Goal: Task Accomplishment & Management: Use online tool/utility

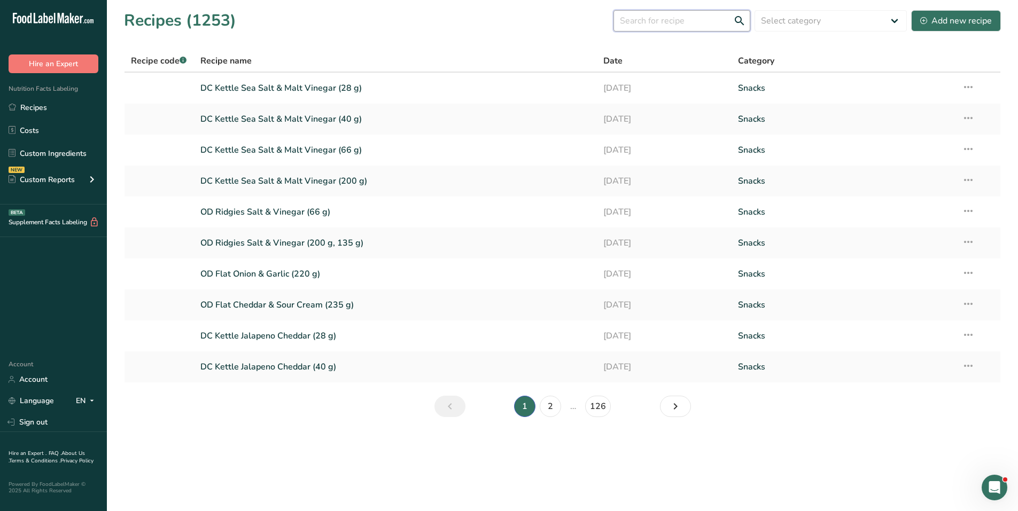
click at [693, 18] on input "text" at bounding box center [681, 20] width 137 height 21
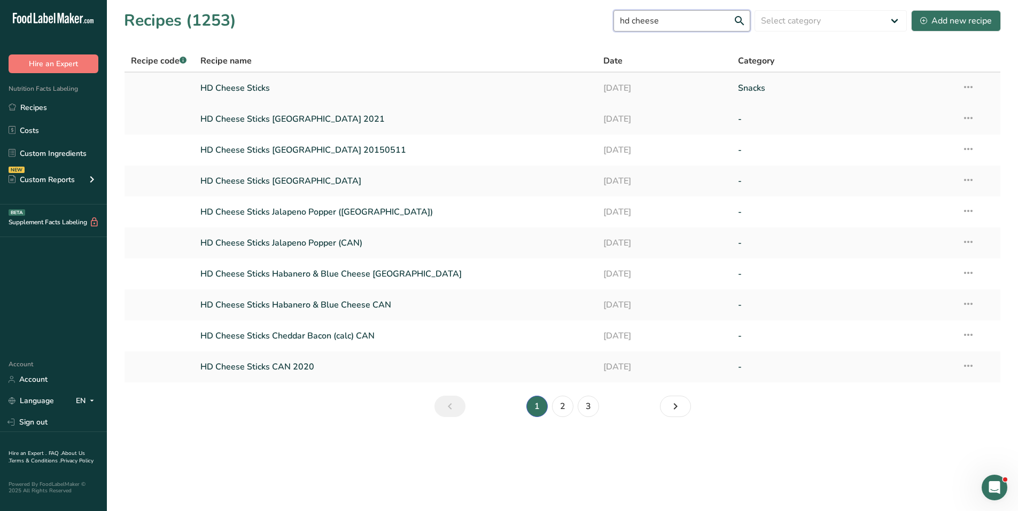
type input "hd cheese"
click at [256, 83] on link "HD Cheese Sticks" at bounding box center [395, 88] width 390 height 22
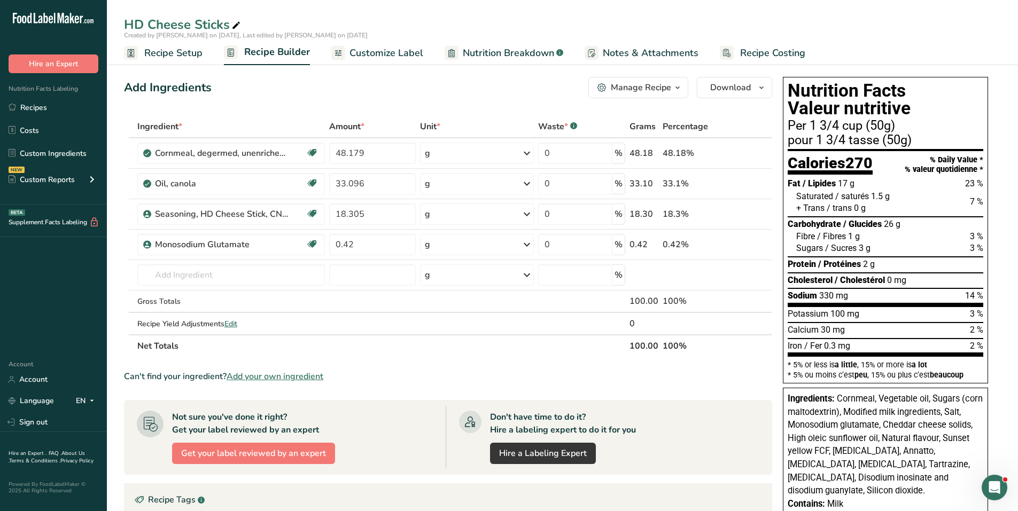
click at [385, 57] on span "Customize Label" at bounding box center [386, 53] width 74 height 14
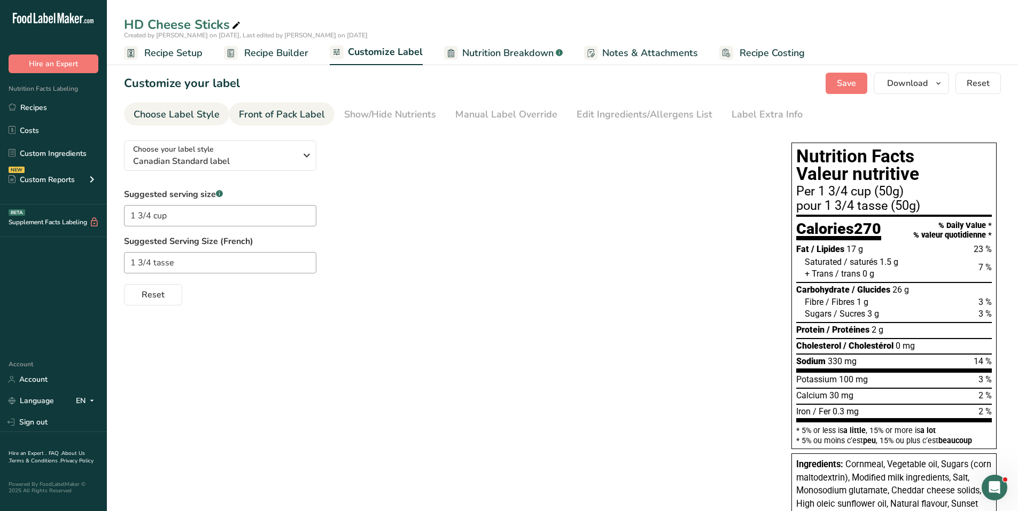
click at [304, 114] on div "Front of Pack Label" at bounding box center [282, 114] width 86 height 14
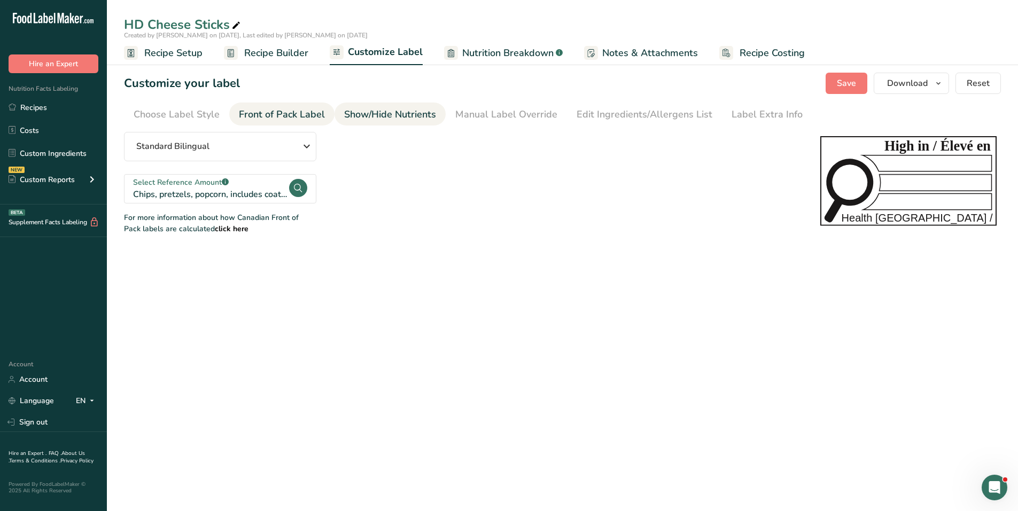
click at [379, 112] on div "Show/Hide Nutrients" at bounding box center [390, 114] width 92 height 14
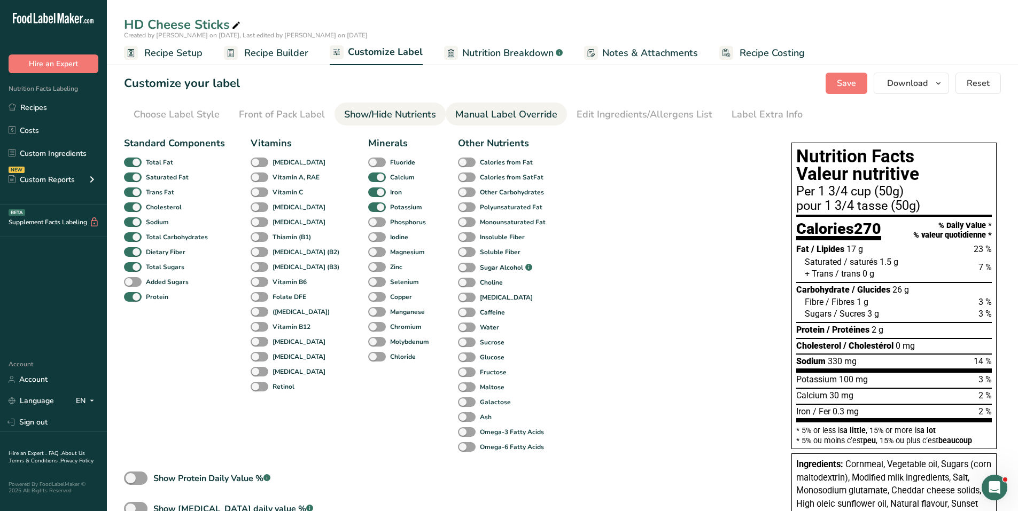
click at [473, 108] on div "Manual Label Override" at bounding box center [506, 114] width 102 height 14
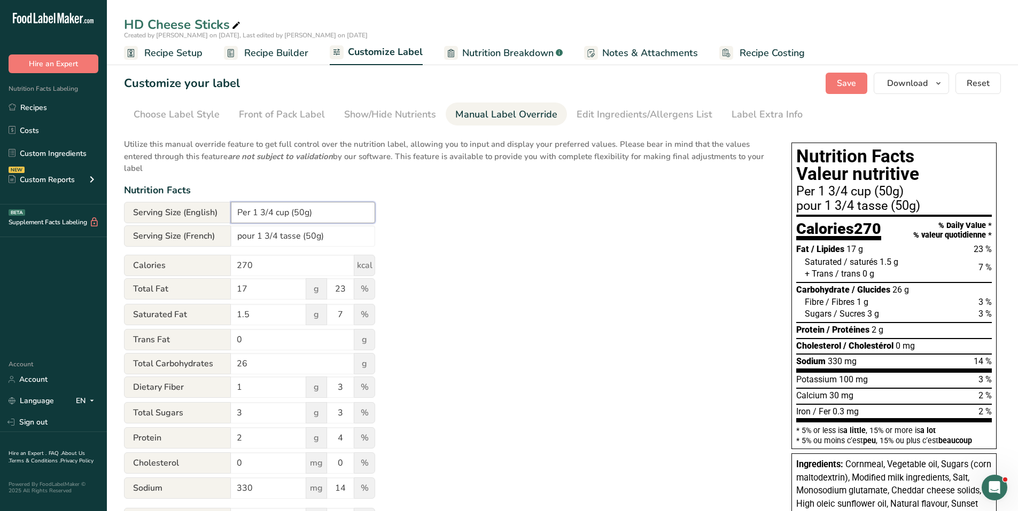
click at [301, 211] on input "Per 1 3/4 cup (50g)" at bounding box center [303, 212] width 144 height 21
click at [304, 214] on input "Per 1 3/4 cup (50g)" at bounding box center [303, 212] width 144 height 21
type input "Per 1 3/4 cup (50 g)"
click at [314, 240] on input "pour 1 3/4 tasse (50g)" at bounding box center [303, 235] width 144 height 21
type input "pour 1 3/4 tasse (50 g)"
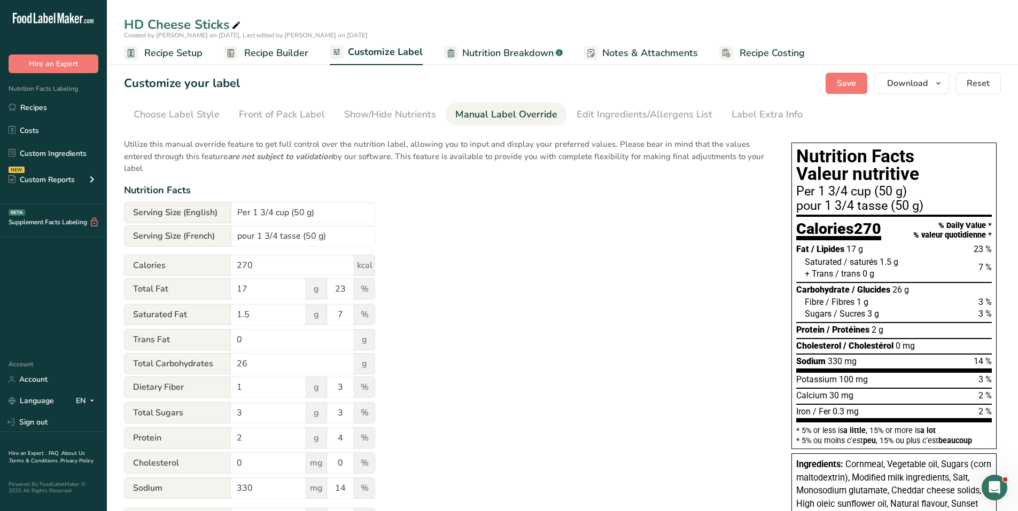
click at [373, 153] on p "Utilize this manual override feature to get full control over the nutrition lab…" at bounding box center [447, 153] width 646 height 43
click at [852, 86] on span "Save" at bounding box center [845, 83] width 19 height 13
click at [661, 119] on div "Edit Ingredients/Allergens List" at bounding box center [644, 114] width 136 height 14
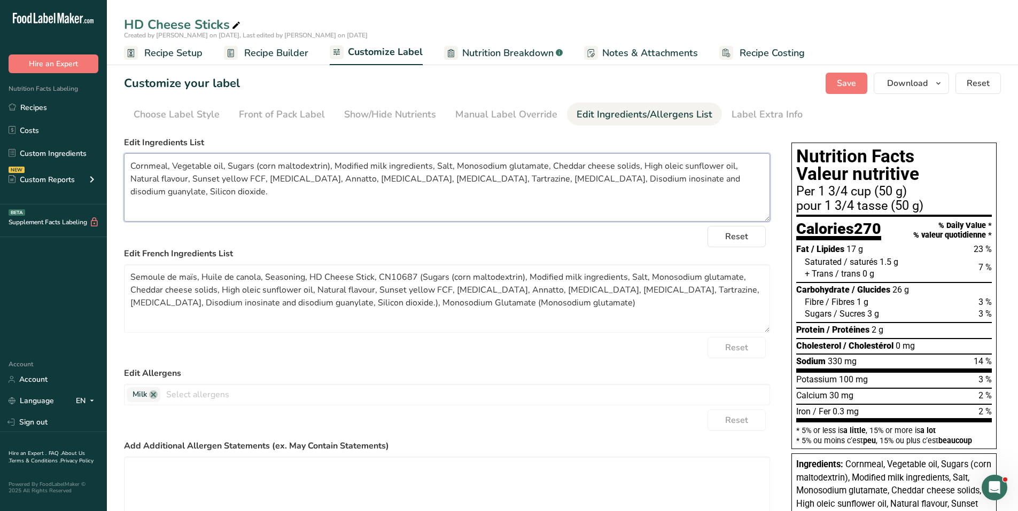
drag, startPoint x: 179, startPoint y: 197, endPoint x: 117, endPoint y: 156, distance: 73.8
click at [117, 156] on section "Customize your label Save Download Choose what to show on your downloaded label…" at bounding box center [562, 406] width 911 height 700
click at [268, 301] on textarea "Semoule de maïs, Huile de canola, Seasoning, HD Cheese Stick, CN10687 (Sugars (…" at bounding box center [447, 298] width 646 height 68
drag, startPoint x: 130, startPoint y: 278, endPoint x: 627, endPoint y: 314, distance: 498.0
click at [627, 314] on textarea "Semoule de maïs, Huile de canola, Seasoning, HD Cheese Stick, CN10687 (Sugars (…" at bounding box center [447, 298] width 646 height 68
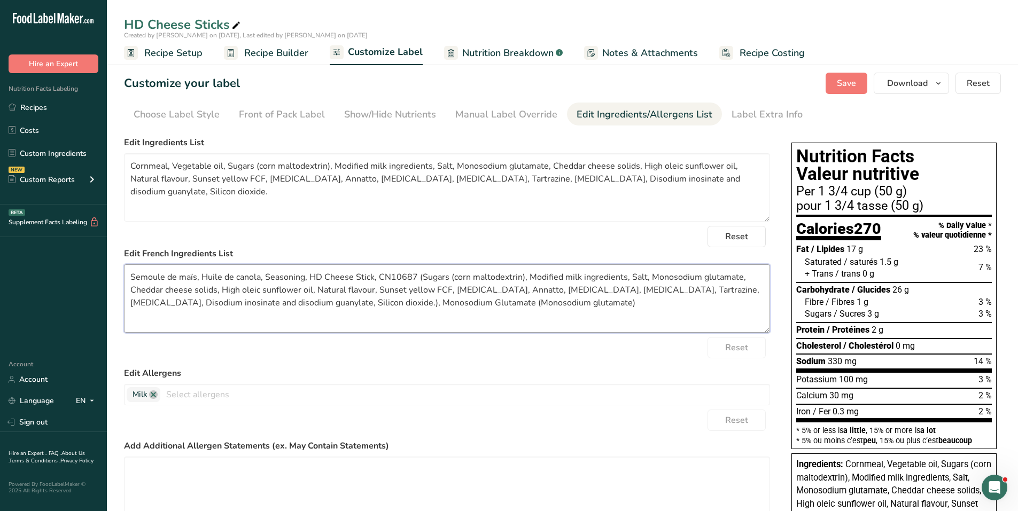
paste textarea "végétale, Sucres (maltodextrine de maïs), Substances laitières modifiées, Sel, …"
type textarea "Semoule de maïs, Huile végétale, Sucres (maltodextrine de maïs), Substances lai…"
click at [255, 54] on span "Recipe Builder" at bounding box center [276, 53] width 64 height 14
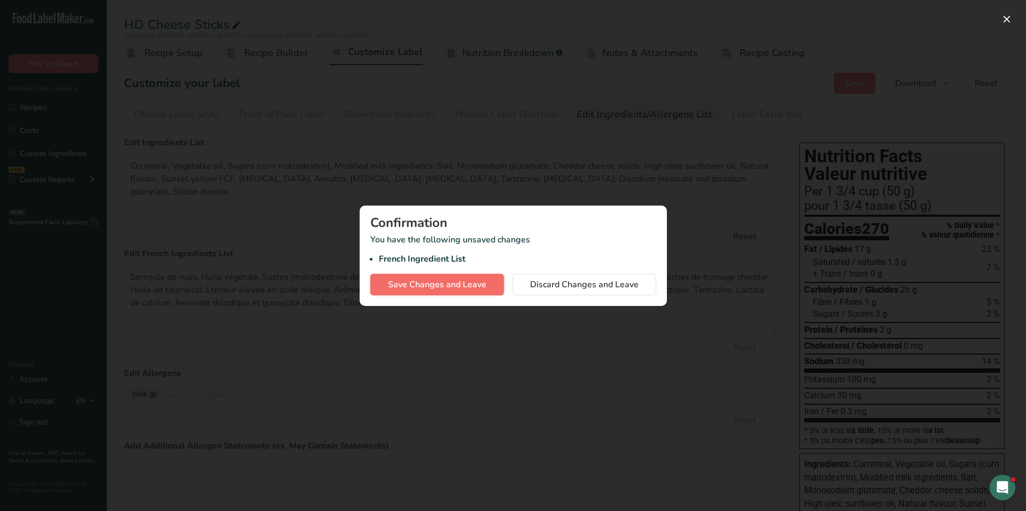
click at [452, 277] on button "Save Changes and Leave" at bounding box center [437, 284] width 134 height 21
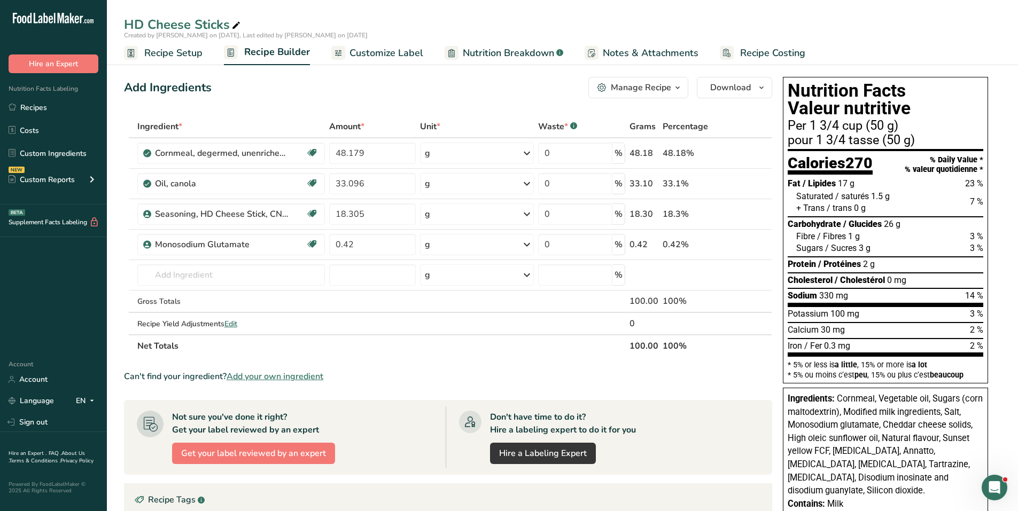
click at [394, 53] on span "Customize Label" at bounding box center [386, 53] width 74 height 14
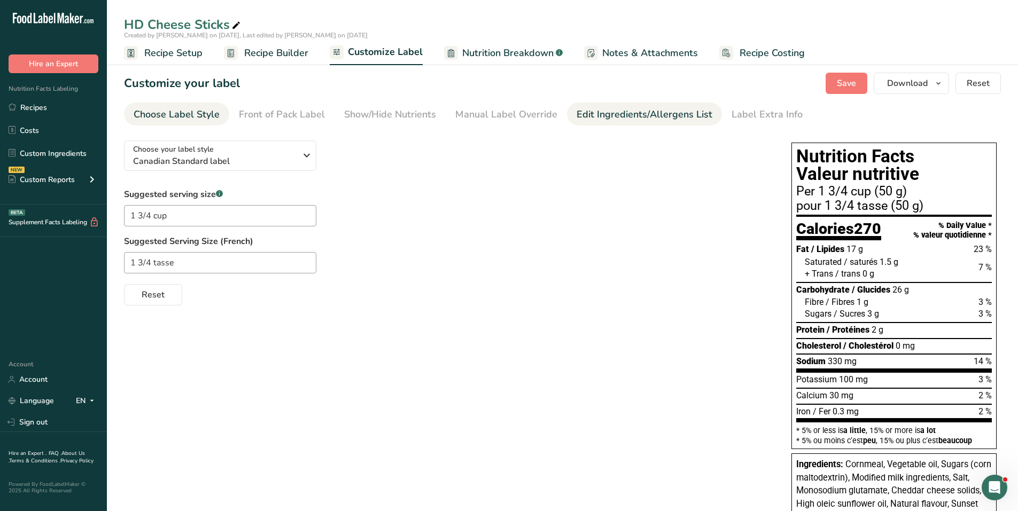
click at [637, 119] on div "Edit Ingredients/Allergens List" at bounding box center [644, 114] width 136 height 14
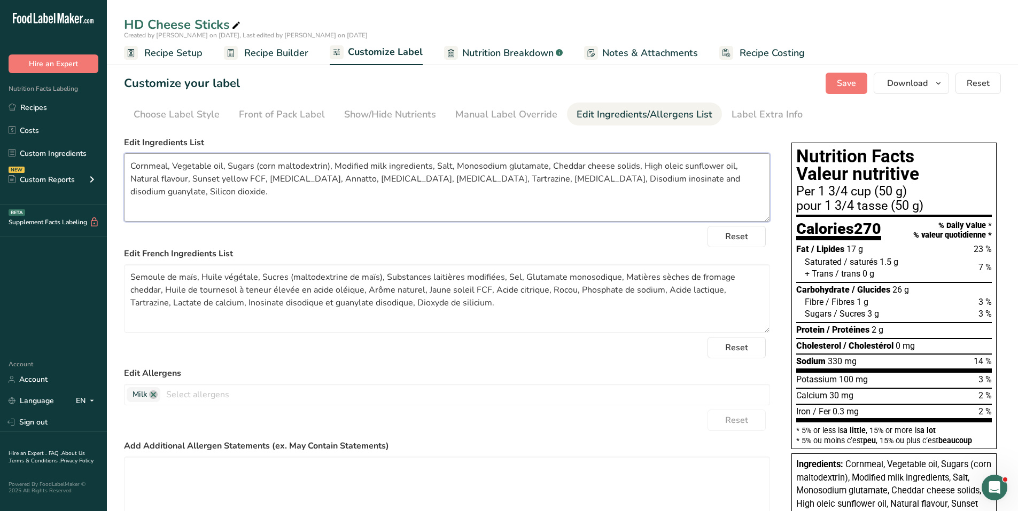
drag, startPoint x: 218, startPoint y: 196, endPoint x: 113, endPoint y: 155, distance: 113.3
click at [83, 155] on div ".a-20{fill:#fff;} Hire an Expert Nutrition Facts Labeling Recipes Costs Custom …" at bounding box center [509, 371] width 1018 height 743
paste textarea "Canola and/or sunflower oil, Sugars (corn maltodextrin), Modified milk ingredie…"
drag, startPoint x: 173, startPoint y: 166, endPoint x: 265, endPoint y: 169, distance: 92.5
click at [265, 169] on textarea "Cornmeal, Canola and/or sunflower oil, Sugars (corn maltodextrin), Modified mil…" at bounding box center [447, 187] width 646 height 68
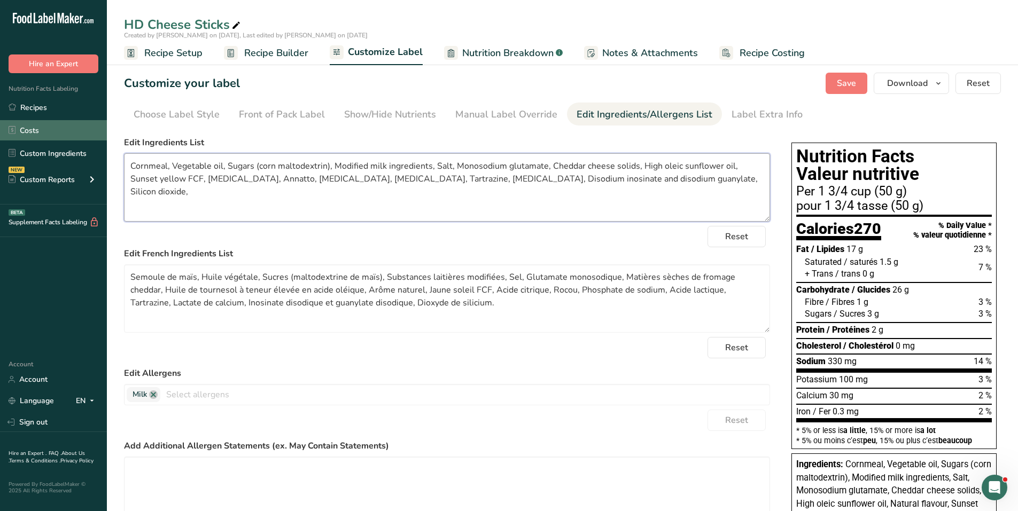
drag, startPoint x: 724, startPoint y: 185, endPoint x: 87, endPoint y: 132, distance: 639.4
click at [87, 132] on div ".a-20{fill:#fff;} Hire an Expert Nutrition Facts Labeling Recipes Costs Custom …" at bounding box center [509, 371] width 1018 height 743
paste textarea "Natural flavour,"
click at [838, 80] on span "Save" at bounding box center [845, 83] width 19 height 13
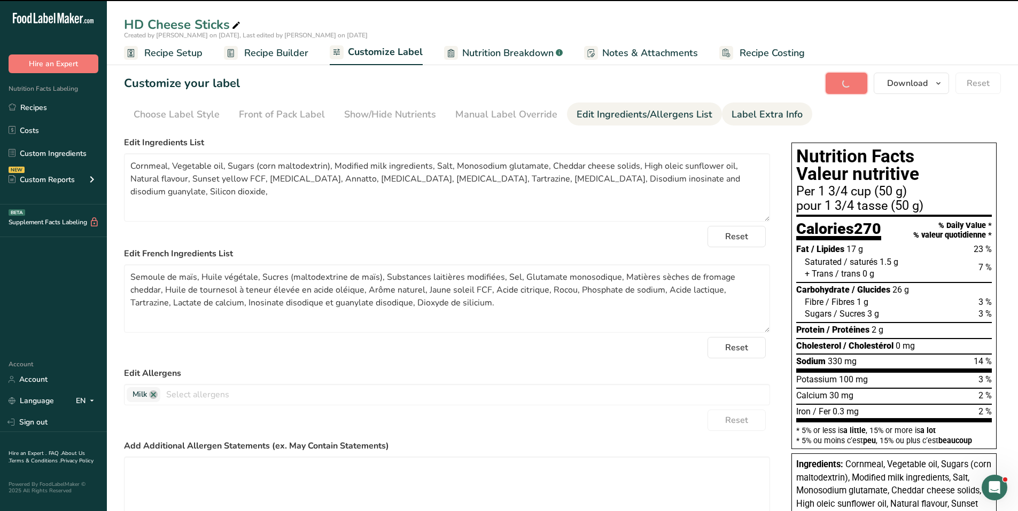
type textarea "Cornmeal, Vegetable oil, Sugars (corn maltodextrin), Modified milk ingredients,…"
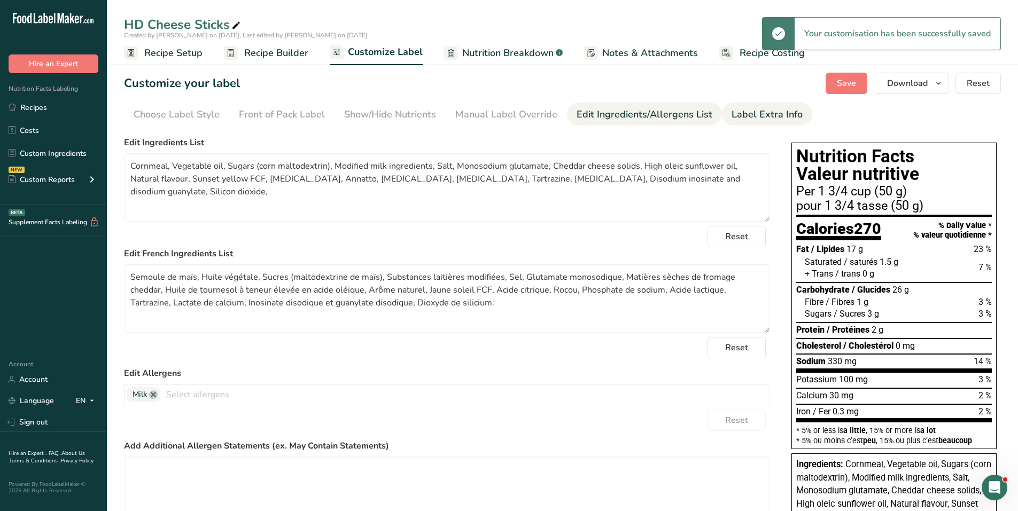
click at [757, 107] on link "Label Extra Info" at bounding box center [766, 115] width 71 height 24
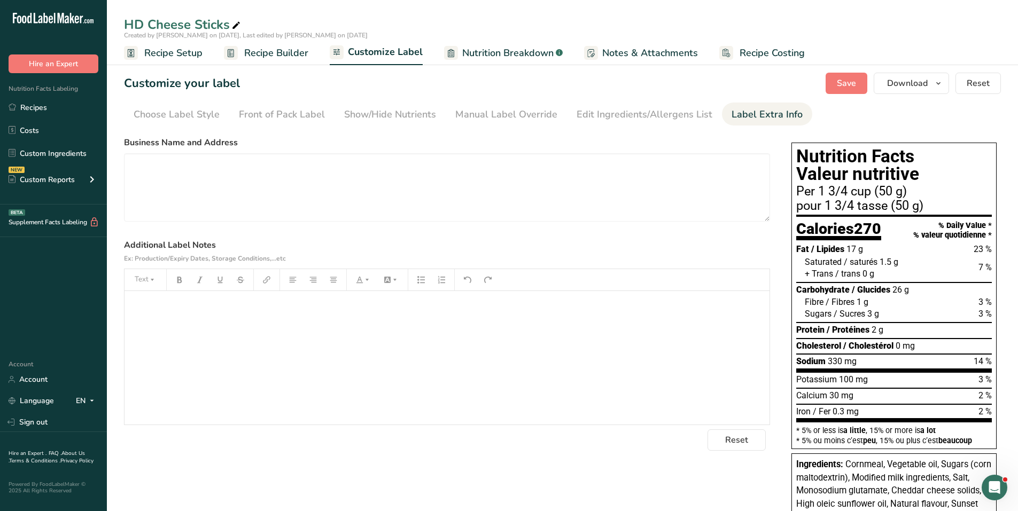
click at [136, 309] on p "﻿" at bounding box center [447, 306] width 634 height 13
drag, startPoint x: 176, startPoint y: 327, endPoint x: 122, endPoint y: 305, distance: 58.4
click at [119, 302] on section "Customize your label Save Download Choose what to show on your downloaded label…" at bounding box center [562, 399] width 911 height 687
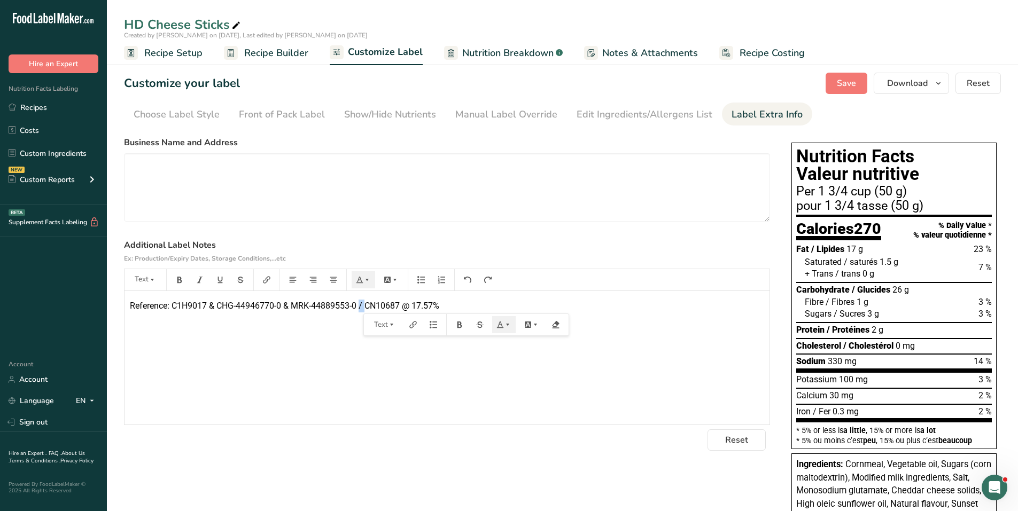
drag, startPoint x: 361, startPoint y: 303, endPoint x: 367, endPoint y: 303, distance: 6.4
click at [367, 303] on span "Reference: C1H9017 & CHG-44946770-0 & MRK-44889553-0 / CN10687 @ 17.57%" at bounding box center [284, 306] width 309 height 10
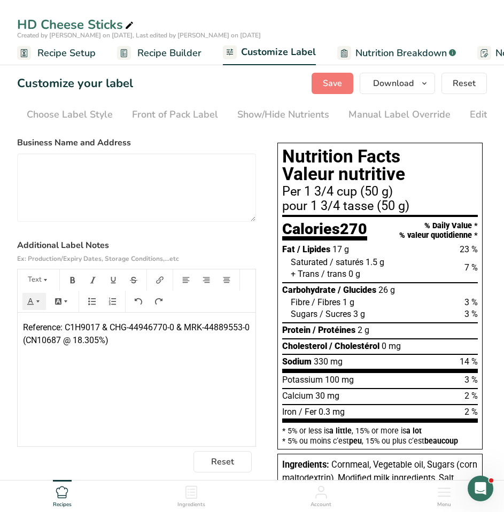
click at [106, 362] on div "Reference: C1H9017 & CHG-44946770-0 & MRK-44889553-0 (CN10687 @ 18.305%)" at bounding box center [137, 379] width 238 height 134
click at [140, 350] on div "Reference: C1H9017 & CHG-44946770-0 & MRK-44889553-0 (CN10687 @ 18.305%)" at bounding box center [137, 379] width 238 height 134
click at [101, 366] on span "Front of Package Label required:" at bounding box center [84, 361] width 122 height 10
click at [138, 365] on p "Front of Package required:" at bounding box center [136, 361] width 227 height 13
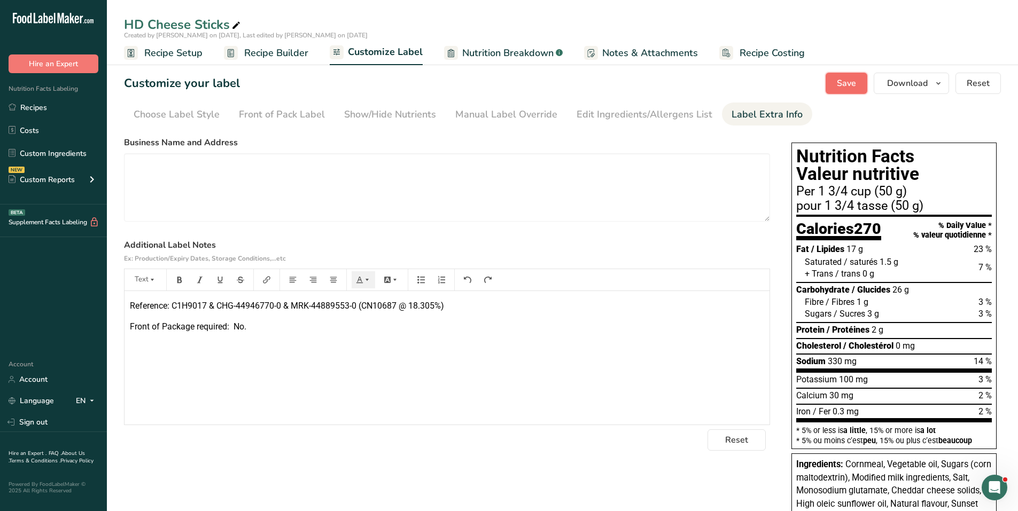
click at [856, 79] on span "Save" at bounding box center [845, 83] width 19 height 13
click at [941, 87] on icon "button" at bounding box center [938, 83] width 9 height 13
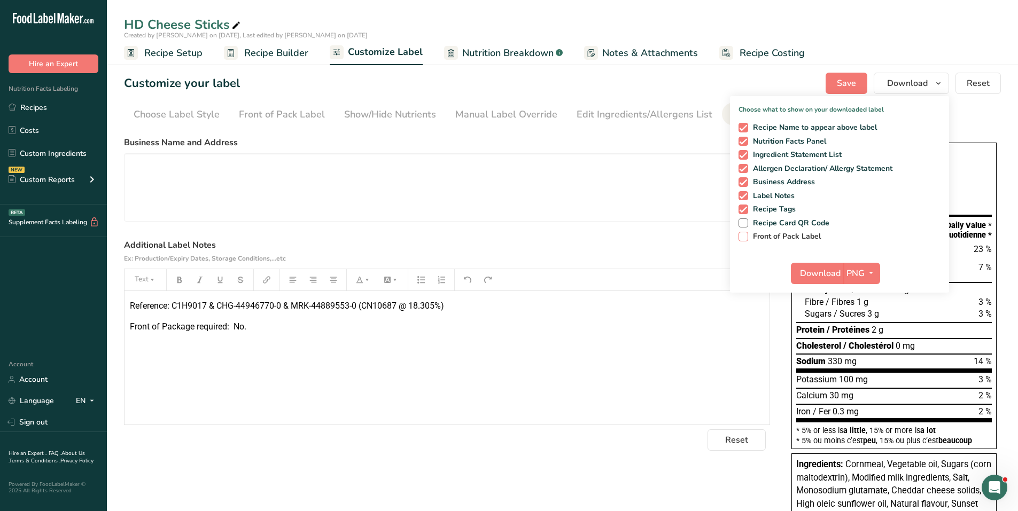
drag, startPoint x: 744, startPoint y: 239, endPoint x: 749, endPoint y: 237, distance: 5.8
click at [745, 237] on span at bounding box center [743, 237] width 10 height 10
click at [745, 237] on input "Front of Pack Label" at bounding box center [741, 236] width 7 height 7
checkbox input "true"
click at [874, 271] on icon "button" at bounding box center [870, 273] width 9 height 13
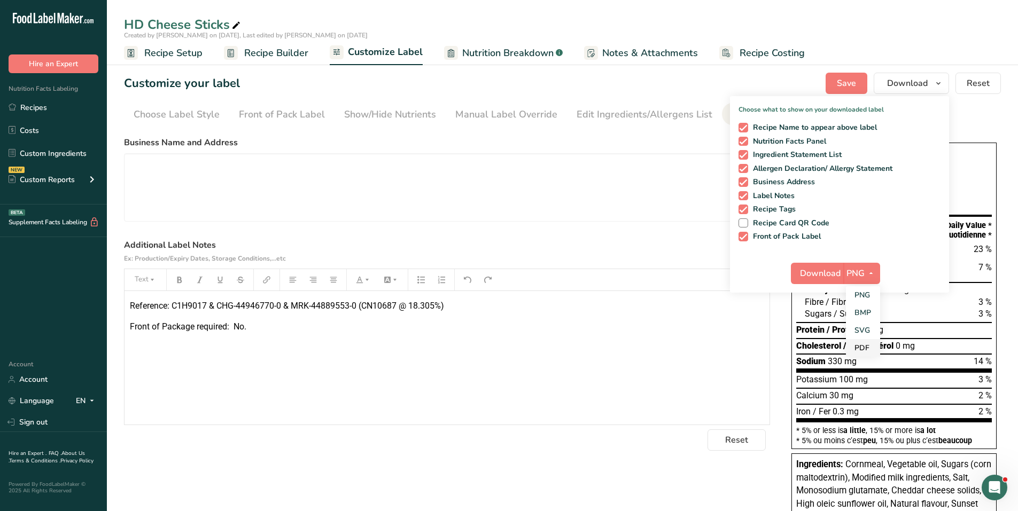
click at [862, 350] on link "PDF" at bounding box center [863, 348] width 34 height 18
click at [822, 276] on span "Download" at bounding box center [820, 273] width 41 height 13
click at [261, 53] on span "Recipe Builder" at bounding box center [276, 53] width 64 height 14
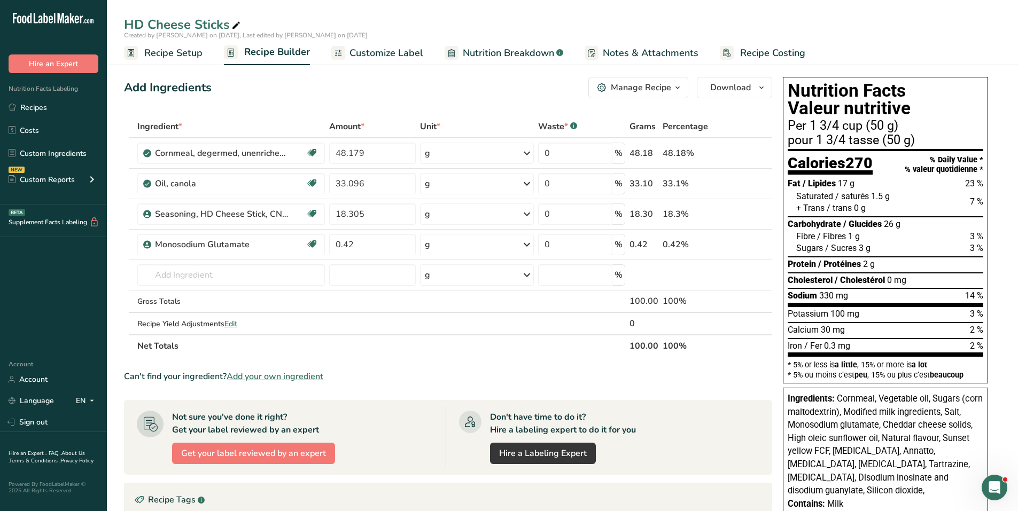
click at [647, 83] on div "Manage Recipe" at bounding box center [641, 87] width 60 height 13
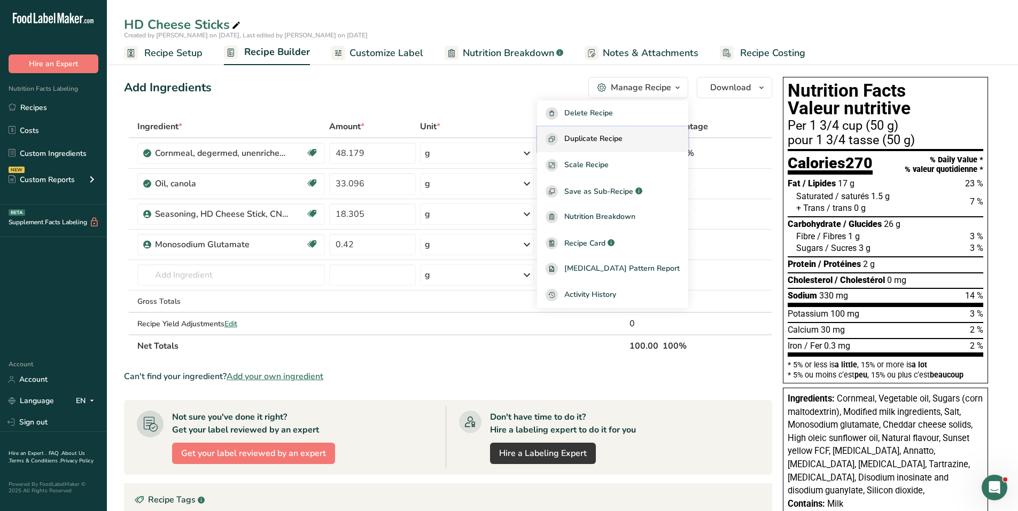
click at [614, 137] on span "Duplicate Recipe" at bounding box center [593, 139] width 58 height 12
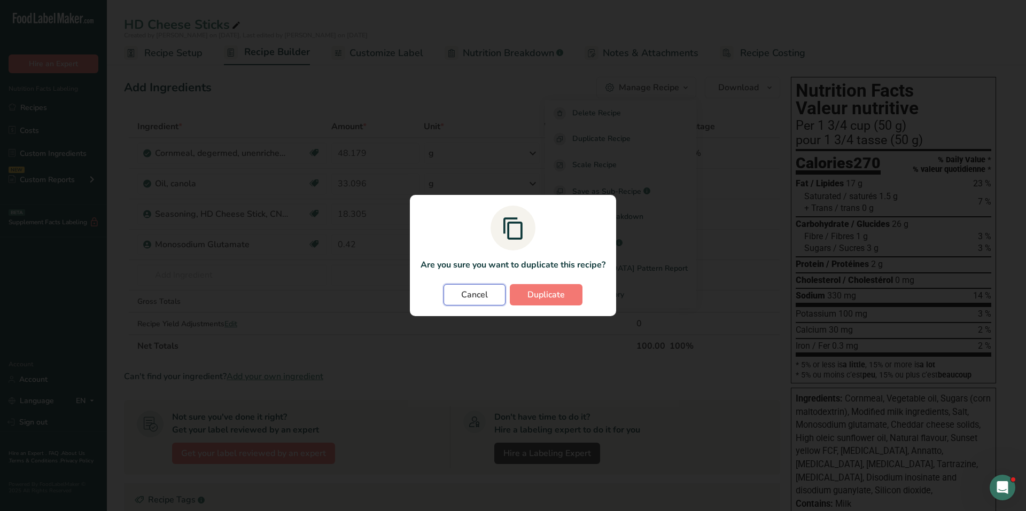
click at [469, 295] on span "Cancel" at bounding box center [474, 294] width 27 height 13
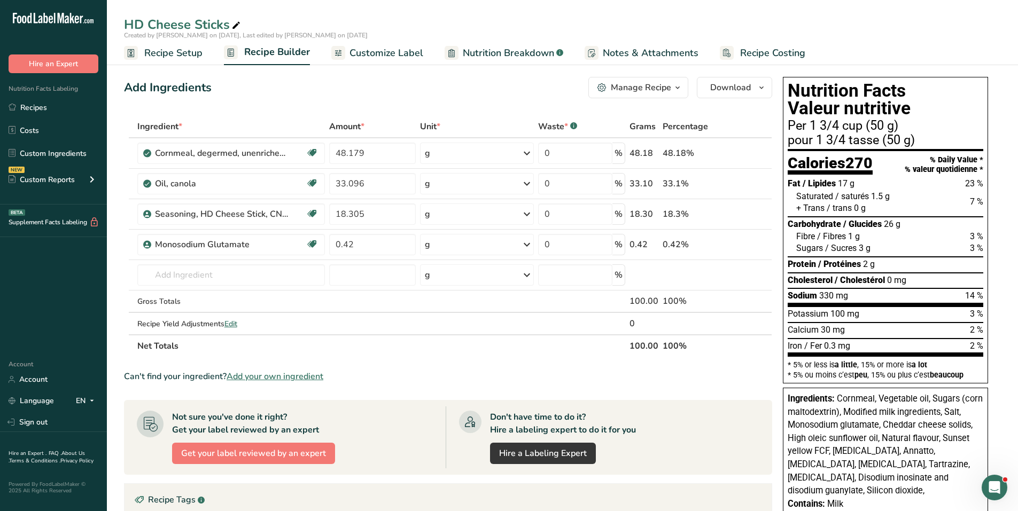
click at [235, 27] on icon at bounding box center [236, 25] width 10 height 15
type input "HD Cheese Sticks ("
click at [240, 23] on icon at bounding box center [245, 25] width 10 height 15
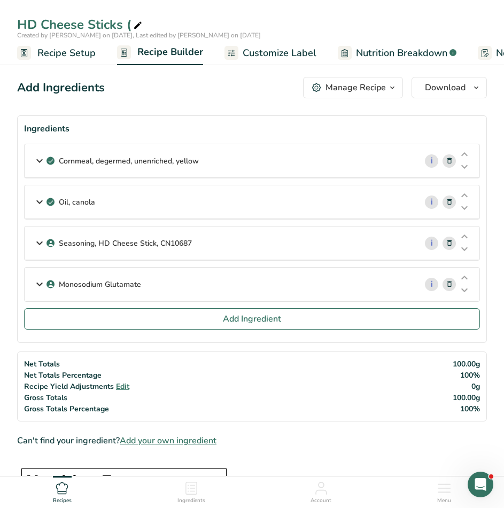
click at [131, 25] on span at bounding box center [137, 25] width 13 height 13
type input "HD Cheese Sticks (700 g, 370 g, 265 g, 160 g)"
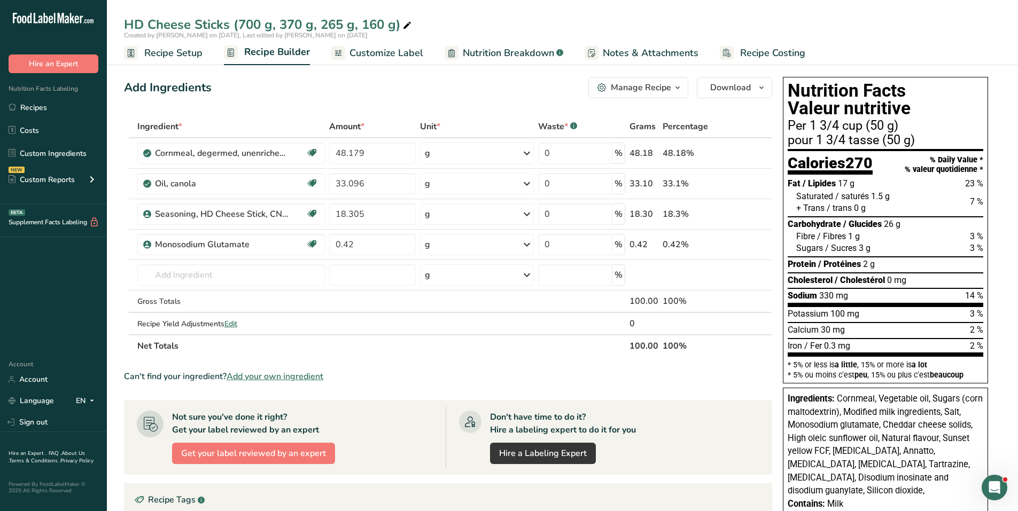
click at [372, 60] on span "Customize Label" at bounding box center [386, 53] width 74 height 14
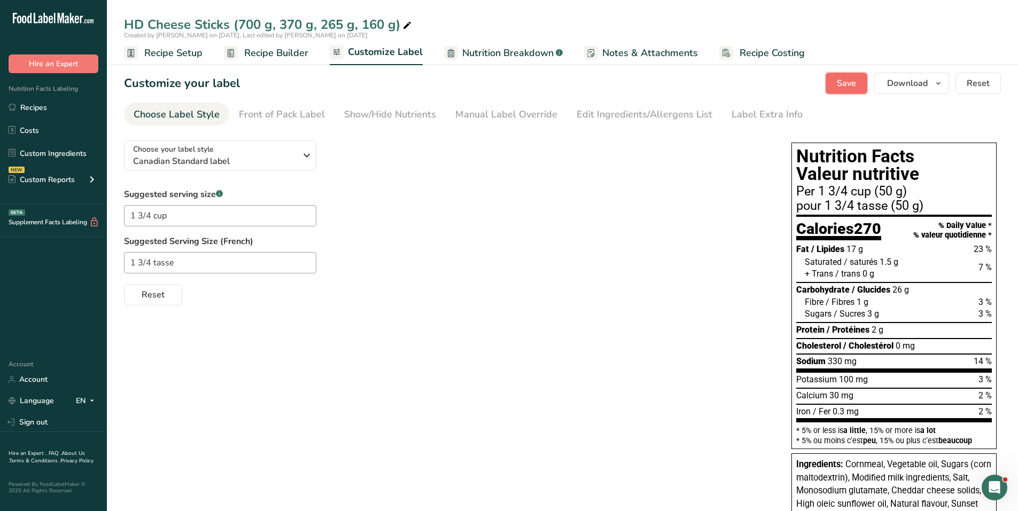
click at [839, 82] on span "Save" at bounding box center [845, 83] width 19 height 13
click at [921, 79] on span "Download" at bounding box center [907, 83] width 41 height 13
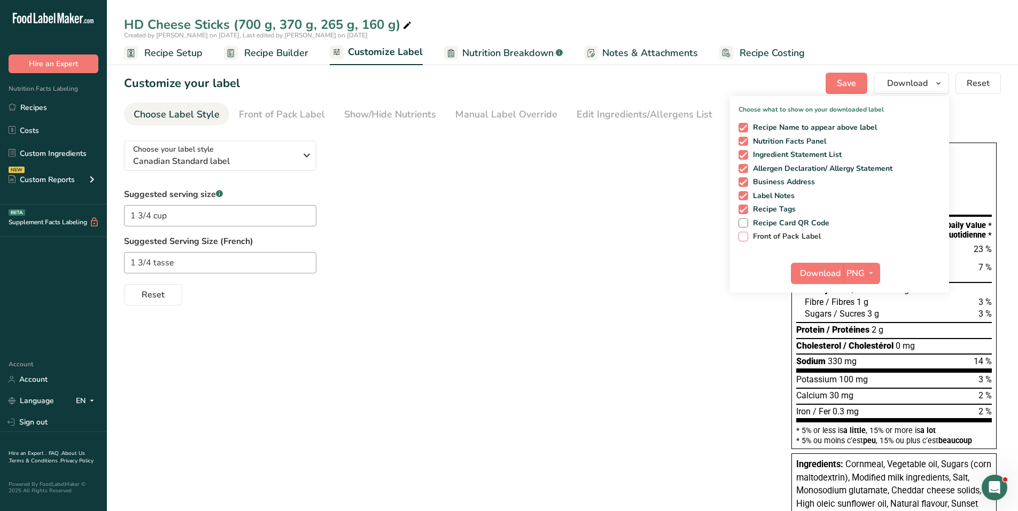
click at [745, 240] on span at bounding box center [743, 237] width 10 height 10
click at [745, 240] on input "Front of Pack Label" at bounding box center [741, 236] width 7 height 7
checkbox input "true"
click at [873, 272] on icon "button" at bounding box center [870, 273] width 9 height 13
click at [859, 350] on link "PDF" at bounding box center [863, 348] width 34 height 18
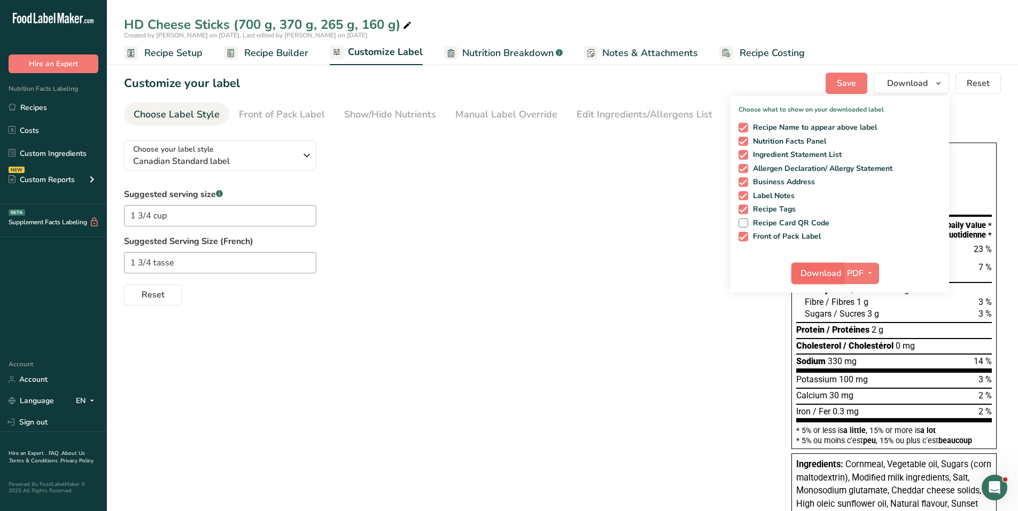
click at [815, 271] on span "Download" at bounding box center [820, 273] width 41 height 13
click at [628, 149] on div "Choose your label style Canadian Standard label USA (FDA) Standard FDA label Ta…" at bounding box center [447, 219] width 646 height 174
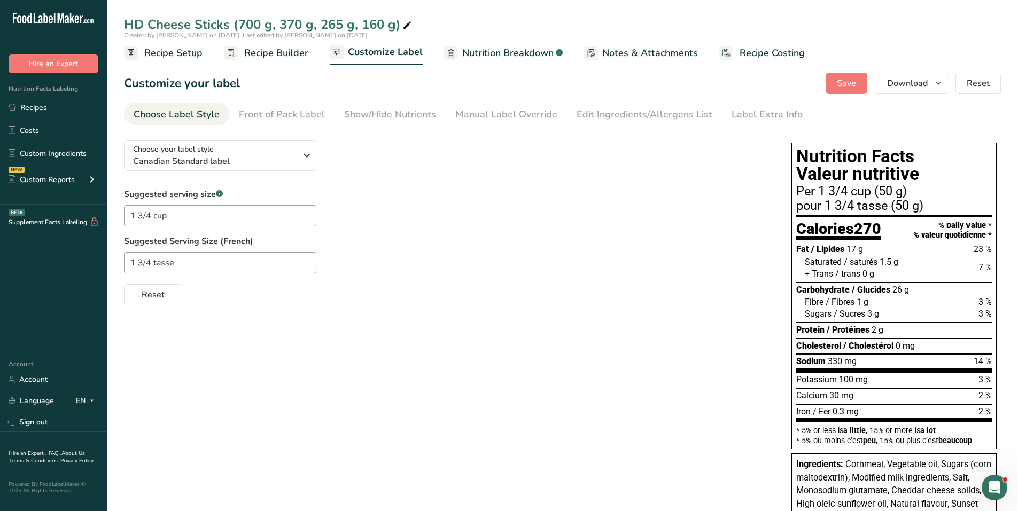
click at [259, 56] on span "Recipe Builder" at bounding box center [276, 53] width 64 height 14
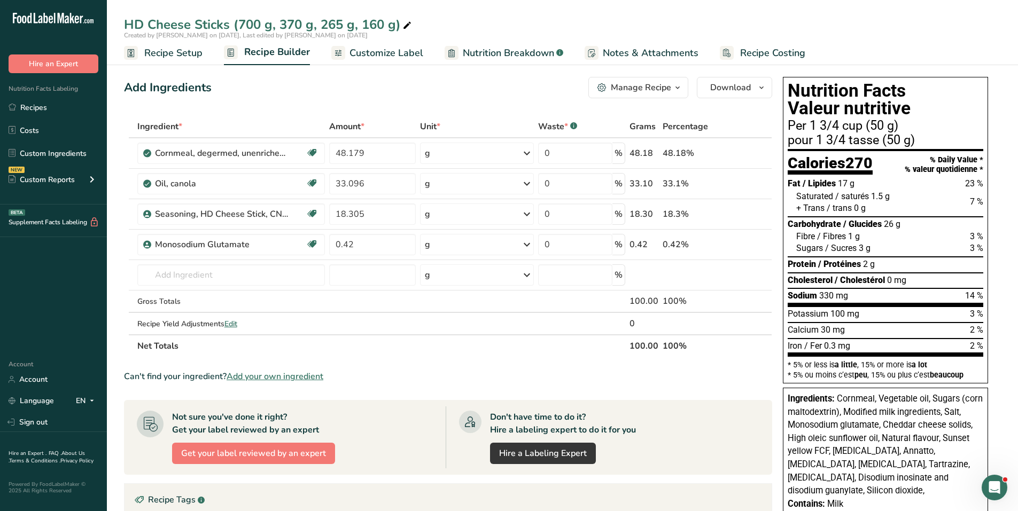
click at [629, 84] on div "Manage Recipe" at bounding box center [641, 87] width 60 height 13
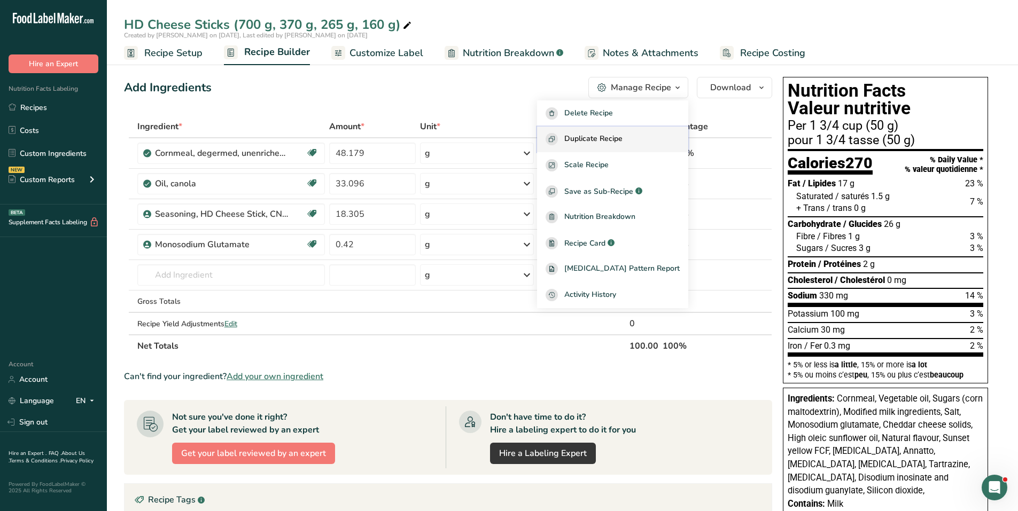
click at [614, 138] on span "Duplicate Recipe" at bounding box center [593, 139] width 58 height 12
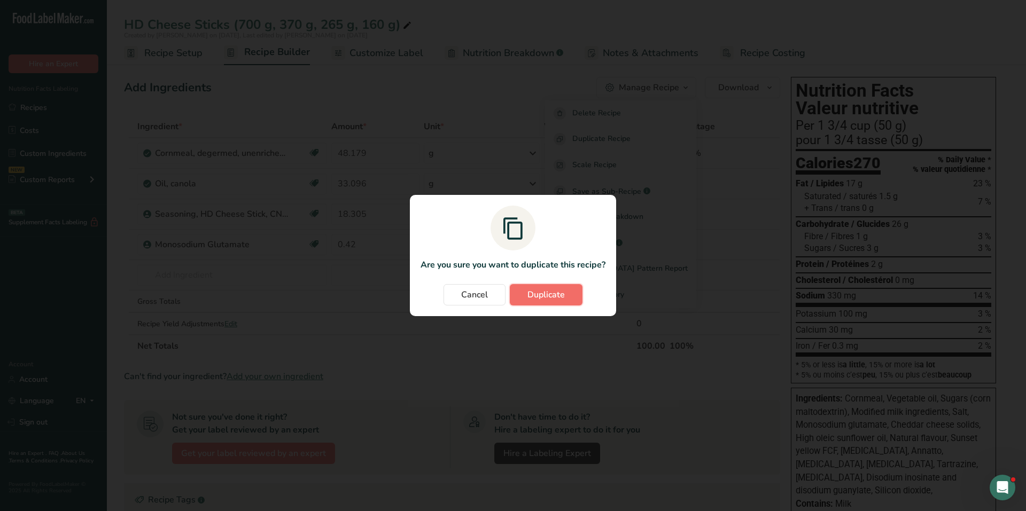
click at [540, 291] on span "Duplicate" at bounding box center [545, 294] width 37 height 13
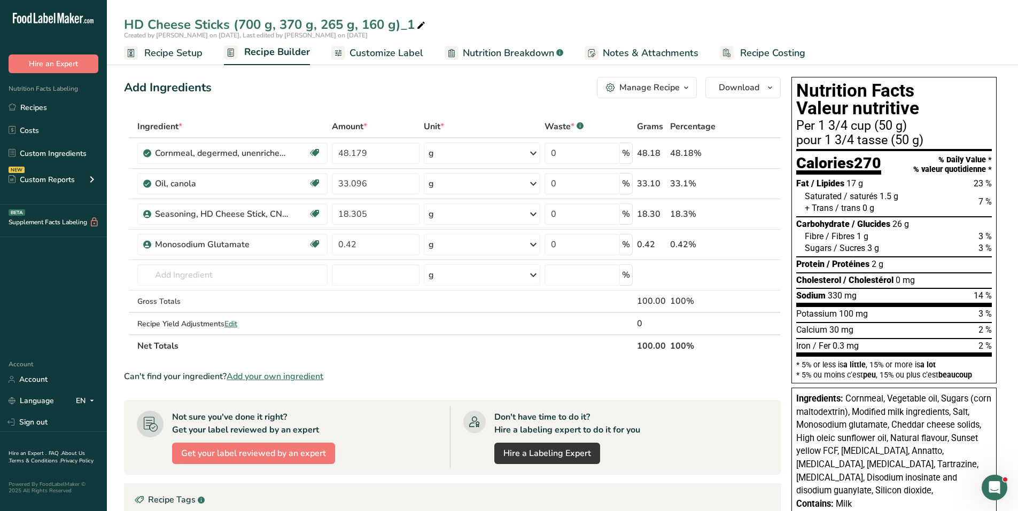
click at [421, 23] on icon at bounding box center [421, 25] width 10 height 15
drag, startPoint x: 239, startPoint y: 26, endPoint x: 435, endPoint y: 32, distance: 196.1
click at [435, 32] on input "HD Cheese Sticks (700 g, 370 g, 265 g, 160 g)_1" at bounding box center [562, 24] width 877 height 19
type input "HD Cheese Sticks (65 g)"
click at [176, 53] on span "Recipe Setup" at bounding box center [173, 53] width 58 height 14
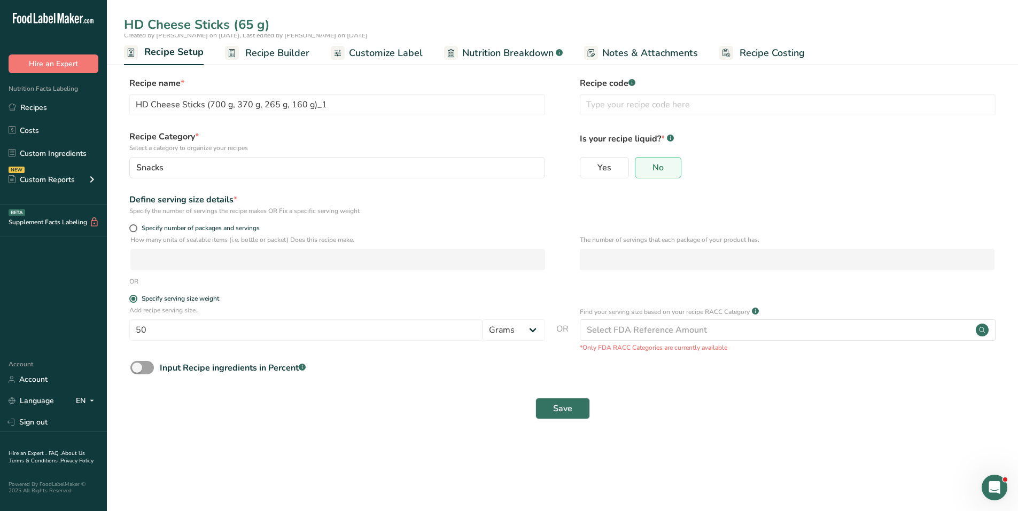
type input "HD Cheese Sticks (65 g)"
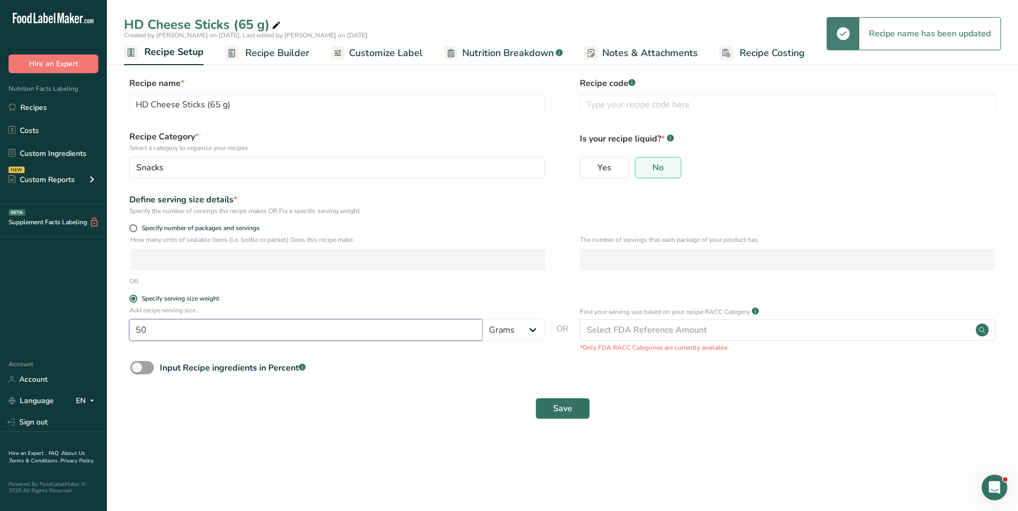
drag, startPoint x: 164, startPoint y: 329, endPoint x: 98, endPoint y: 322, distance: 66.7
click at [98, 322] on div ".a-20{fill:#fff;} Hire an Expert Nutrition Facts Labeling Recipes Costs Custom …" at bounding box center [509, 255] width 1018 height 511
type input "65"
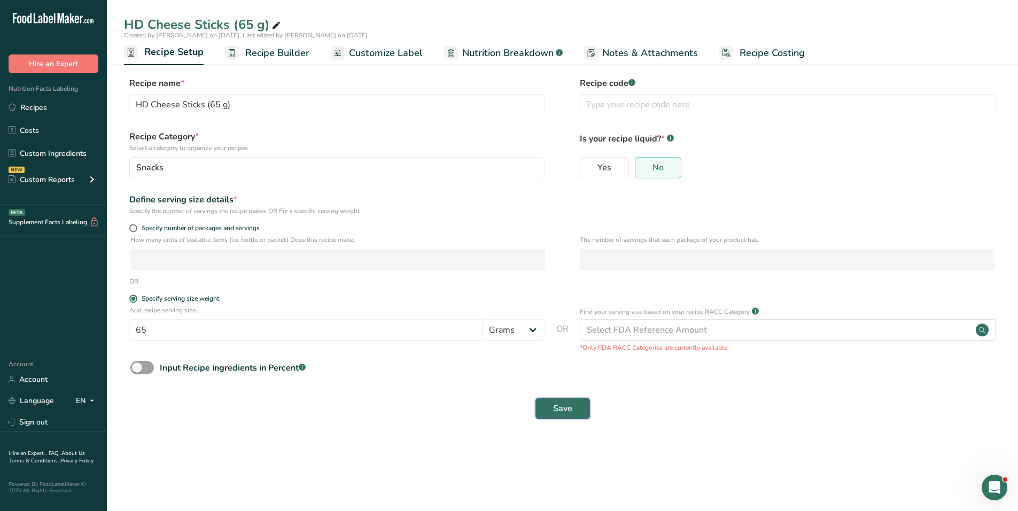
click at [583, 411] on button "Save" at bounding box center [562, 408] width 54 height 21
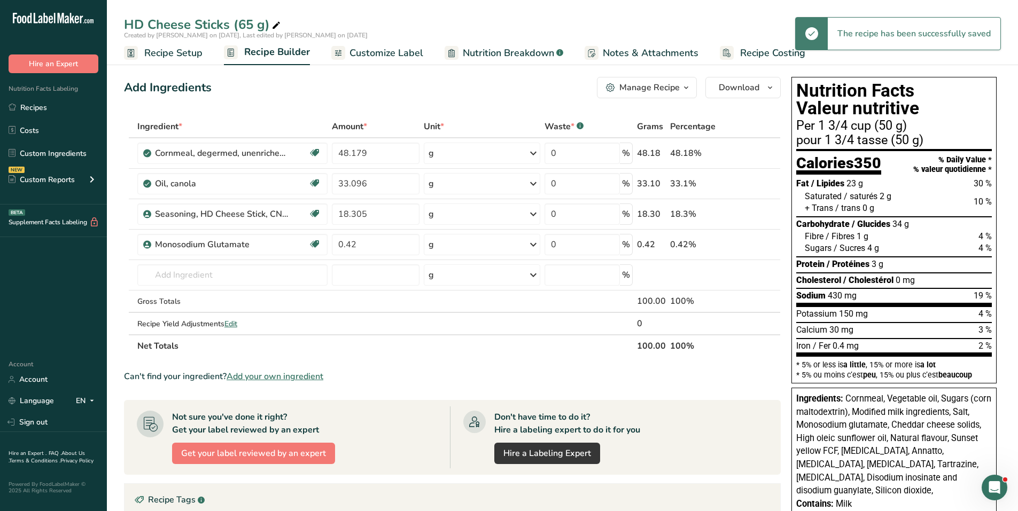
click at [398, 49] on span "Customize Label" at bounding box center [386, 53] width 74 height 14
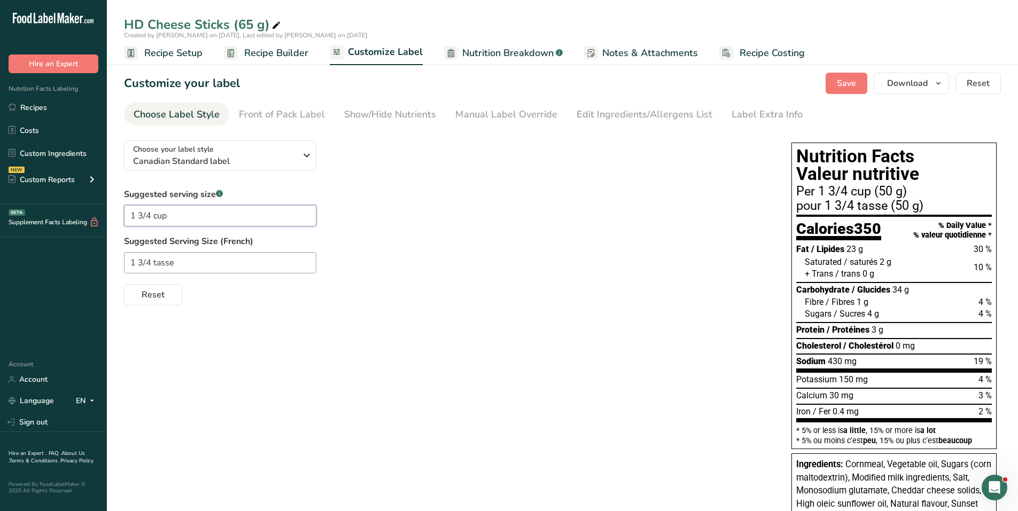
drag, startPoint x: 79, startPoint y: 206, endPoint x: 40, endPoint y: 206, distance: 39.5
click at [40, 206] on div ".a-20{fill:#fff;} Hire an Expert Nutrition Facts Labeling Recipes Costs Custom …" at bounding box center [509, 394] width 1018 height 788
type input "1 package"
type input "1 paquet"
click at [280, 115] on div "Front of Pack Label" at bounding box center [282, 114] width 86 height 14
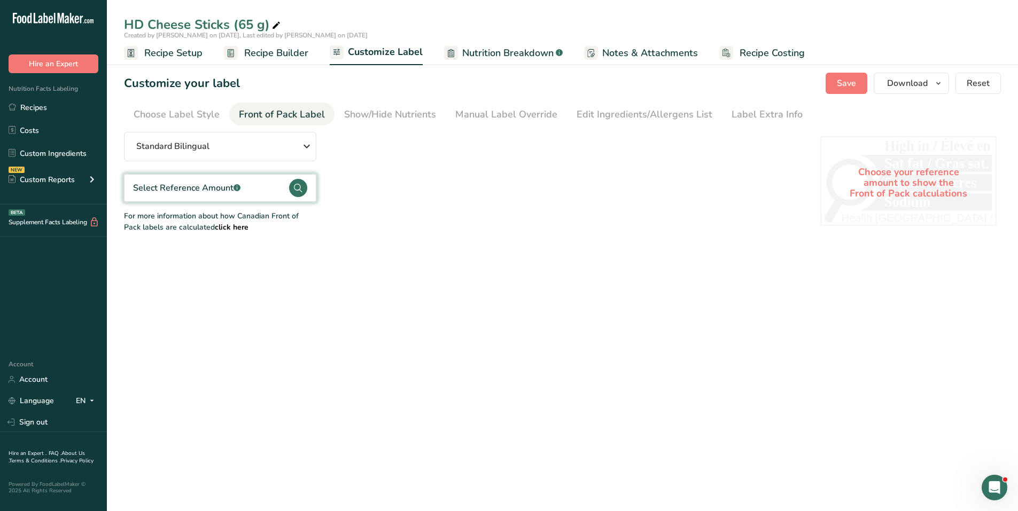
click at [291, 186] on circle at bounding box center [298, 188] width 18 height 18
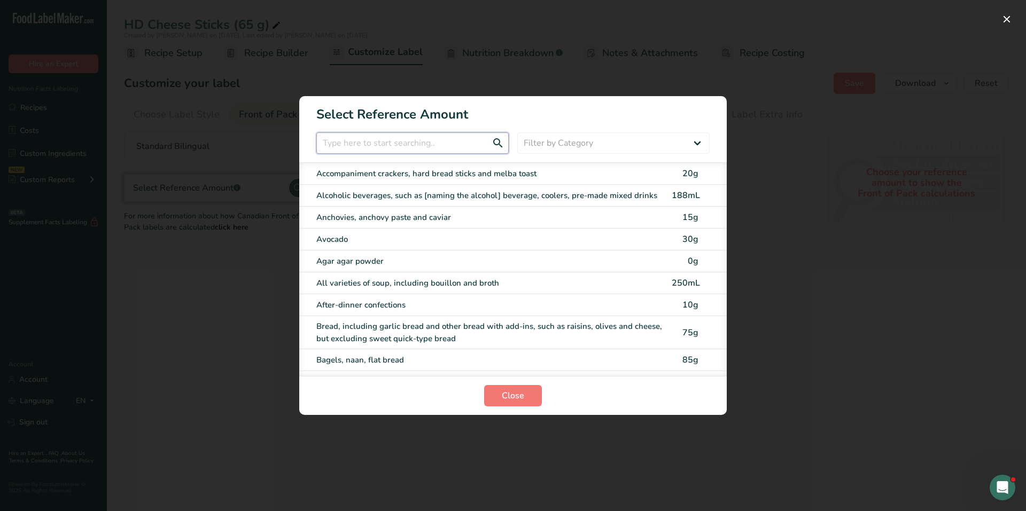
click at [348, 145] on input "FOP Category Selection Modal" at bounding box center [412, 142] width 192 height 21
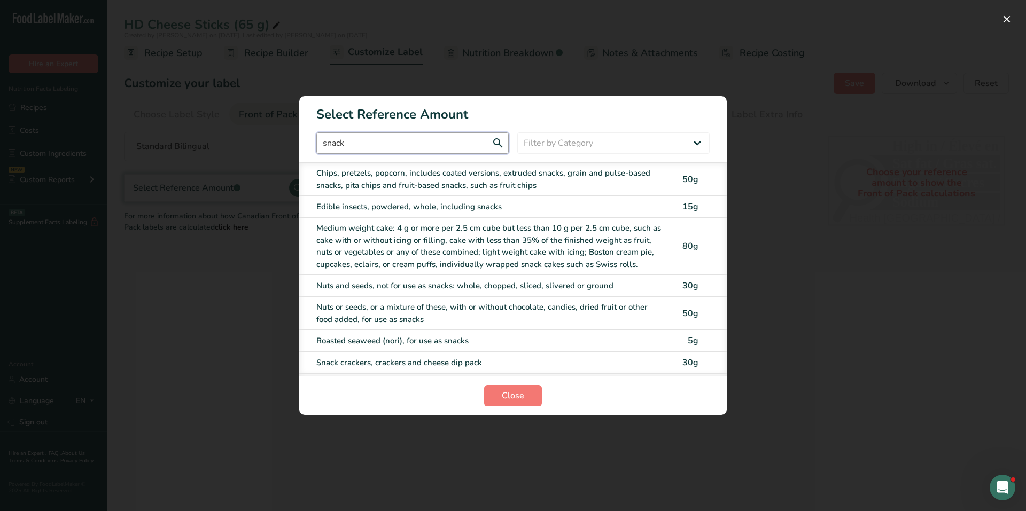
type input "snack"
click at [429, 176] on div "Chips, pretzels, popcorn, includes coated versions, extruded snacks, grain and …" at bounding box center [490, 179] width 349 height 24
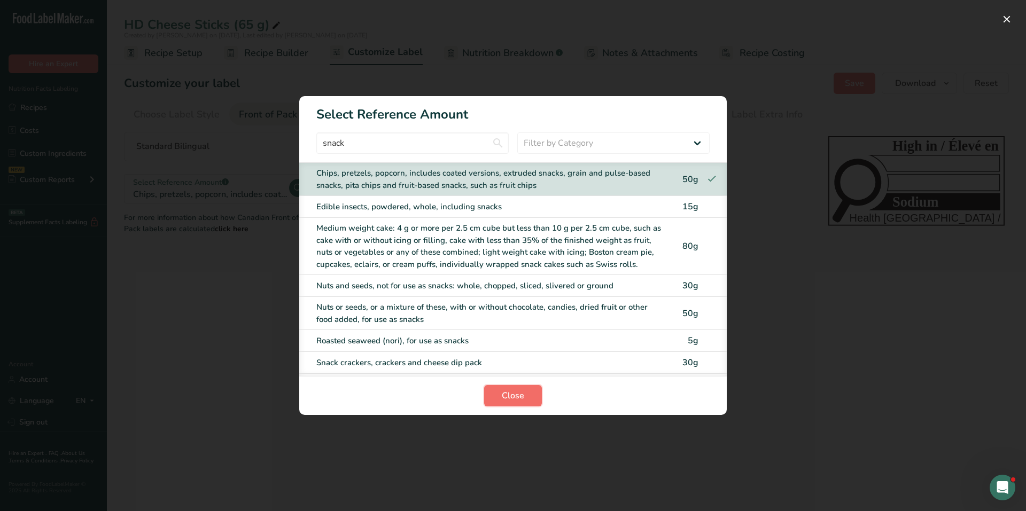
click at [502, 394] on span "Close" at bounding box center [513, 395] width 22 height 13
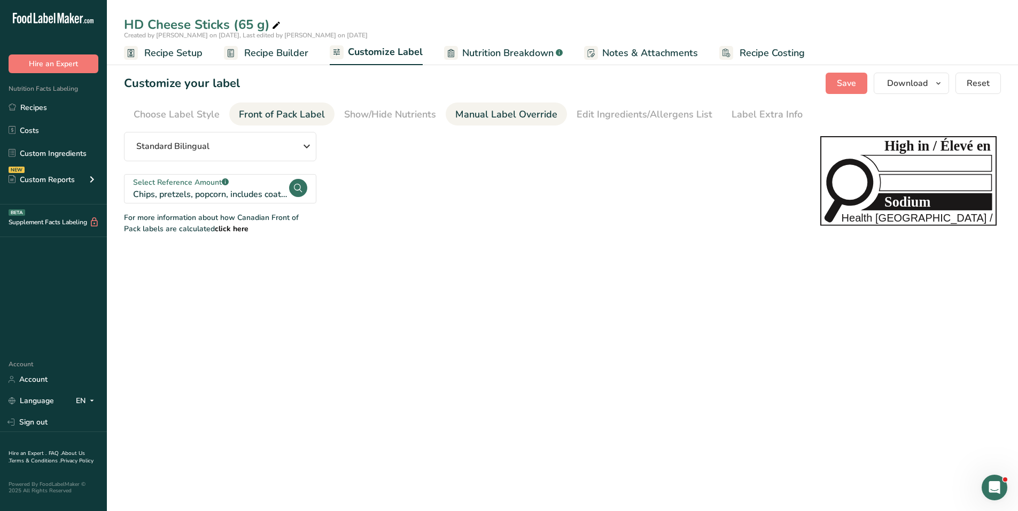
click at [495, 111] on div "Manual Label Override" at bounding box center [506, 114] width 102 height 14
type input "Per 1 3/4 cup (50 g)"
type input "pour 1 3/4 tasse (50 g)"
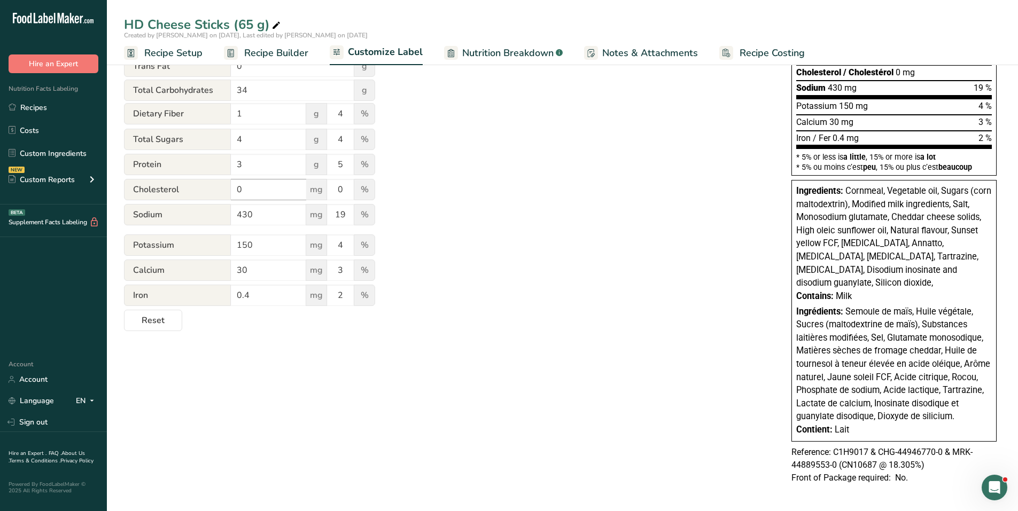
scroll to position [277, 0]
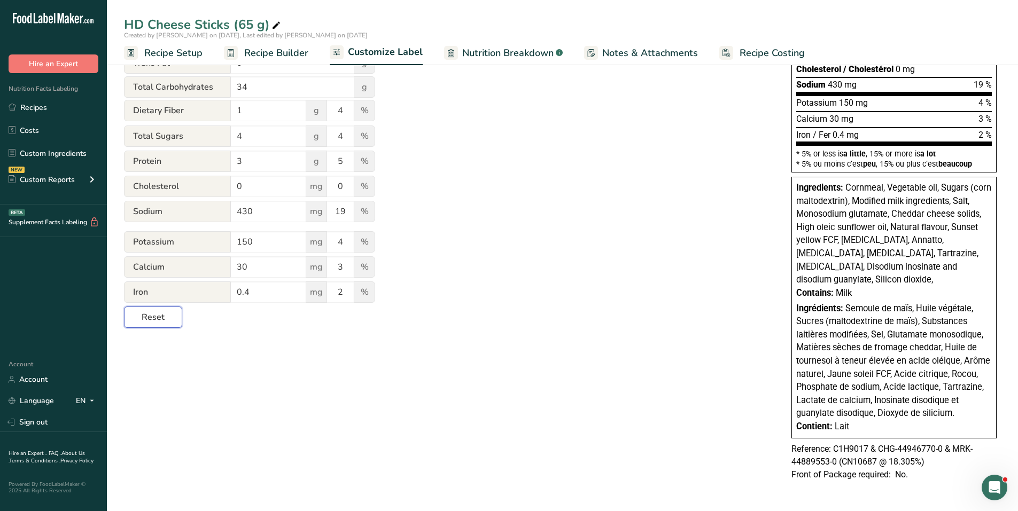
click at [148, 311] on span "Reset" at bounding box center [153, 317] width 23 height 13
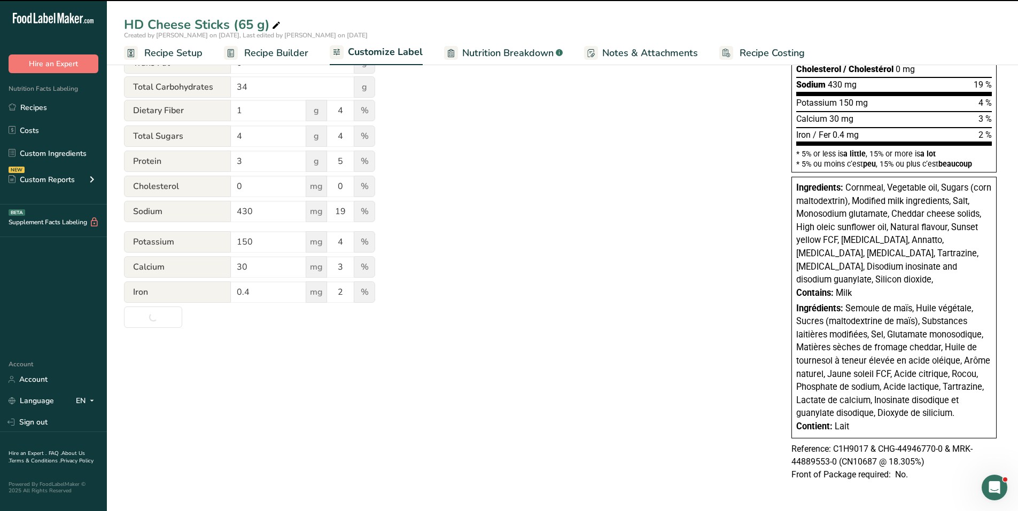
type input "Per 1 3/4 cup (65g)"
type input "pour 1 3/4 tasse (65g)"
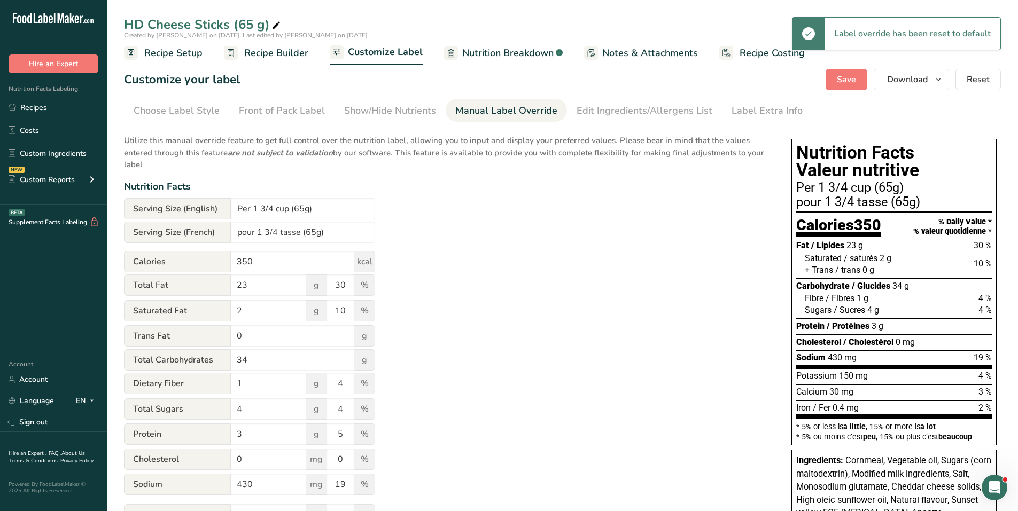
scroll to position [0, 0]
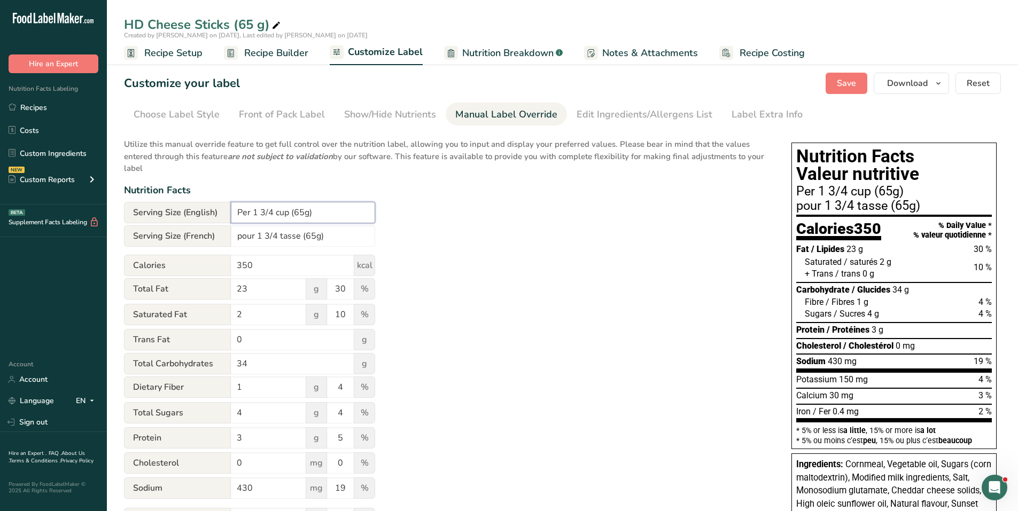
click at [302, 212] on input "Per 1 3/4 cup (65g)" at bounding box center [303, 212] width 144 height 21
type input "Per 1 3/4 cup (65 g)"
click at [315, 238] on input "pour 1 3/4 tasse (65g)" at bounding box center [303, 235] width 144 height 21
type input "pour 1 3/4 tasse (65 g)"
click at [170, 54] on span "Recipe Setup" at bounding box center [173, 53] width 58 height 14
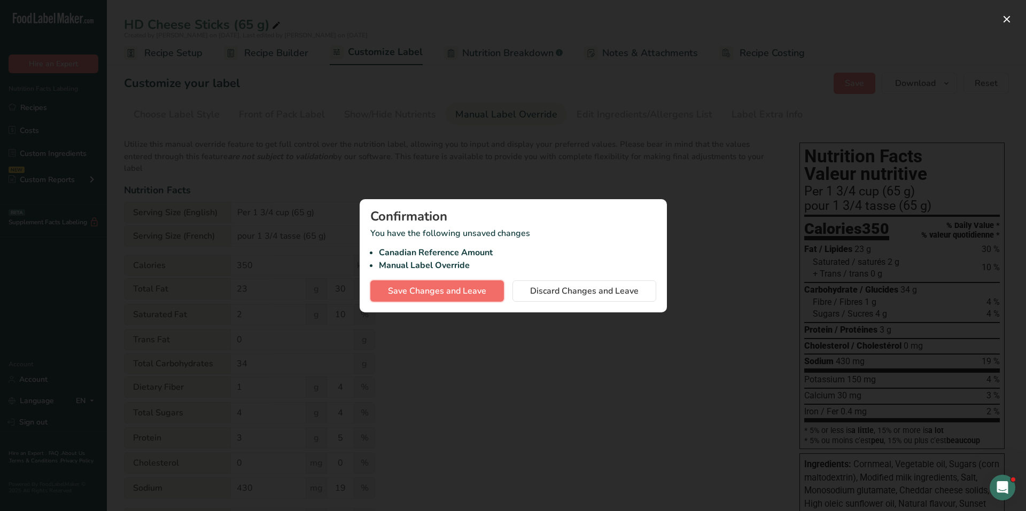
click at [434, 291] on span "Save Changes and Leave" at bounding box center [437, 291] width 98 height 13
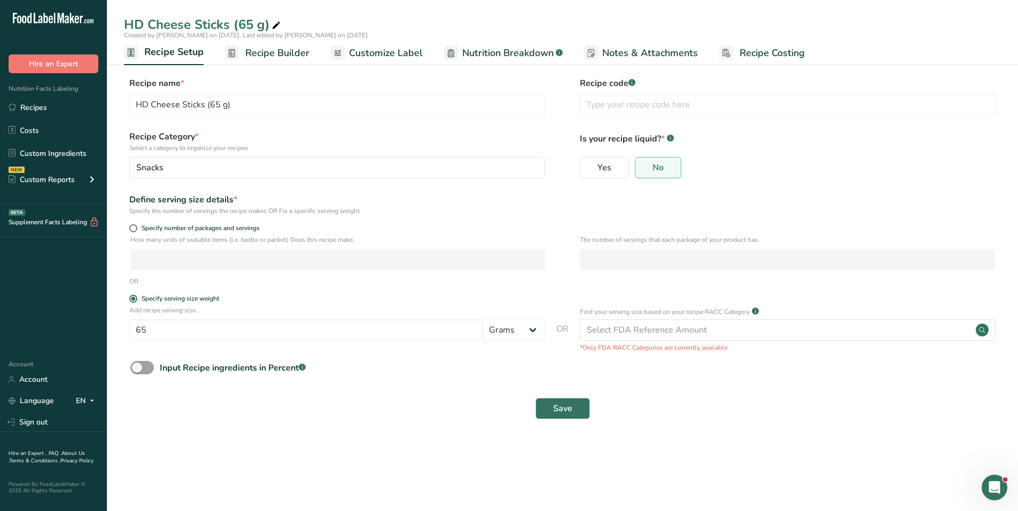
click at [404, 50] on span "Customize Label" at bounding box center [386, 53] width 74 height 14
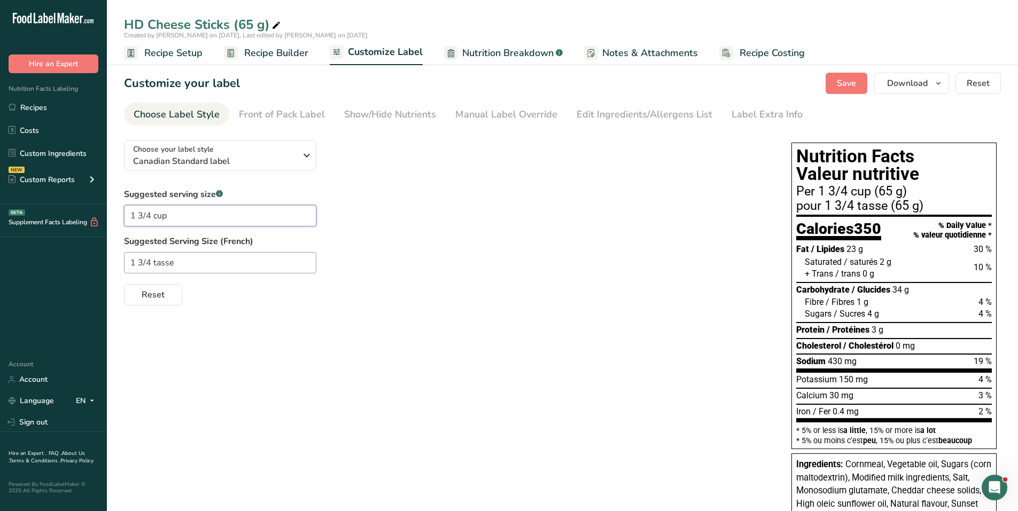
drag, startPoint x: 181, startPoint y: 217, endPoint x: 34, endPoint y: 212, distance: 147.0
click at [34, 212] on div ".a-20{fill:#fff;} Hire an Expert Nutrition Facts Labeling Recipes Costs Custom …" at bounding box center [509, 394] width 1018 height 788
type input "1 package"
type input "1 paquet"
click at [859, 85] on button "Save" at bounding box center [846, 83] width 42 height 21
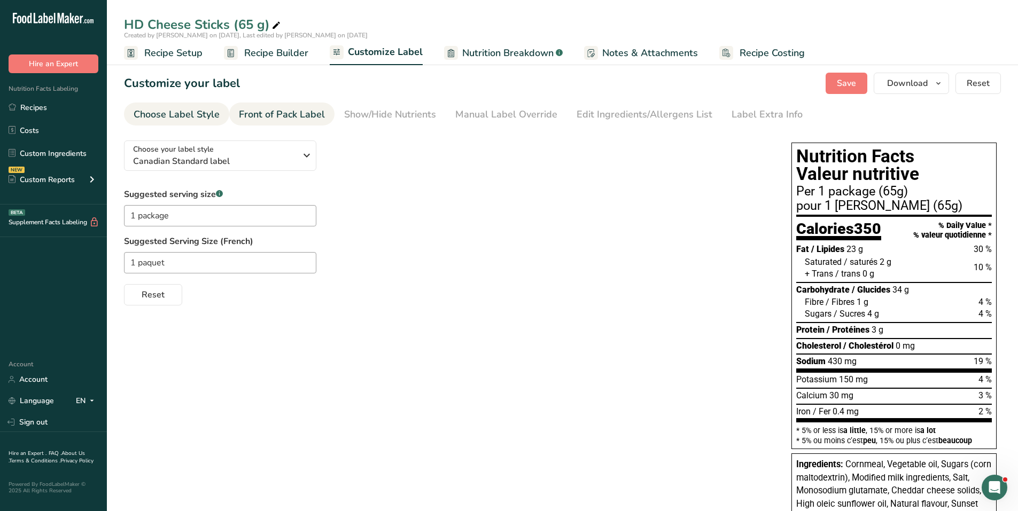
click at [302, 113] on div "Front of Pack Label" at bounding box center [282, 114] width 86 height 14
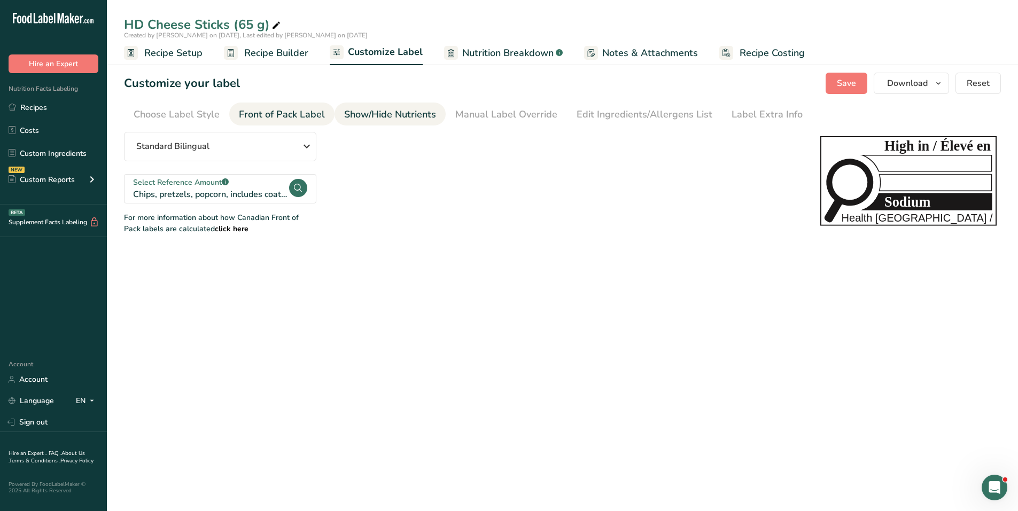
click at [388, 113] on div "Show/Hide Nutrients" at bounding box center [390, 114] width 92 height 14
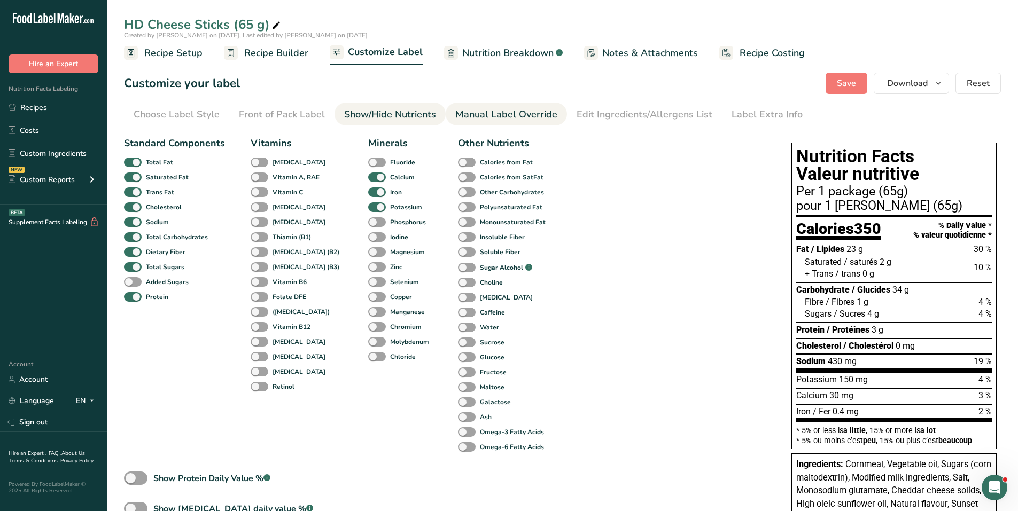
click at [494, 118] on div "Manual Label Override" at bounding box center [506, 114] width 102 height 14
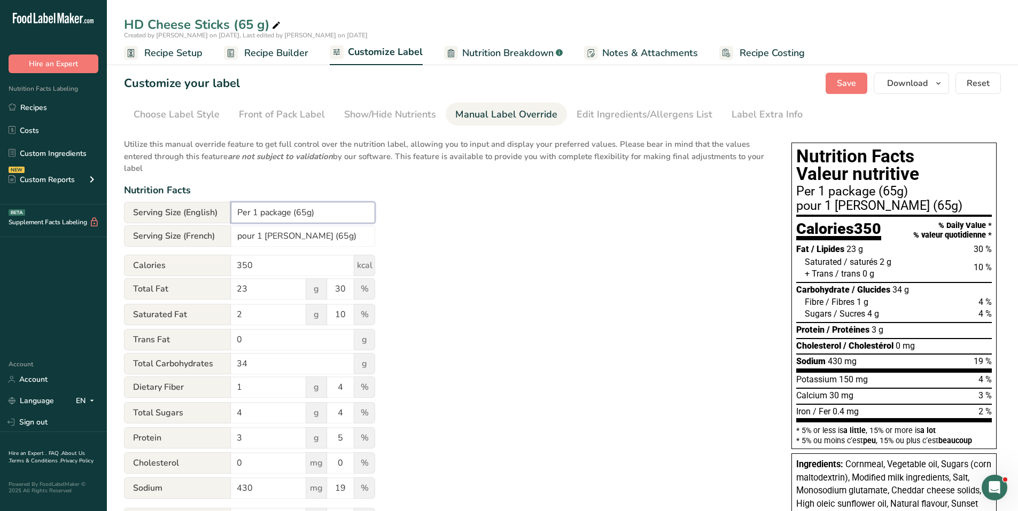
click at [308, 216] on input "Per 1 package (65g)" at bounding box center [303, 212] width 144 height 21
type input "Per 1 package (65 g)"
click at [308, 236] on input "pour 1 paquet (65g)" at bounding box center [303, 235] width 144 height 21
type input "pour 1 paquet (65 g)"
click at [624, 114] on div "Edit Ingredients/Allergens List" at bounding box center [644, 114] width 136 height 14
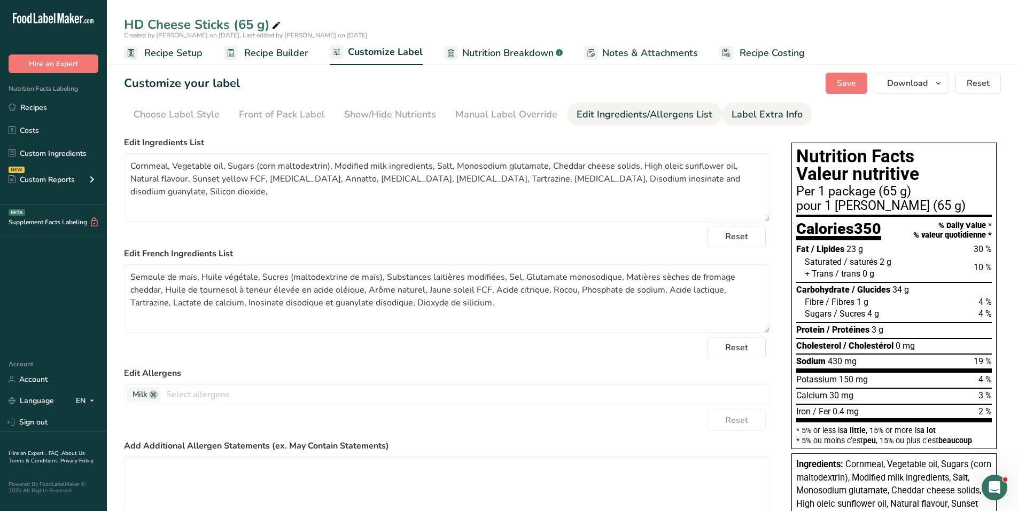
click at [740, 114] on div "Label Extra Info" at bounding box center [766, 114] width 71 height 14
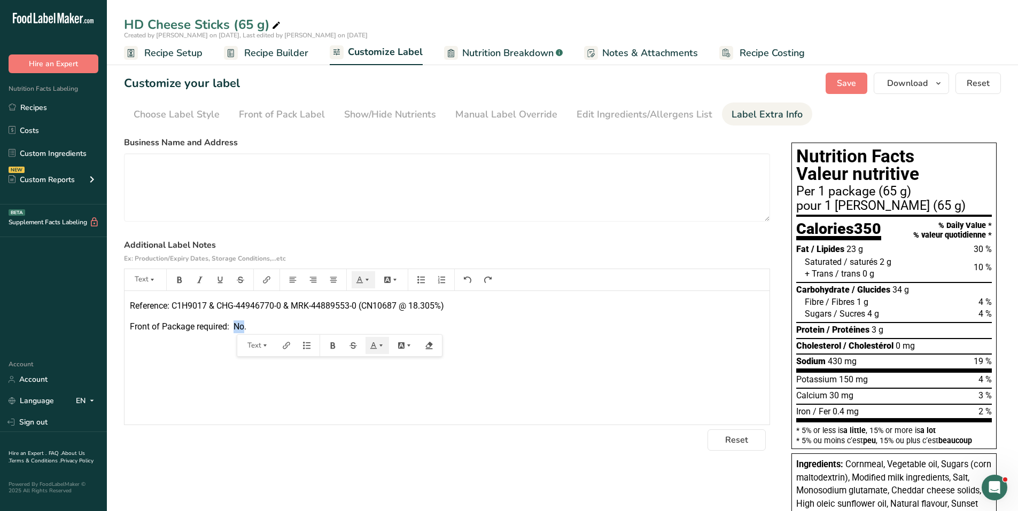
drag, startPoint x: 234, startPoint y: 327, endPoint x: 246, endPoint y: 325, distance: 11.5
click at [246, 325] on span "Front of Package required: No." at bounding box center [188, 327] width 116 height 10
click at [852, 78] on span "Save" at bounding box center [845, 83] width 19 height 13
click at [922, 80] on span "Download" at bounding box center [907, 83] width 41 height 13
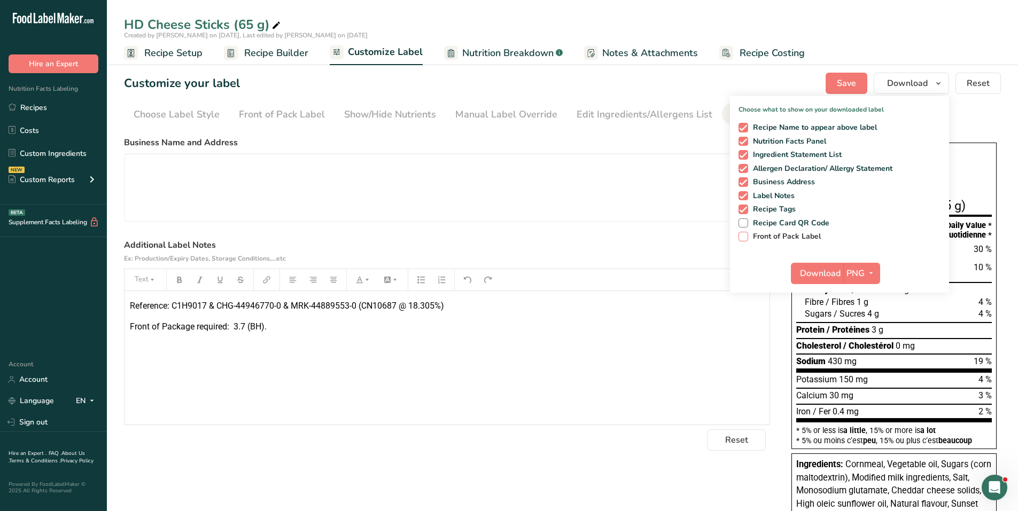
click at [745, 237] on span at bounding box center [743, 237] width 10 height 10
click at [745, 237] on input "Front of Pack Label" at bounding box center [741, 236] width 7 height 7
checkbox input "true"
click at [876, 272] on span "button" at bounding box center [870, 273] width 13 height 13
click at [860, 348] on link "PDF" at bounding box center [863, 348] width 34 height 18
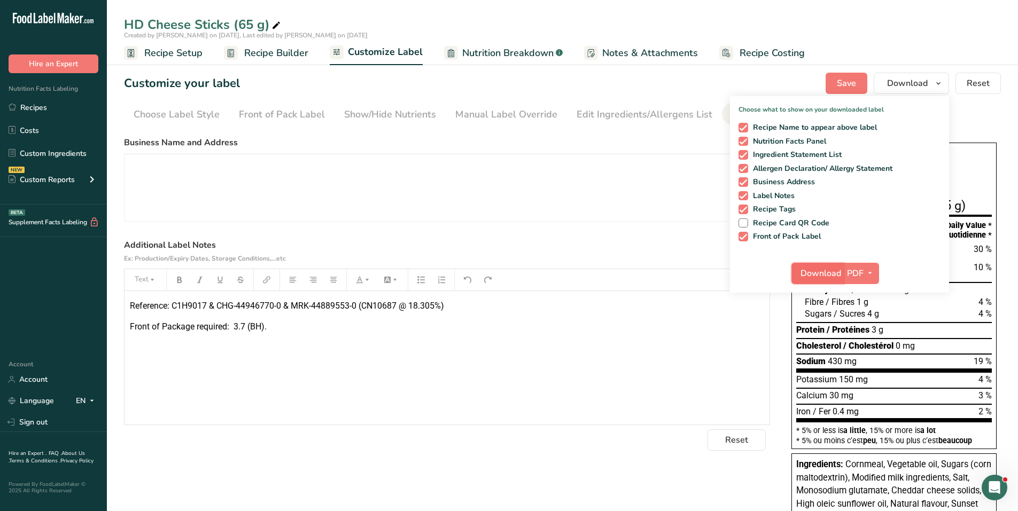
click at [818, 267] on span "Download" at bounding box center [820, 273] width 41 height 13
click at [632, 247] on label "Additional Label Notes Ex: Production/Expiry Dates, Storage Conditions,...etc" at bounding box center [447, 252] width 646 height 26
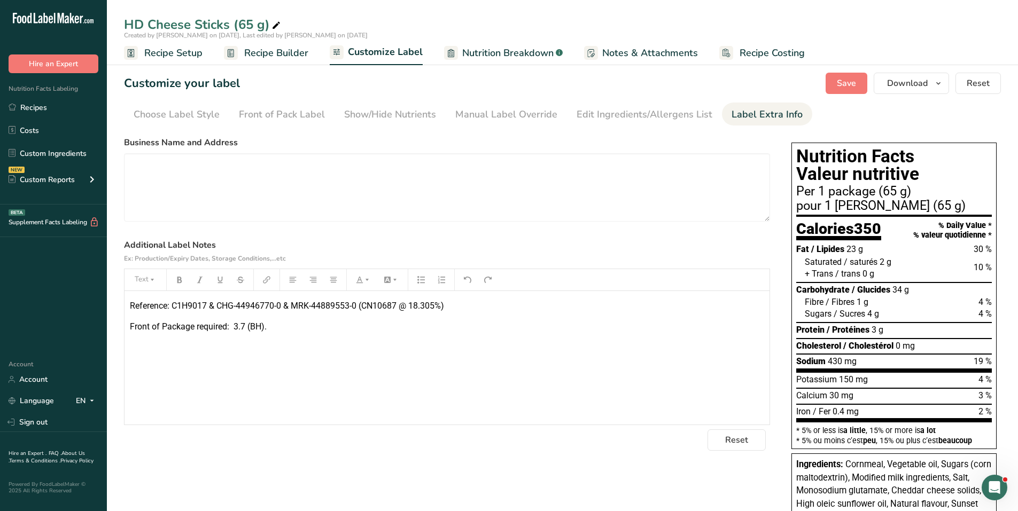
click at [259, 51] on span "Recipe Builder" at bounding box center [276, 53] width 64 height 14
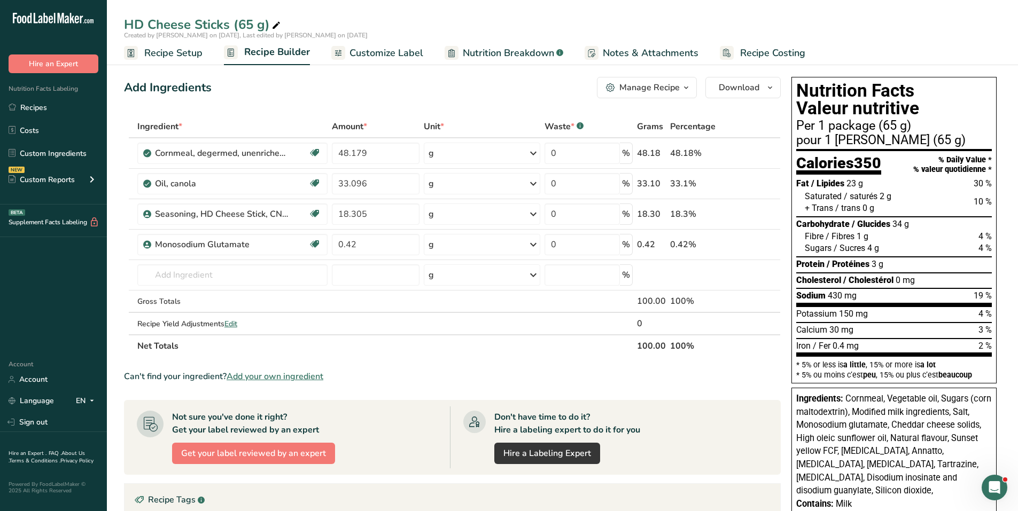
click at [682, 84] on icon "button" at bounding box center [686, 87] width 9 height 13
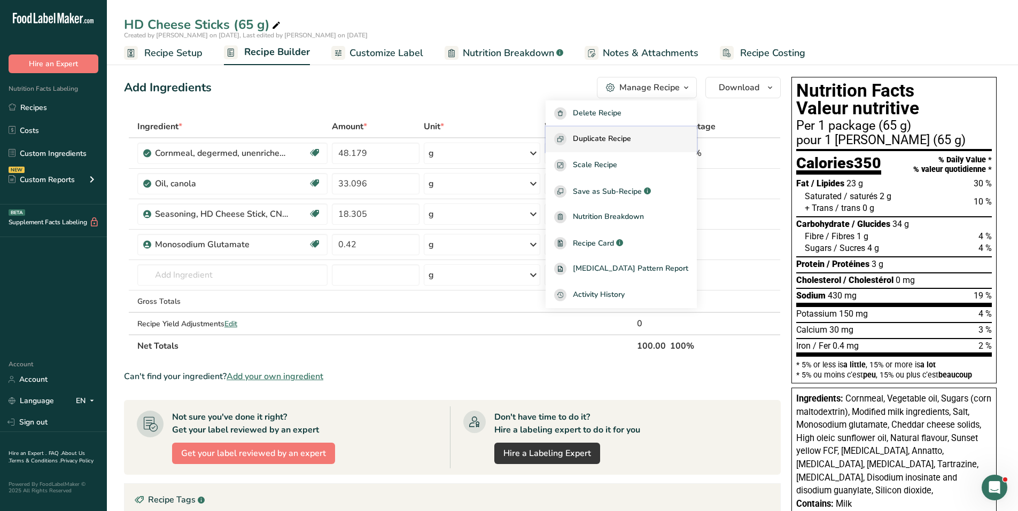
click at [620, 134] on span "Duplicate Recipe" at bounding box center [602, 139] width 58 height 12
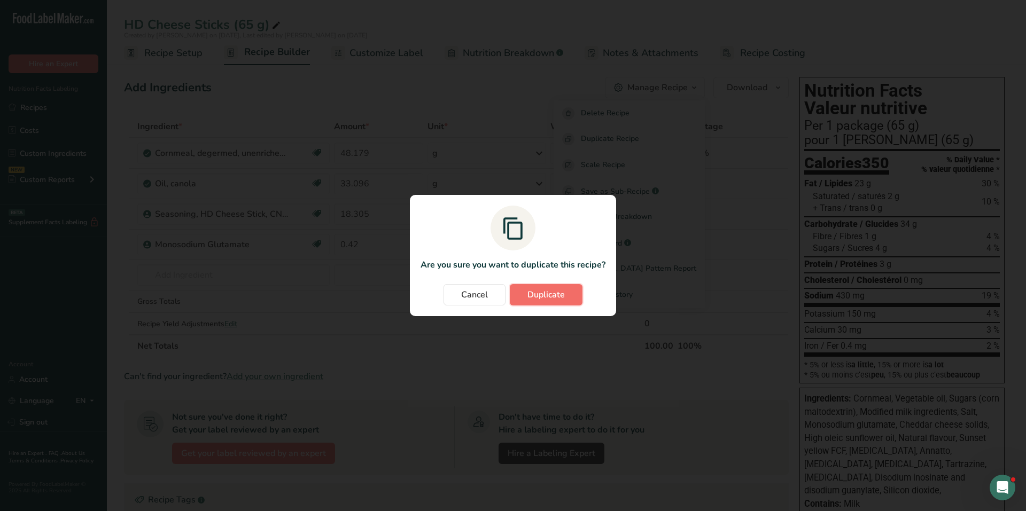
click at [540, 287] on button "Duplicate" at bounding box center [546, 294] width 73 height 21
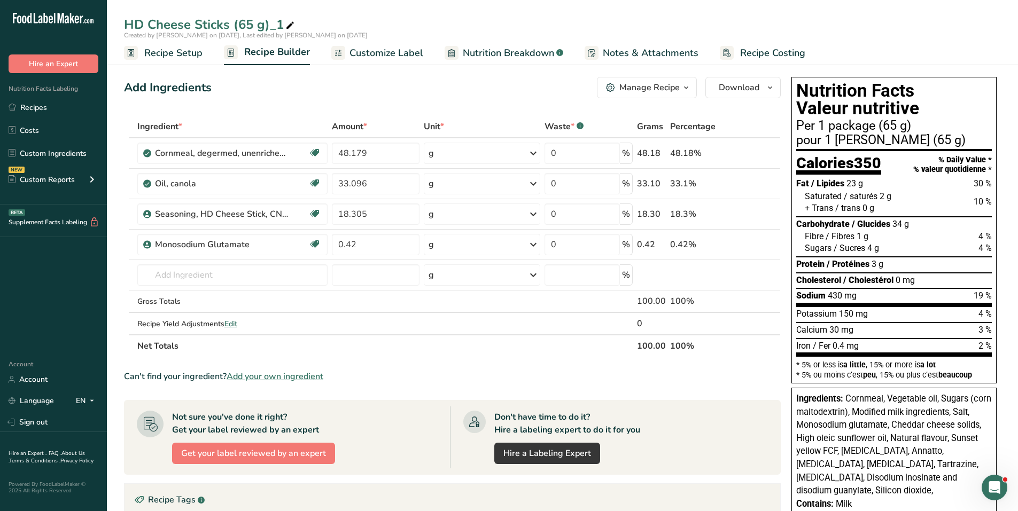
click at [285, 24] on icon at bounding box center [290, 25] width 10 height 15
drag, startPoint x: 241, startPoint y: 26, endPoint x: 333, endPoint y: 20, distance: 92.1
click at [333, 20] on input "HD Cheese Sticks (65 g)_1" at bounding box center [562, 24] width 877 height 19
type input "HD Cheese Sticks (40 g)"
click at [191, 58] on span "Recipe Setup" at bounding box center [173, 53] width 58 height 14
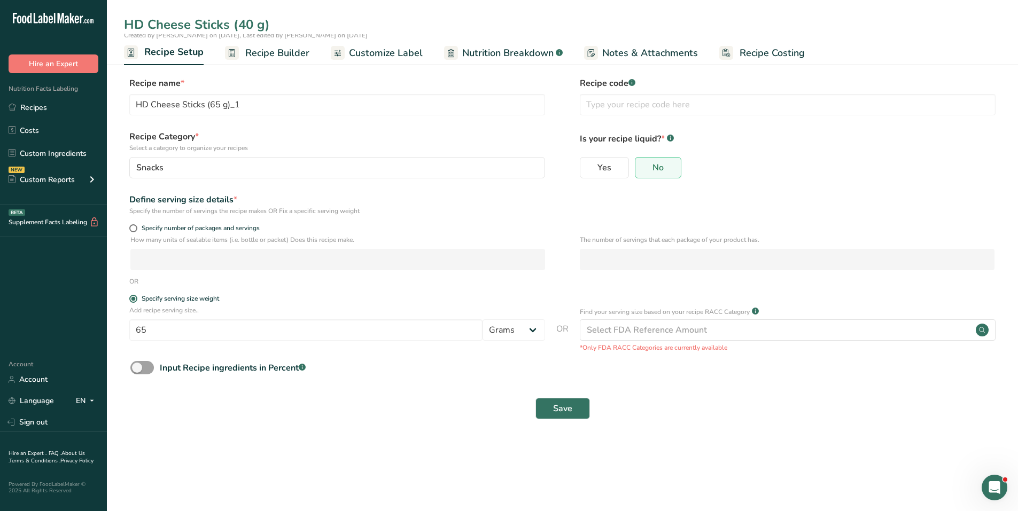
type input "HD Cheese Sticks (40 g)"
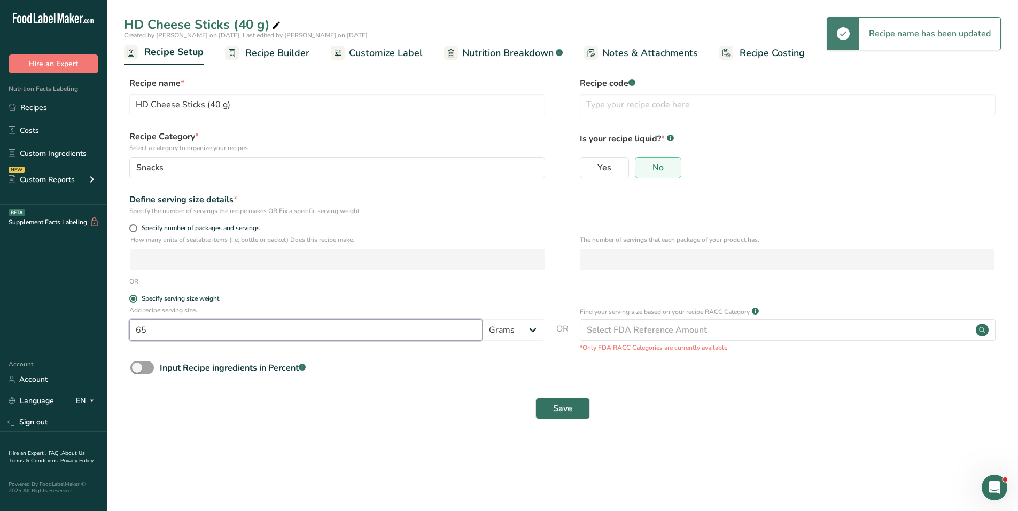
drag, startPoint x: 170, startPoint y: 329, endPoint x: 129, endPoint y: 319, distance: 42.2
click at [129, 319] on div "Add recipe serving size.. 65 Grams kg mg mcg lb oz l mL fl oz tbsp tsp cup qt g…" at bounding box center [562, 329] width 877 height 47
type input "40"
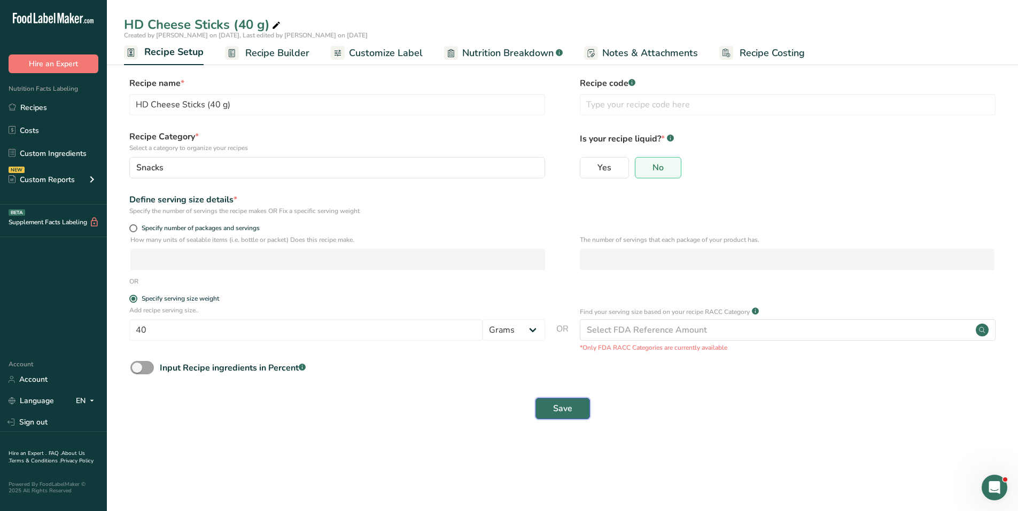
click at [570, 409] on span "Save" at bounding box center [562, 408] width 19 height 13
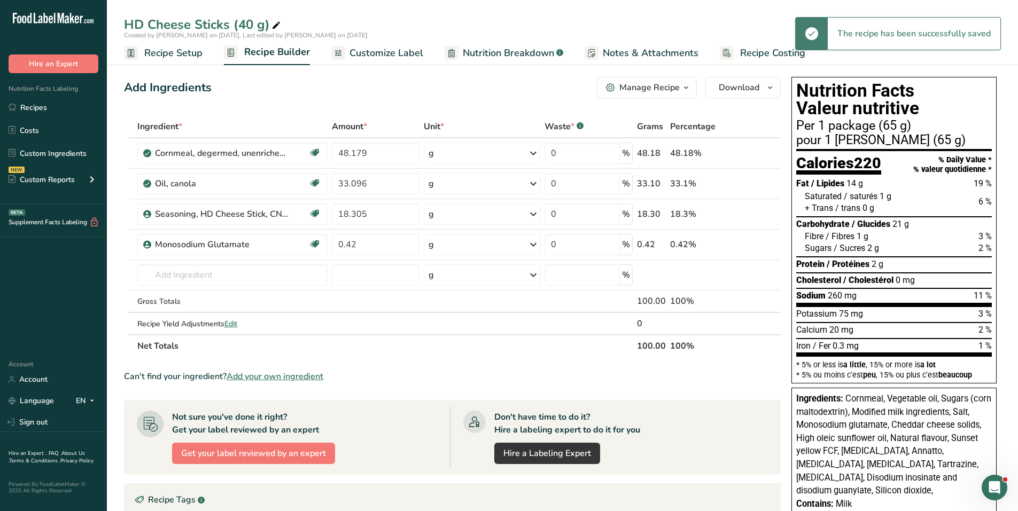
click at [400, 51] on span "Customize Label" at bounding box center [386, 53] width 74 height 14
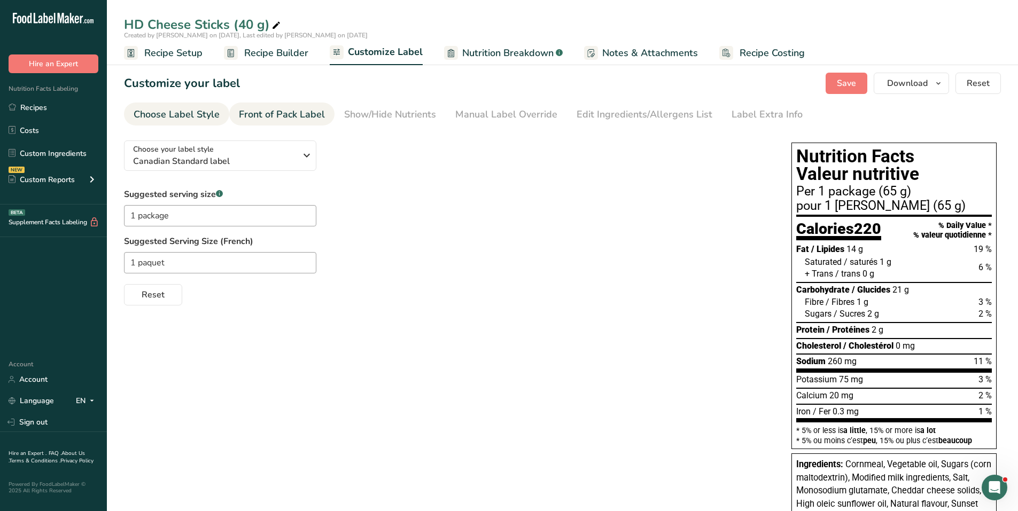
click at [291, 111] on div "Front of Pack Label" at bounding box center [282, 114] width 86 height 14
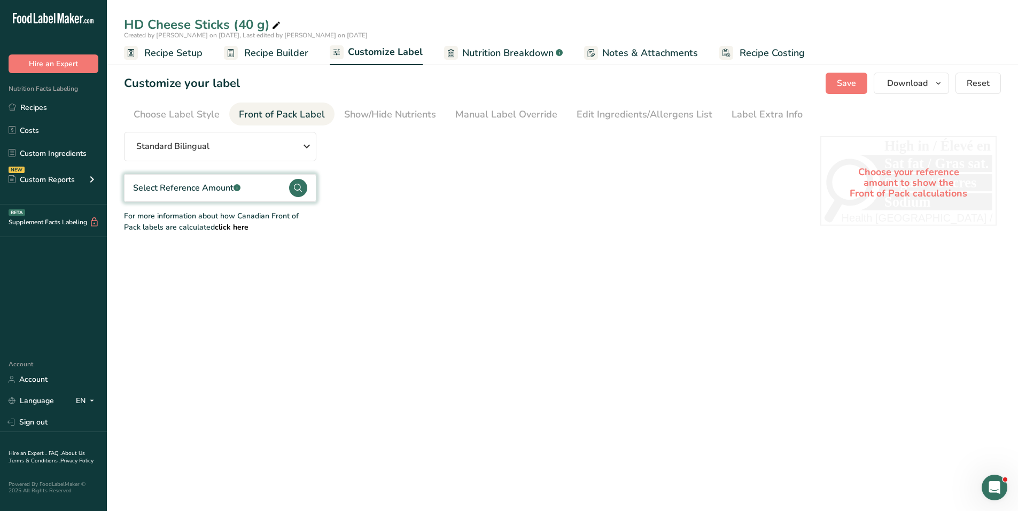
click at [302, 186] on circle at bounding box center [298, 188] width 18 height 18
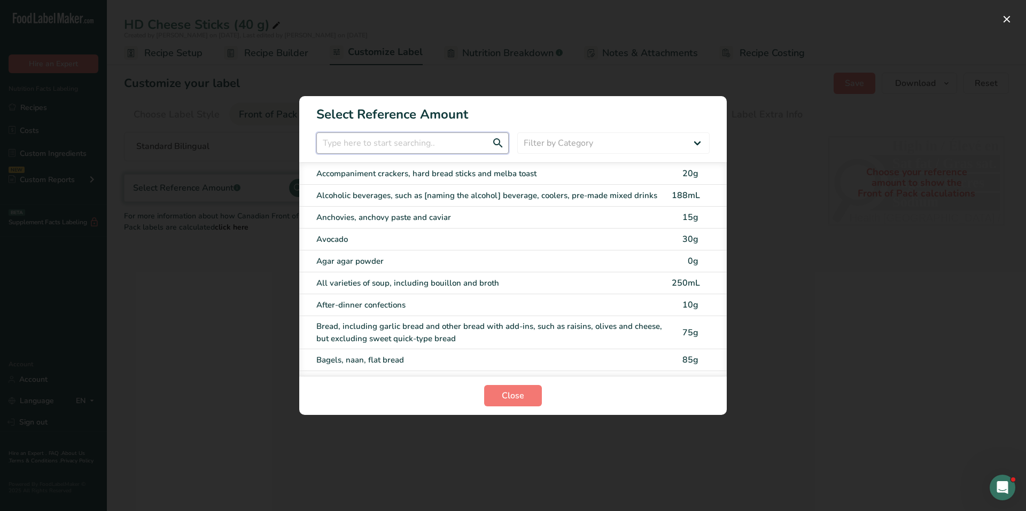
click at [360, 152] on input "FOP Category Selection Modal" at bounding box center [412, 142] width 192 height 21
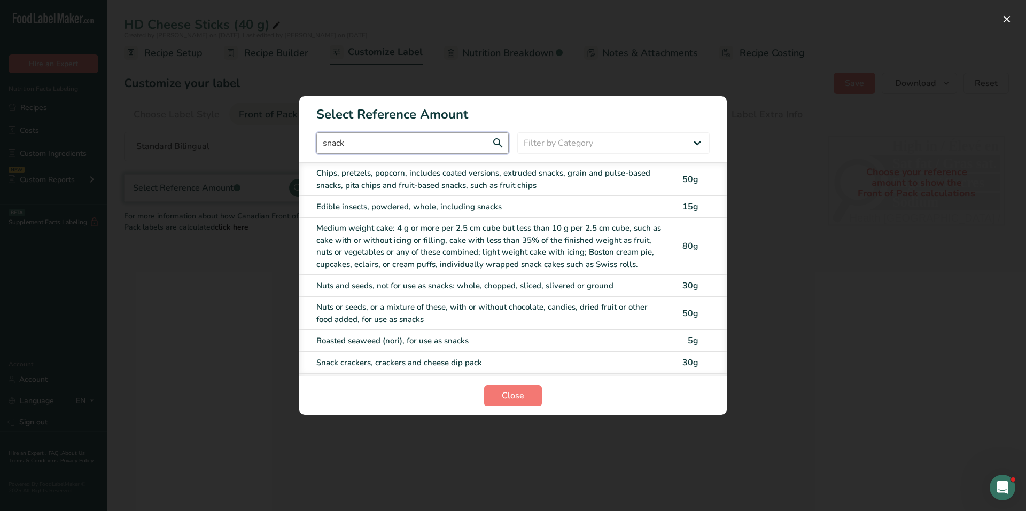
type input "snack"
click at [403, 179] on div "Chips, pretzels, popcorn, includes coated versions, extruded snacks, grain and …" at bounding box center [490, 179] width 349 height 24
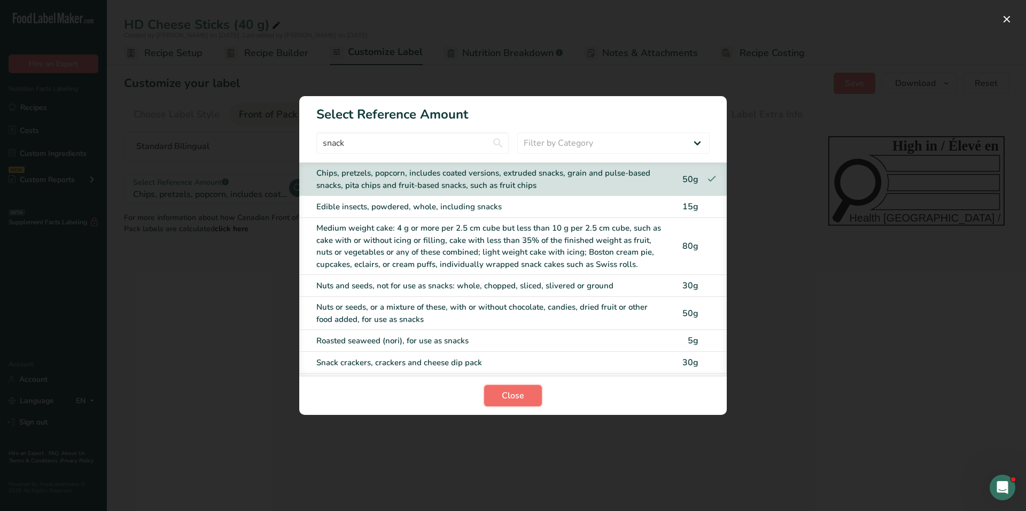
click at [514, 396] on span "Close" at bounding box center [513, 395] width 22 height 13
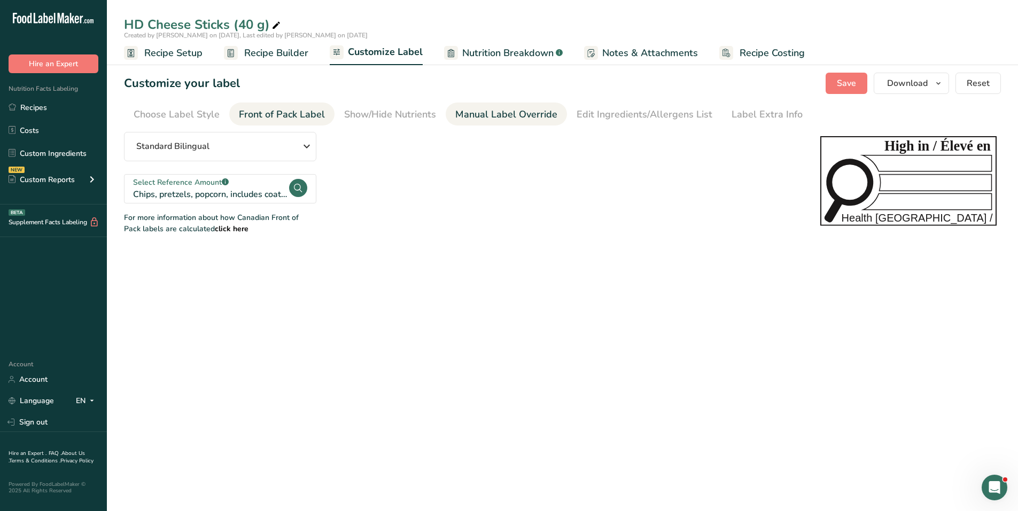
click at [485, 113] on div "Manual Label Override" at bounding box center [506, 114] width 102 height 14
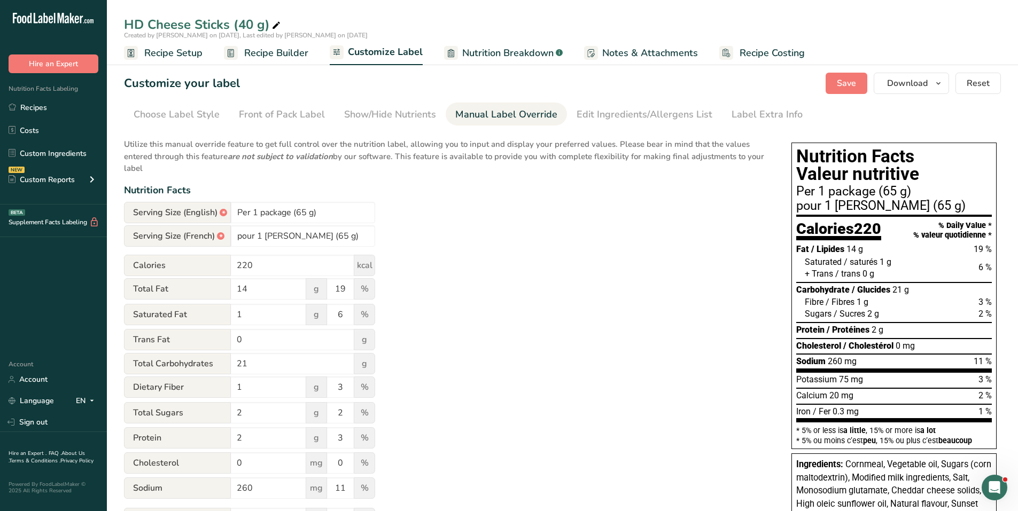
scroll to position [277, 0]
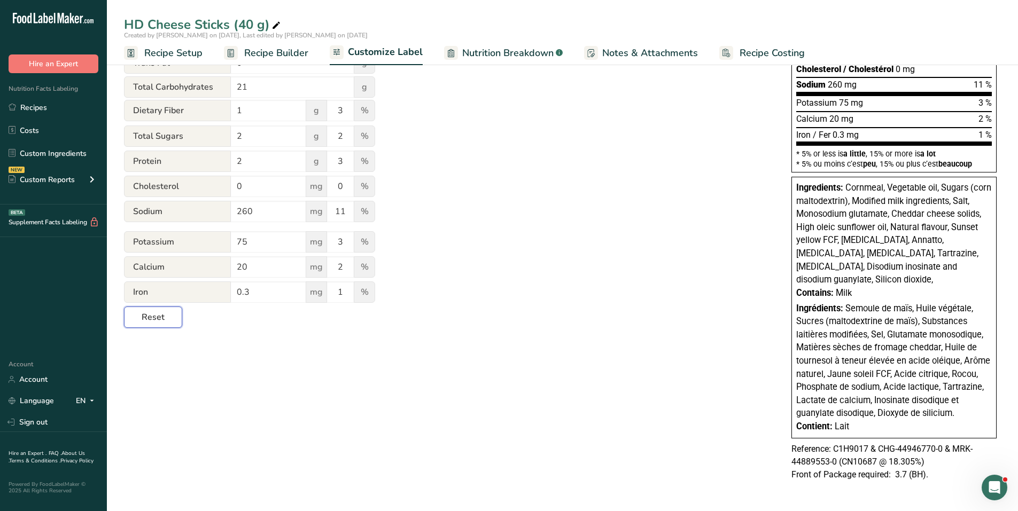
click at [152, 311] on span "Reset" at bounding box center [153, 317] width 23 height 13
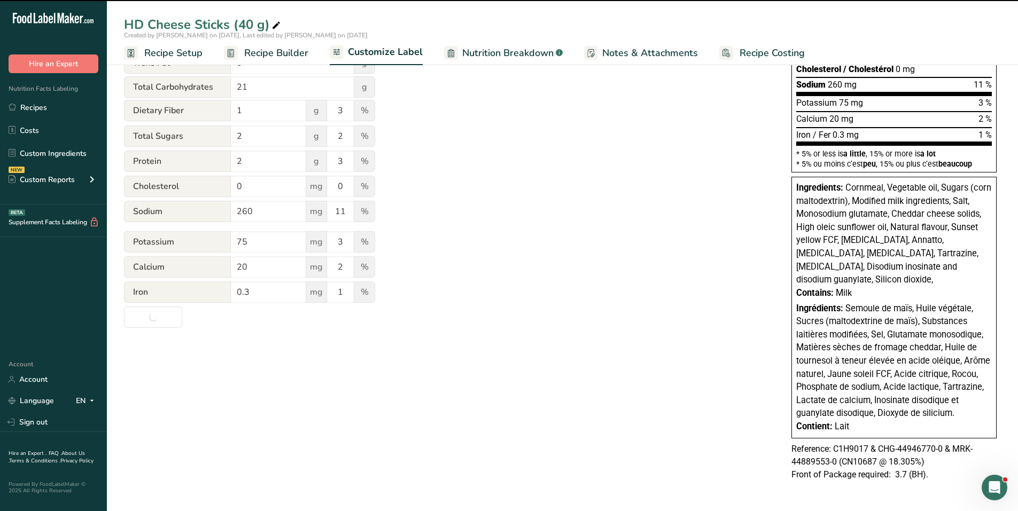
type input "Per 1 package (40g)"
type input "pour 1 paquet (40g)"
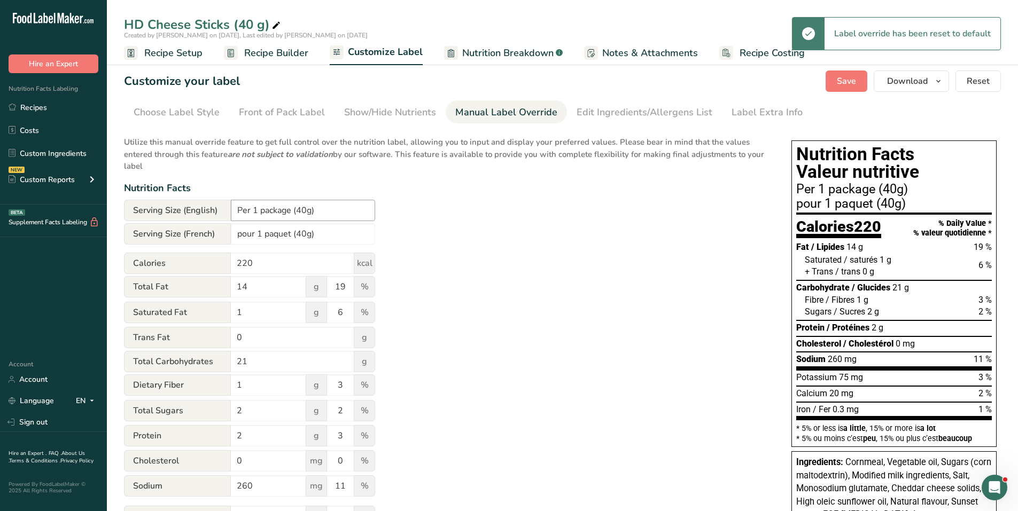
scroll to position [0, 0]
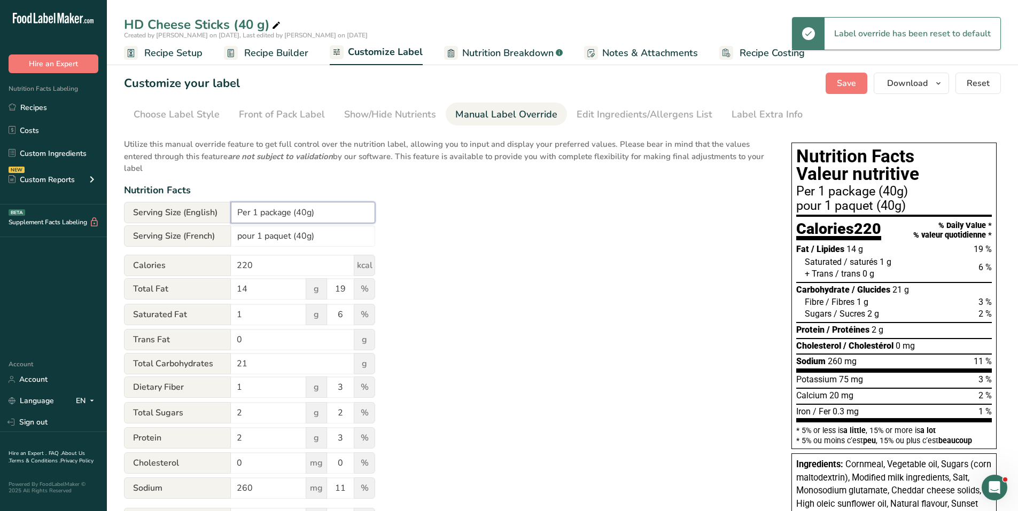
click at [307, 213] on input "Per 1 package (40g)" at bounding box center [303, 212] width 144 height 21
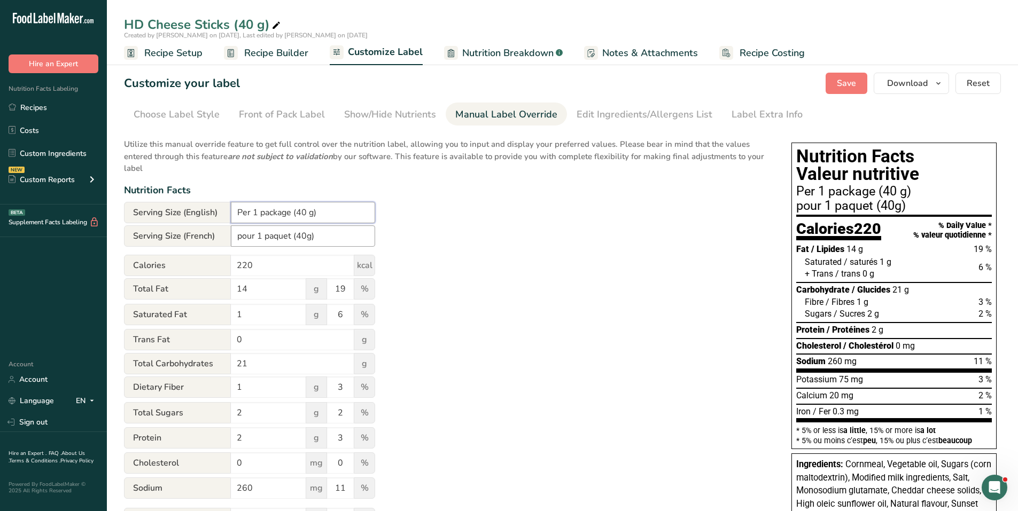
type input "Per 1 package (40 g)"
click at [307, 230] on input "pour 1 paquet (40g)" at bounding box center [303, 235] width 144 height 21
type input "pour 1 paquet (40 g)"
click at [751, 111] on div "Label Extra Info" at bounding box center [766, 114] width 71 height 14
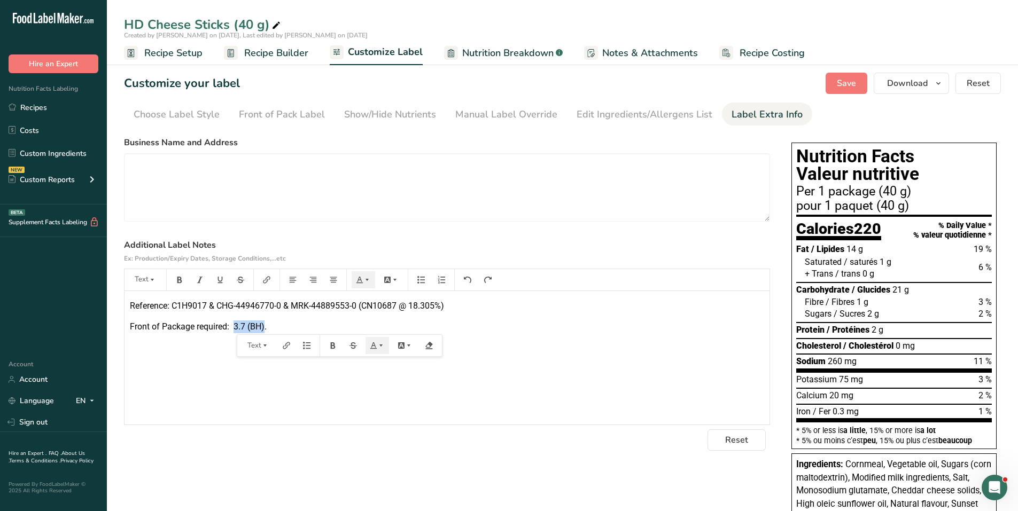
drag, startPoint x: 236, startPoint y: 324, endPoint x: 265, endPoint y: 328, distance: 30.2
click at [265, 328] on span "Front of Package required: 3.7 (BH)." at bounding box center [198, 327] width 137 height 10
click at [842, 82] on span "Save" at bounding box center [845, 83] width 19 height 13
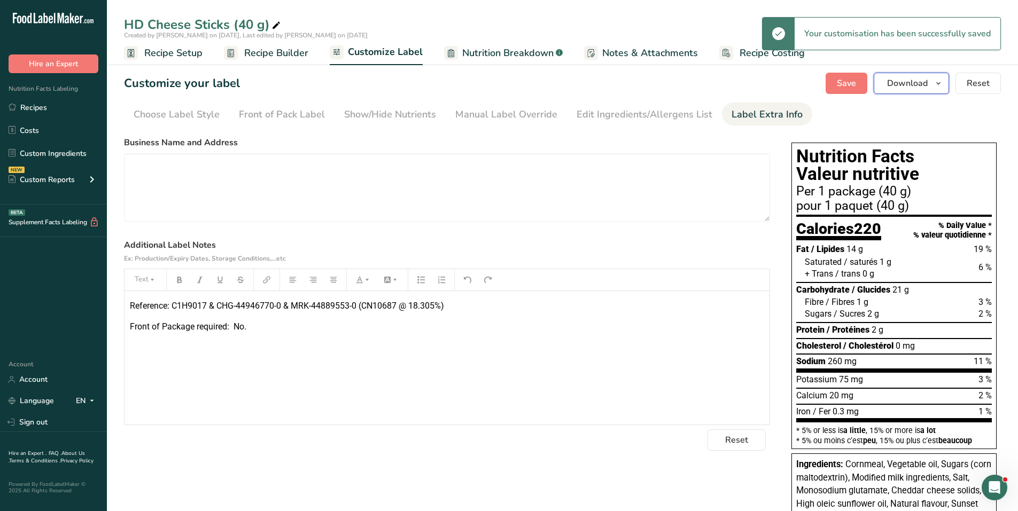
click at [927, 84] on span "Download" at bounding box center [907, 83] width 41 height 13
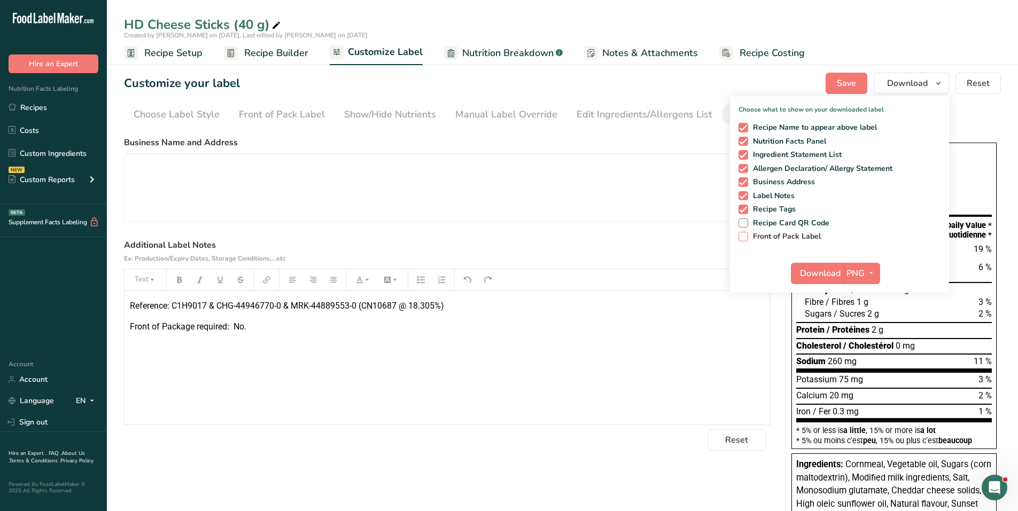
click at [745, 238] on span at bounding box center [743, 237] width 10 height 10
click at [745, 238] on input "Front of Pack Label" at bounding box center [741, 236] width 7 height 7
checkbox input "true"
click at [875, 271] on span "button" at bounding box center [870, 273] width 13 height 13
click at [862, 346] on link "PDF" at bounding box center [863, 348] width 34 height 18
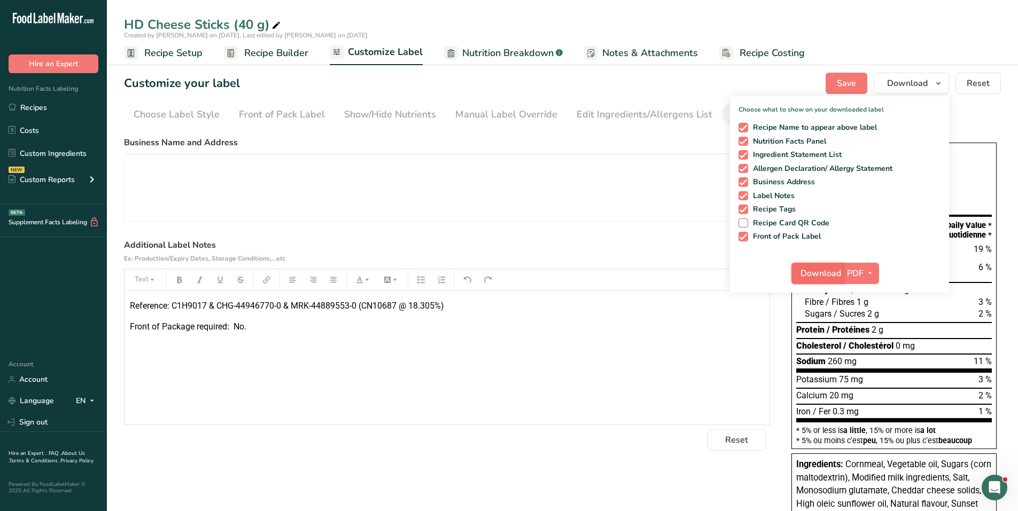
click at [817, 269] on span "Download" at bounding box center [820, 273] width 41 height 13
click at [626, 131] on section "Customize your label Save Download Choose what to show on your downloaded label…" at bounding box center [562, 422] width 911 height 732
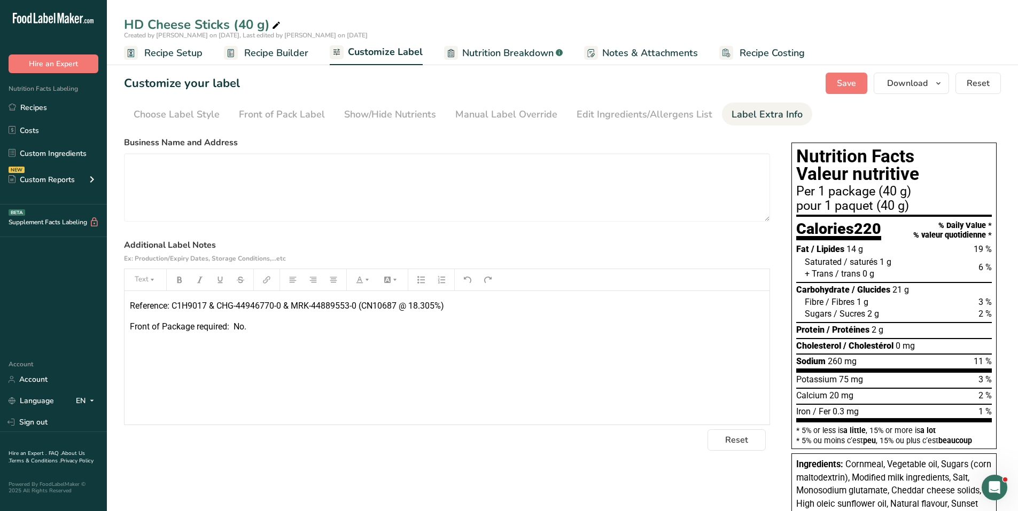
click at [273, 57] on span "Recipe Builder" at bounding box center [276, 53] width 64 height 14
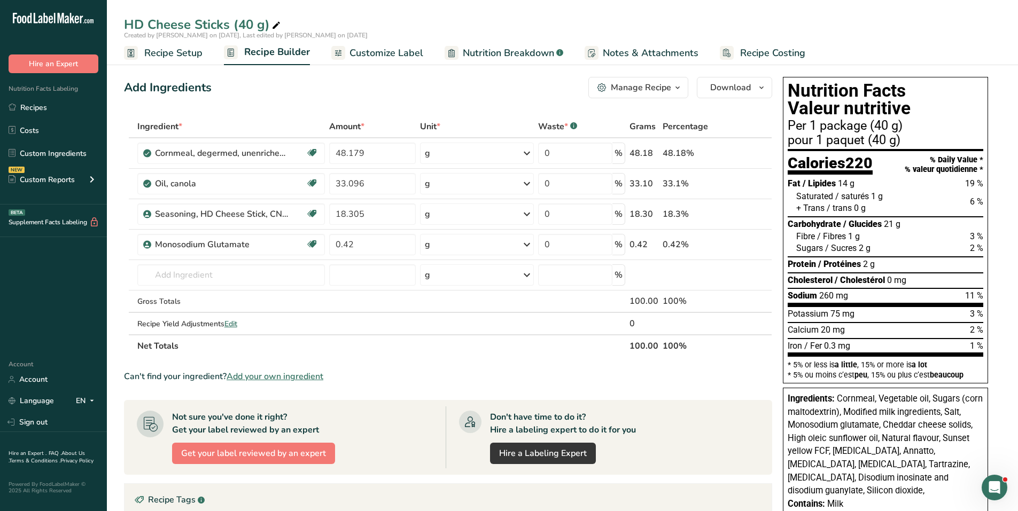
click at [630, 92] on div "Manage Recipe" at bounding box center [641, 87] width 60 height 13
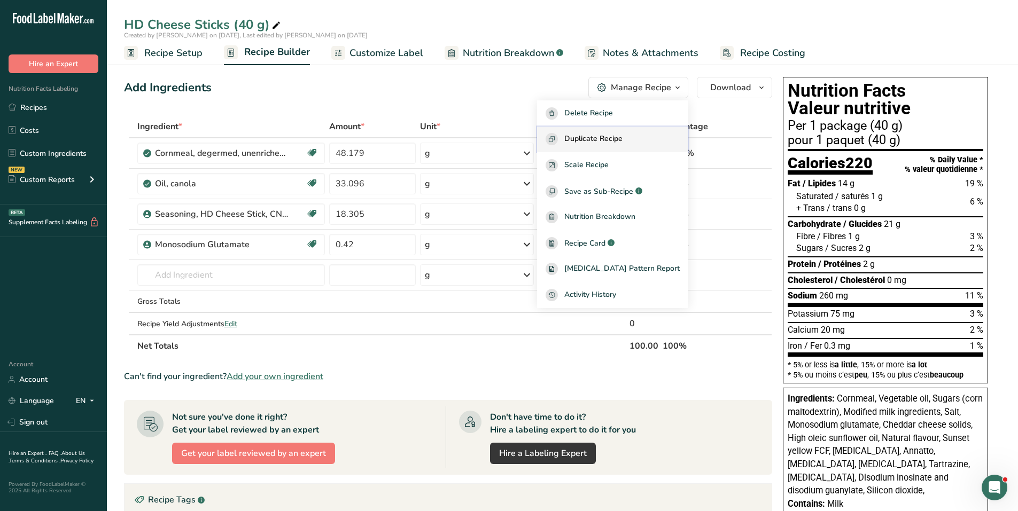
click at [605, 137] on span "Duplicate Recipe" at bounding box center [593, 139] width 58 height 12
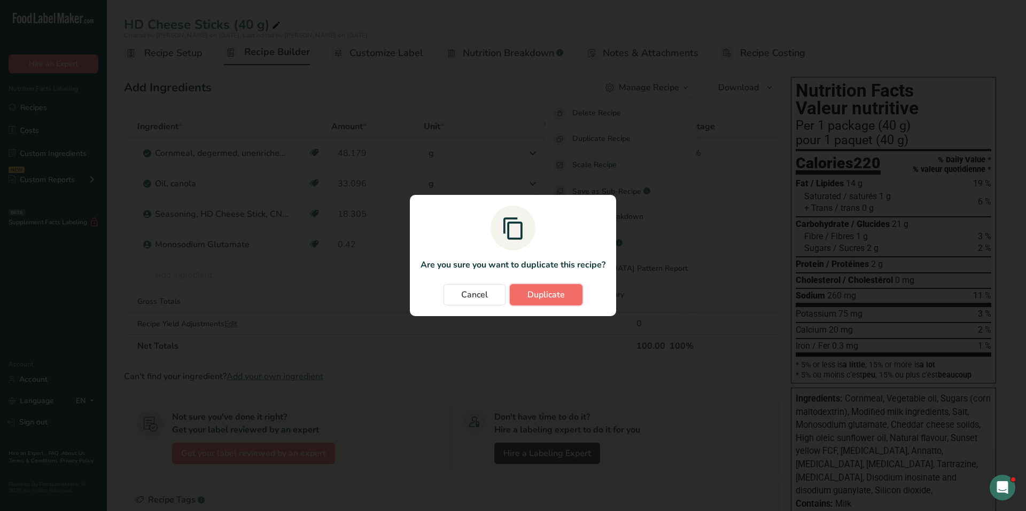
click at [554, 300] on span "Duplicate" at bounding box center [545, 294] width 37 height 13
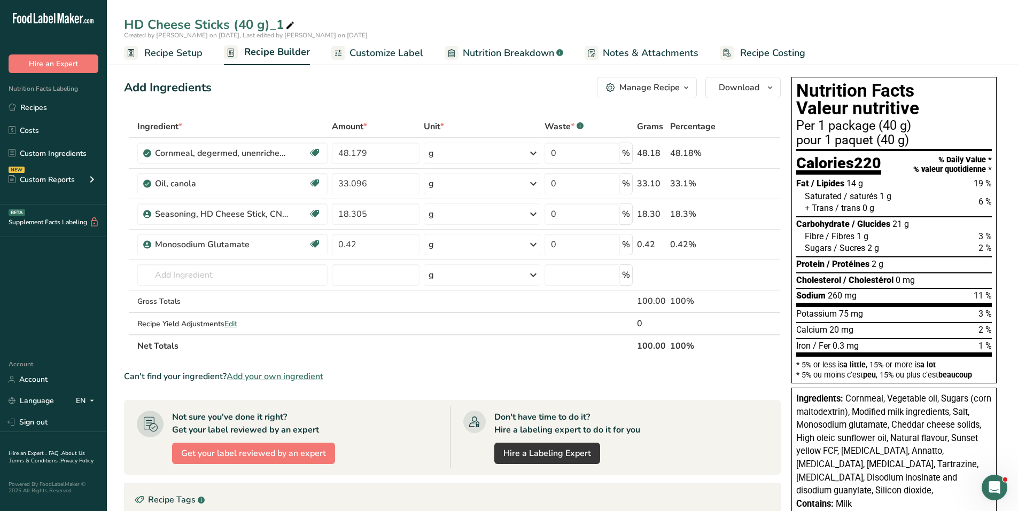
click at [288, 24] on icon at bounding box center [290, 25] width 10 height 15
drag, startPoint x: 241, startPoint y: 22, endPoint x: 338, endPoint y: 27, distance: 97.3
click at [337, 27] on input "HD Cheese Sticks (40 g)_1" at bounding box center [562, 24] width 877 height 19
type input "HD Cheese Sticks (28 g)"
click at [186, 57] on span "Recipe Setup" at bounding box center [173, 53] width 58 height 14
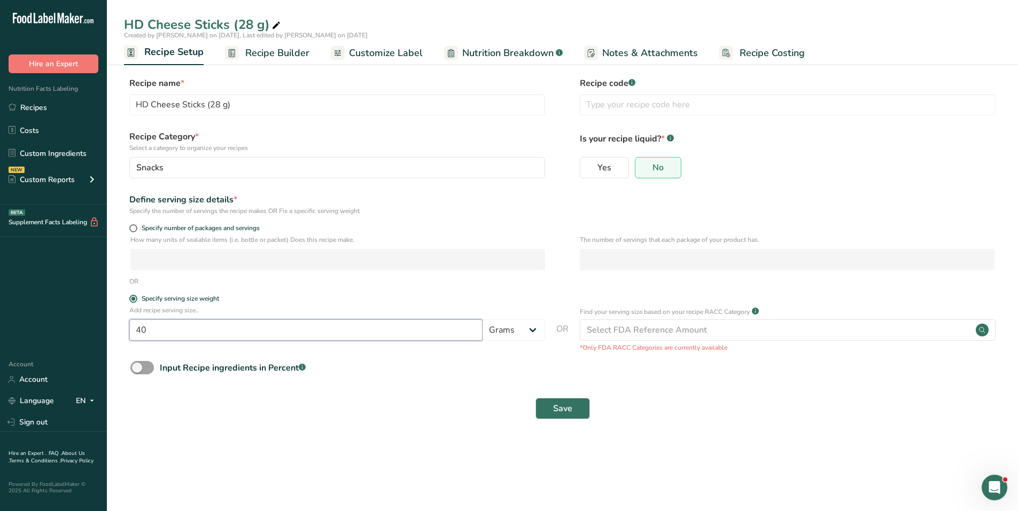
drag, startPoint x: 198, startPoint y: 330, endPoint x: 135, endPoint y: 332, distance: 62.5
click at [135, 332] on input "40" at bounding box center [305, 329] width 353 height 21
type input "28"
click at [550, 405] on button "Save" at bounding box center [562, 408] width 54 height 21
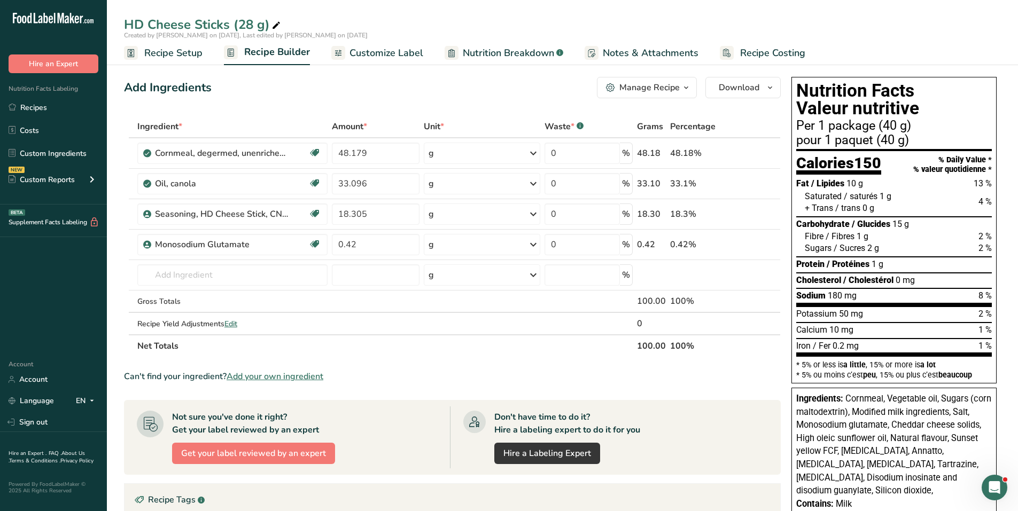
click at [386, 50] on span "Customize Label" at bounding box center [386, 53] width 74 height 14
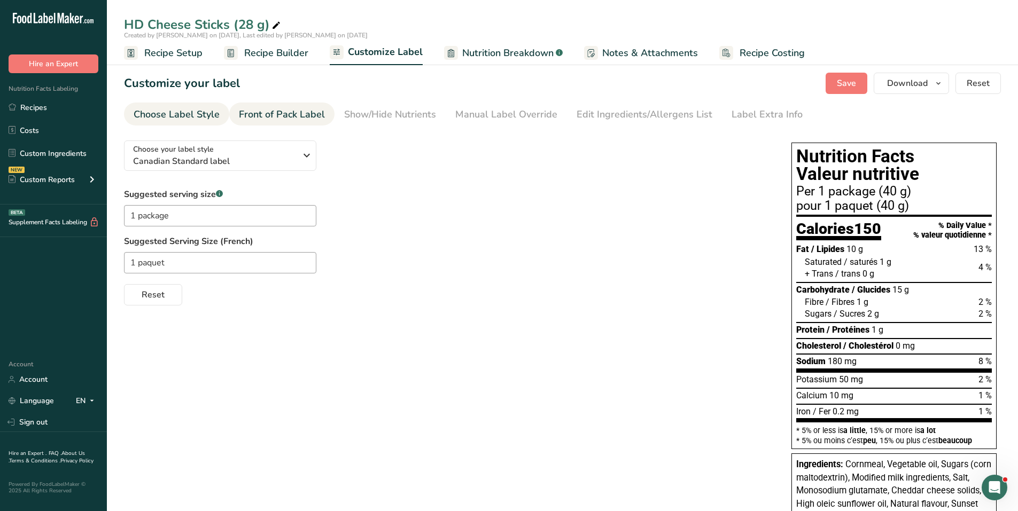
click at [304, 119] on div "Front of Pack Label" at bounding box center [282, 114] width 86 height 14
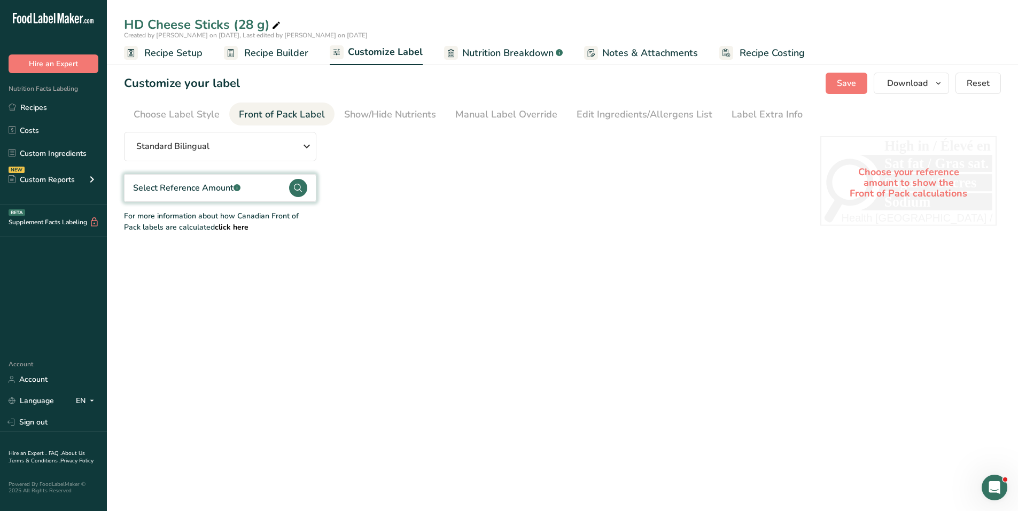
click at [293, 186] on circle at bounding box center [298, 188] width 18 height 18
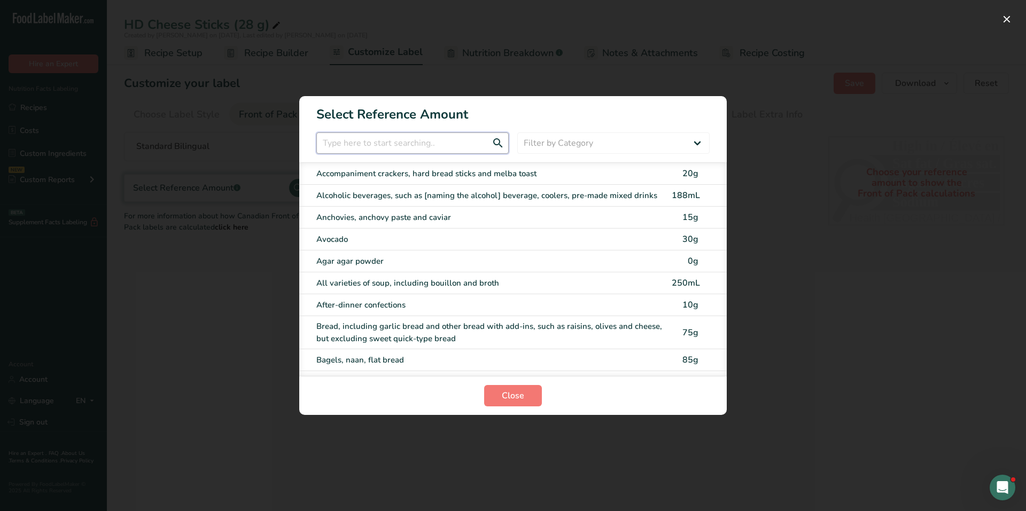
click at [353, 145] on input "FOP Category Selection Modal" at bounding box center [412, 142] width 192 height 21
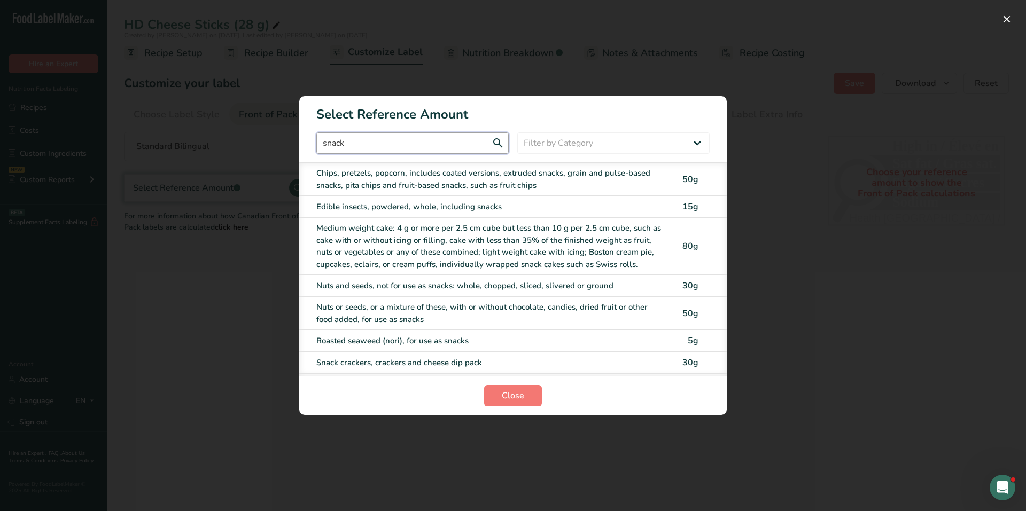
type input "snack"
click at [426, 178] on div "Chips, pretzels, popcorn, includes coated versions, extruded snacks, grain and …" at bounding box center [490, 179] width 349 height 24
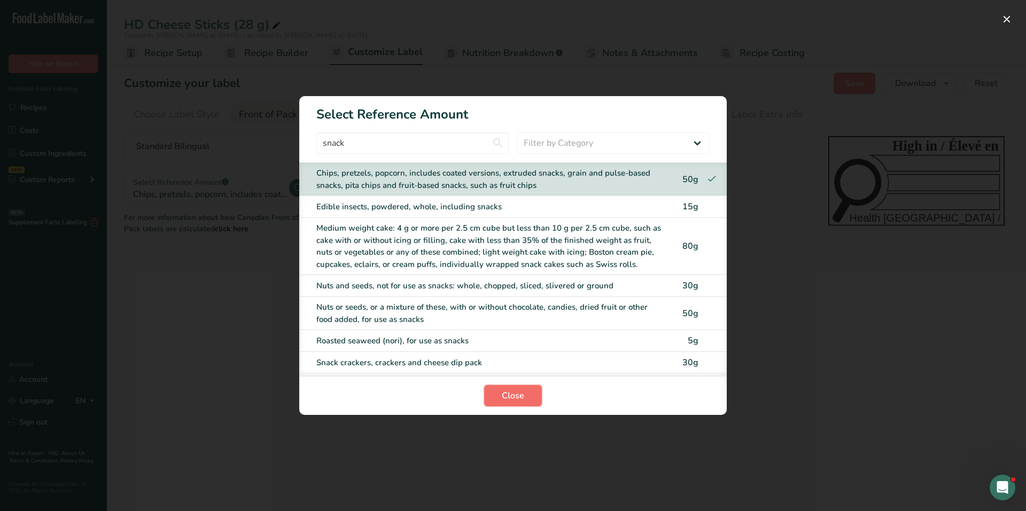
click at [503, 400] on span "Close" at bounding box center [513, 395] width 22 height 13
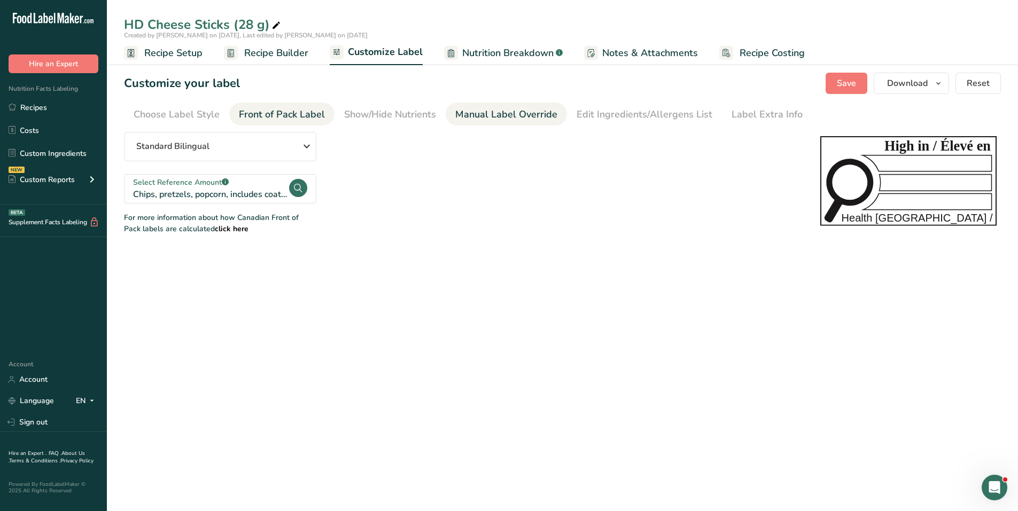
click at [447, 112] on li "Manual Label Override" at bounding box center [505, 114] width 121 height 23
click at [480, 117] on div "Manual Label Override" at bounding box center [506, 114] width 102 height 14
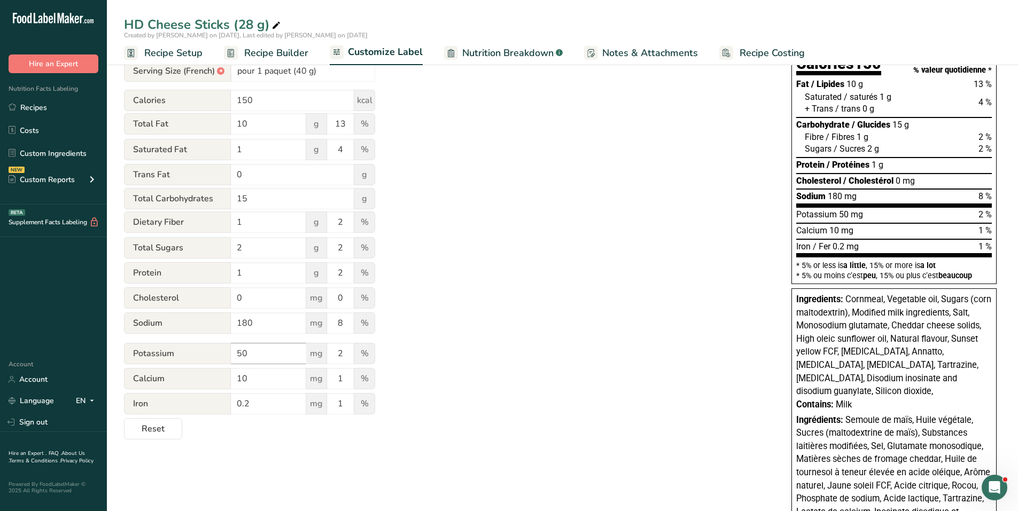
scroll to position [277, 0]
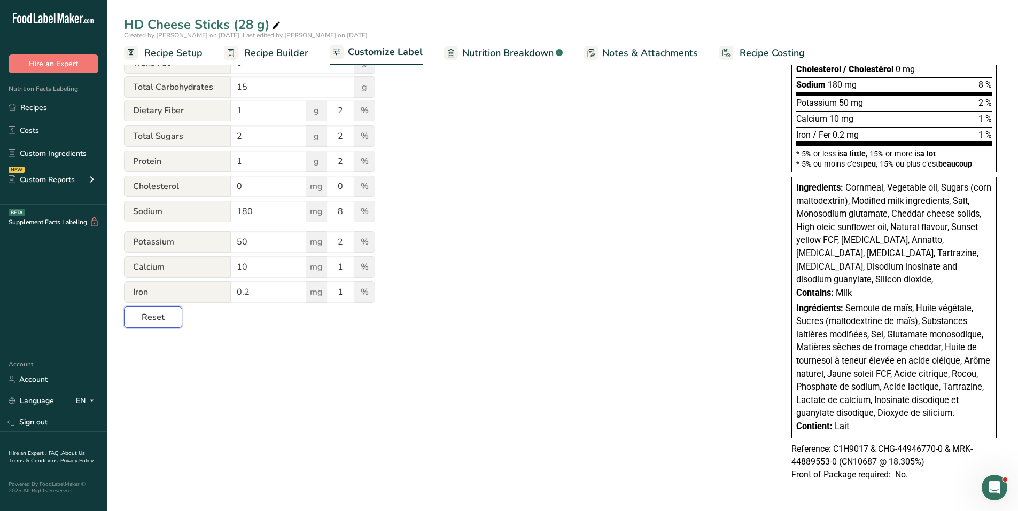
click at [151, 313] on span "Reset" at bounding box center [153, 317] width 23 height 13
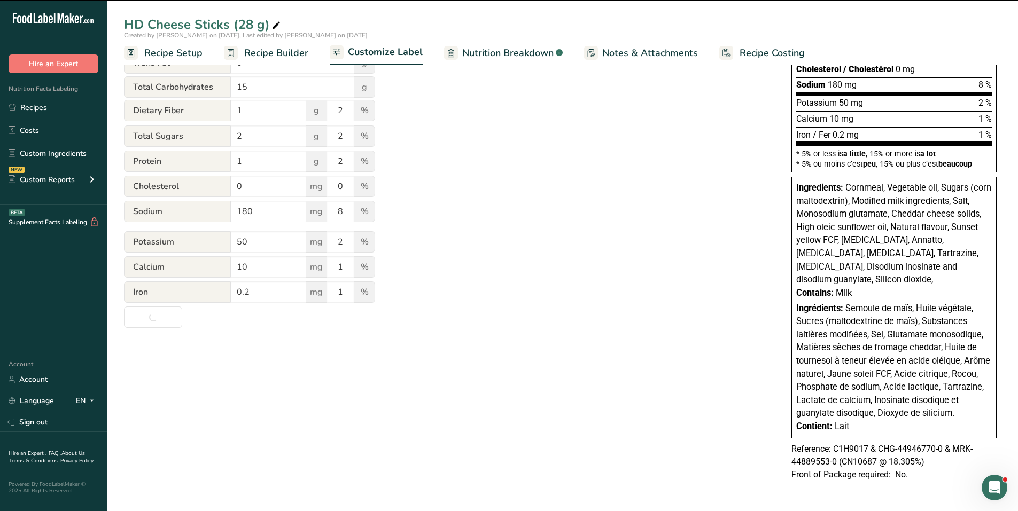
type input "Per 1 package (28g)"
type input "pour 1 [PERSON_NAME] (28g)"
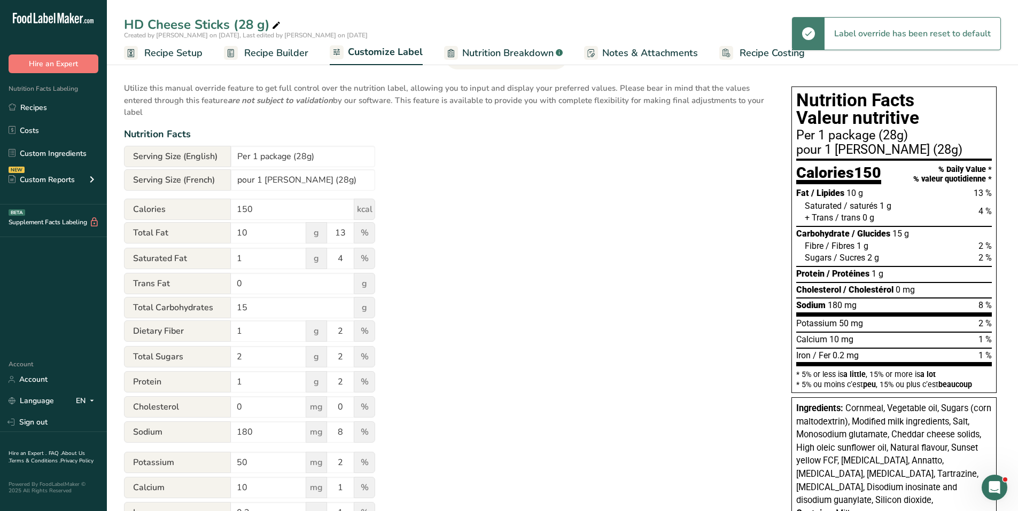
scroll to position [53, 0]
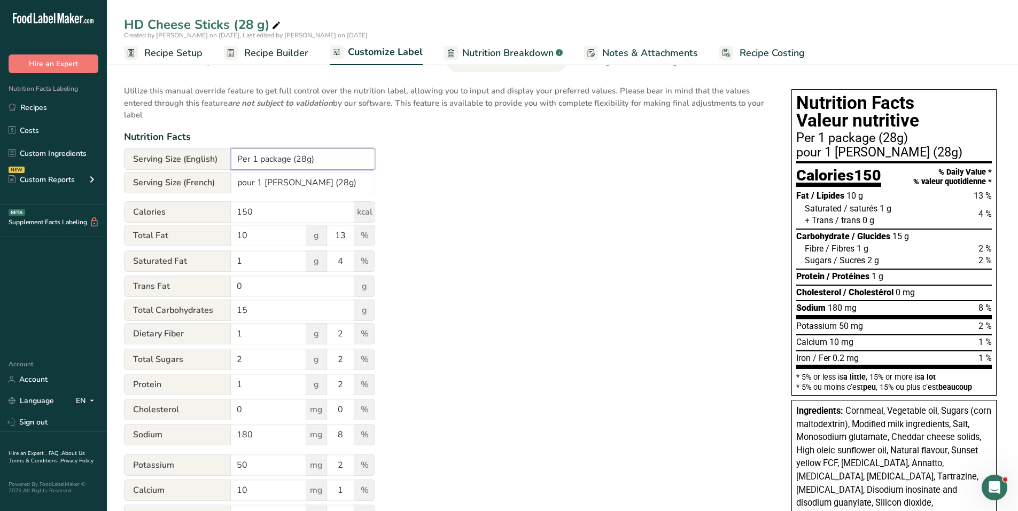
click at [306, 157] on input "Per 1 package (28g)" at bounding box center [303, 158] width 144 height 21
type input "Per 1 package (28 g)"
click at [308, 183] on input "pour 1 [PERSON_NAME] (28g)" at bounding box center [303, 182] width 144 height 21
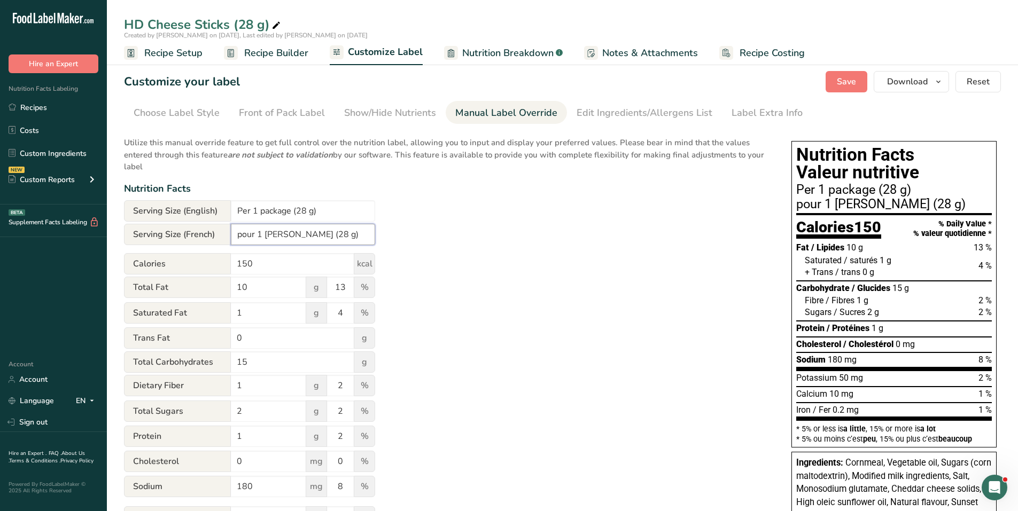
scroll to position [0, 0]
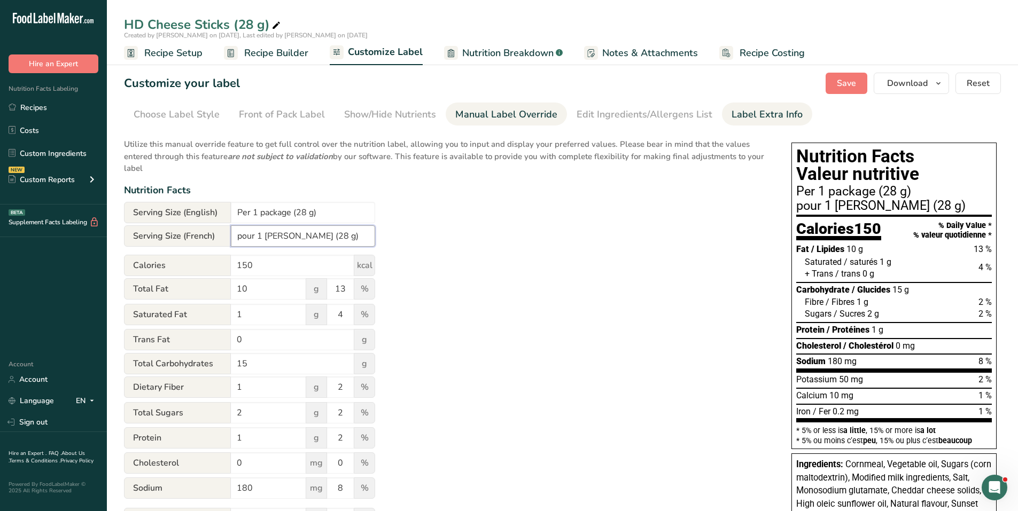
type input "pour 1 [PERSON_NAME] (28 g)"
click at [758, 108] on div "Label Extra Info" at bounding box center [766, 114] width 71 height 14
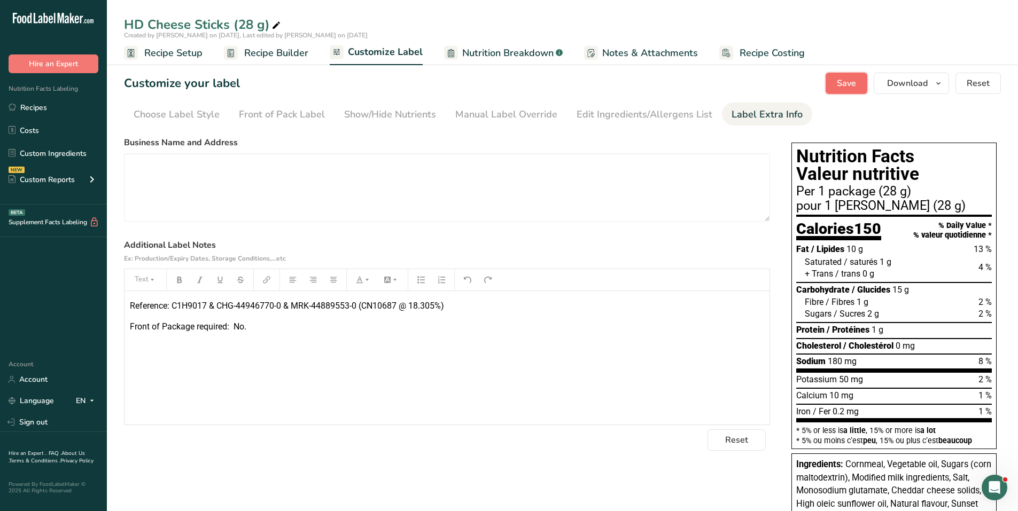
click at [848, 83] on span "Save" at bounding box center [845, 83] width 19 height 13
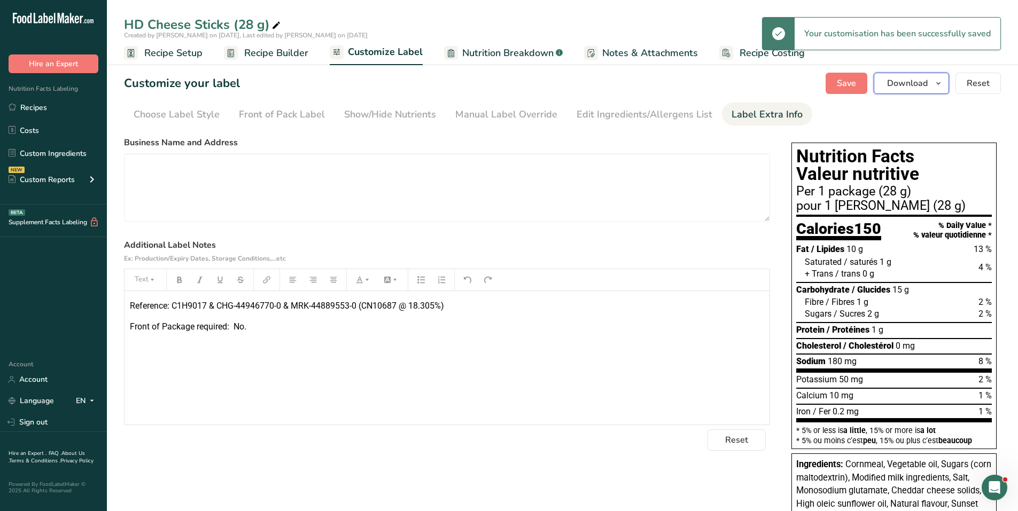
click at [926, 80] on span "Download" at bounding box center [907, 83] width 41 height 13
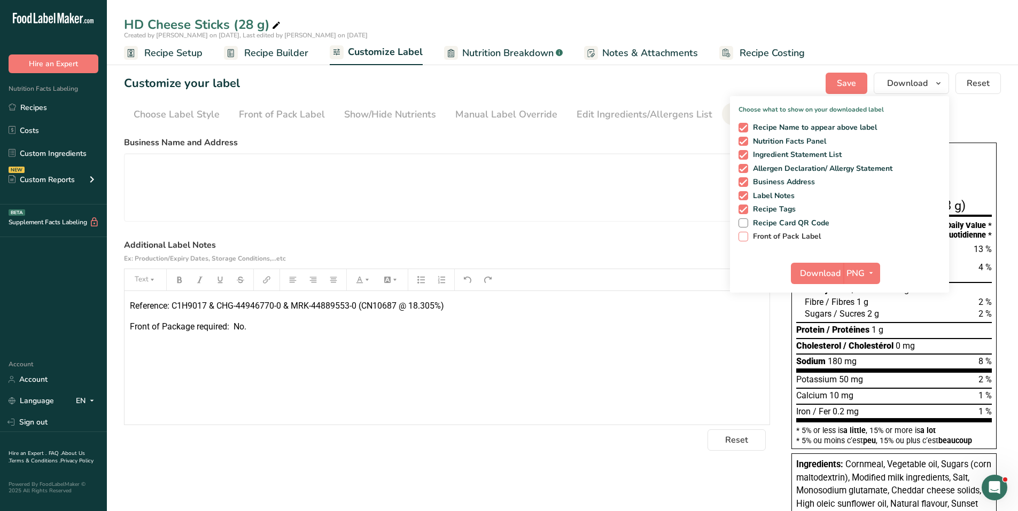
click at [746, 238] on span at bounding box center [743, 237] width 10 height 10
click at [745, 238] on input "Front of Pack Label" at bounding box center [741, 236] width 7 height 7
checkbox input "true"
click at [873, 272] on icon "button" at bounding box center [870, 273] width 9 height 13
click at [861, 350] on link "PDF" at bounding box center [863, 348] width 34 height 18
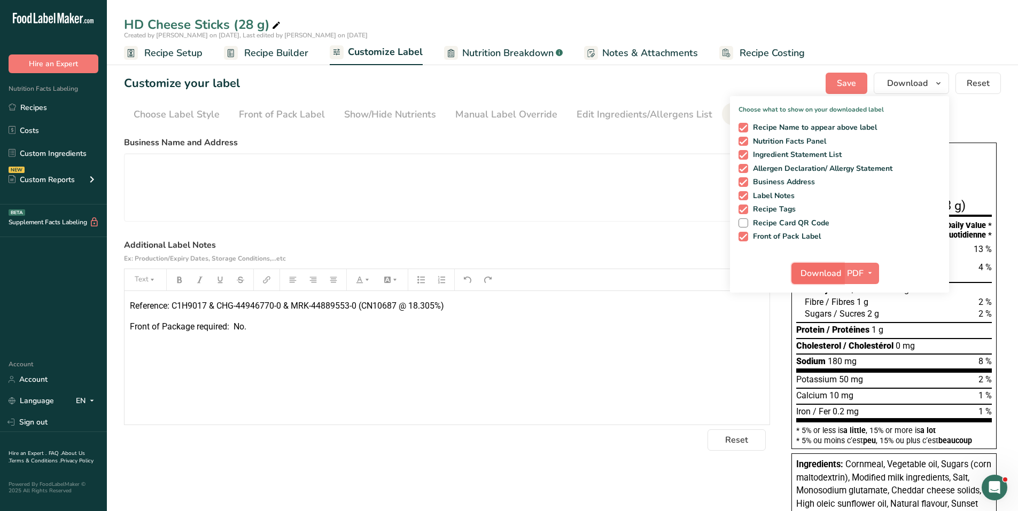
click at [829, 272] on span "Download" at bounding box center [820, 273] width 41 height 13
click at [709, 72] on section "Customize your label Save Download Choose what to show on your downloaded label…" at bounding box center [562, 422] width 911 height 732
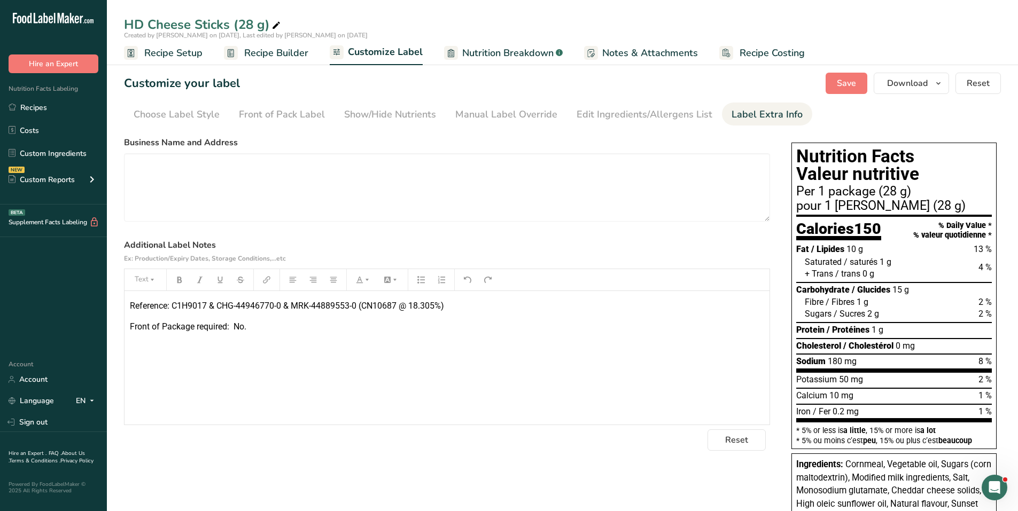
click at [291, 46] on span "Recipe Builder" at bounding box center [276, 53] width 64 height 14
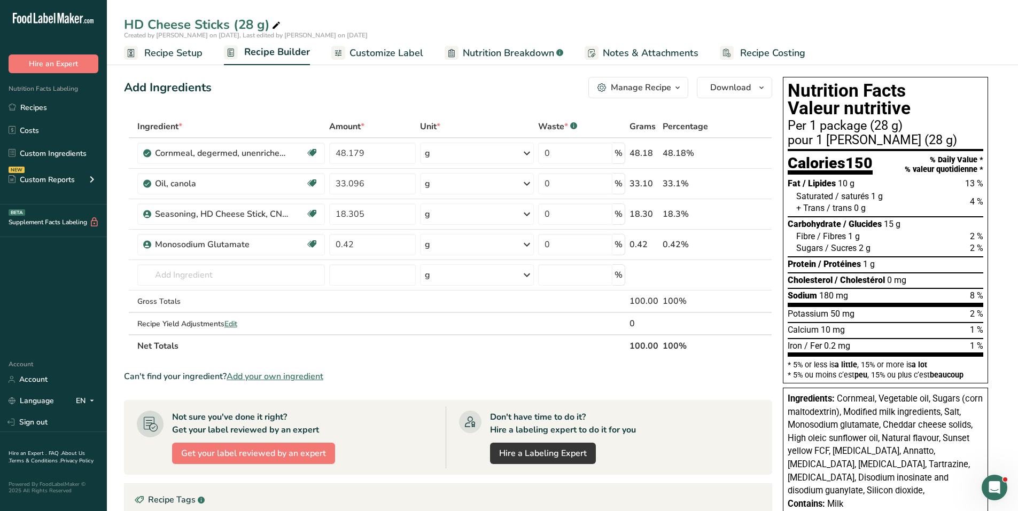
click at [662, 92] on div "Manage Recipe" at bounding box center [641, 87] width 60 height 13
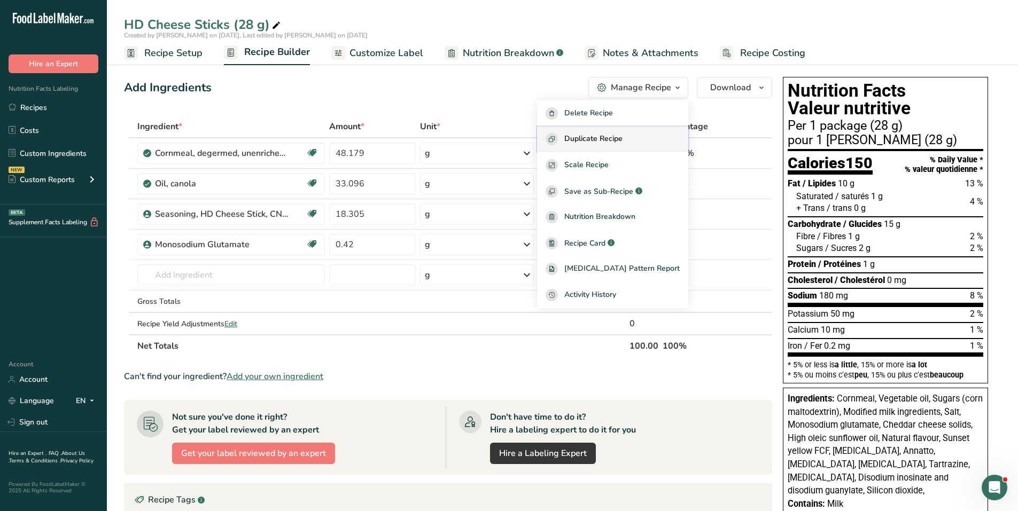
click at [622, 140] on span "Duplicate Recipe" at bounding box center [593, 139] width 58 height 12
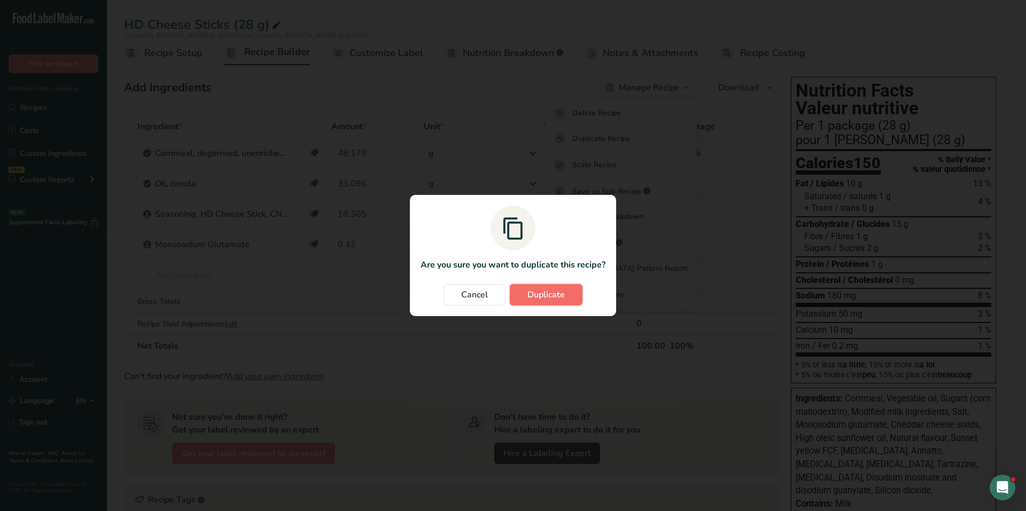
click at [532, 294] on span "Duplicate" at bounding box center [545, 294] width 37 height 13
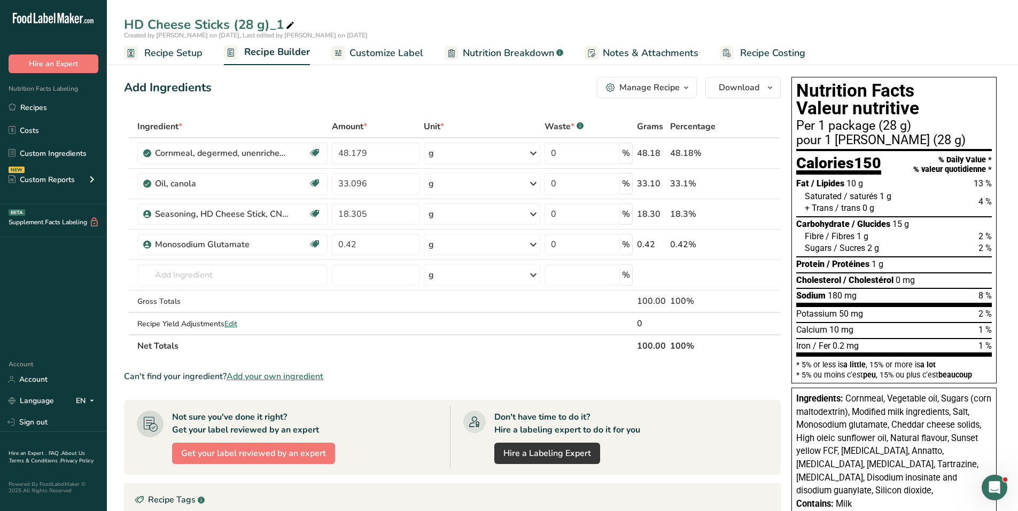
drag, startPoint x: 241, startPoint y: 25, endPoint x: 303, endPoint y: 27, distance: 62.0
click at [303, 27] on div "HD Cheese Sticks (28 g)_1" at bounding box center [562, 24] width 911 height 19
click at [286, 26] on icon at bounding box center [290, 25] width 10 height 15
drag, startPoint x: 239, startPoint y: 25, endPoint x: 313, endPoint y: 31, distance: 73.9
click at [312, 28] on input "HD Cheese Sticks (28 g)_1" at bounding box center [562, 24] width 877 height 19
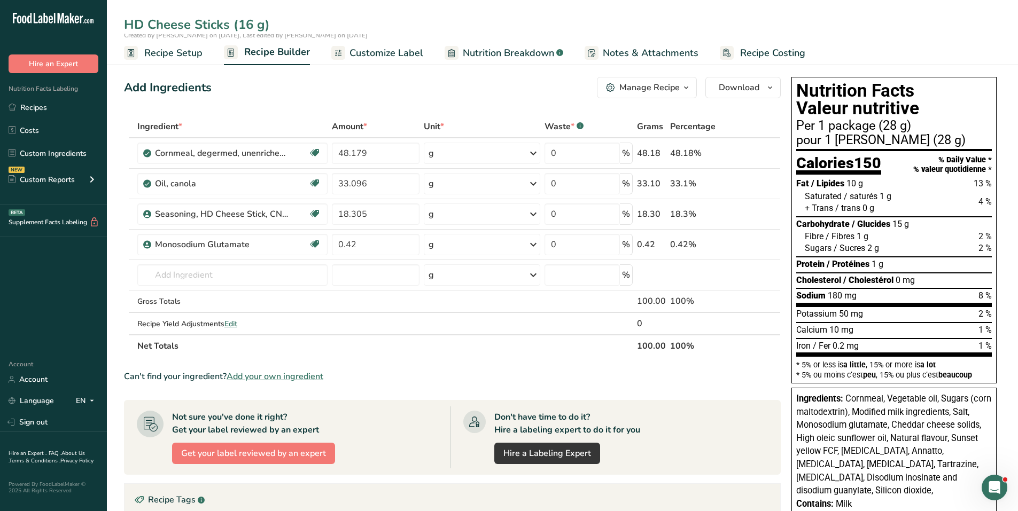
type input "HD Cheese Sticks (16 g)"
click at [163, 50] on span "Recipe Setup" at bounding box center [173, 53] width 58 height 14
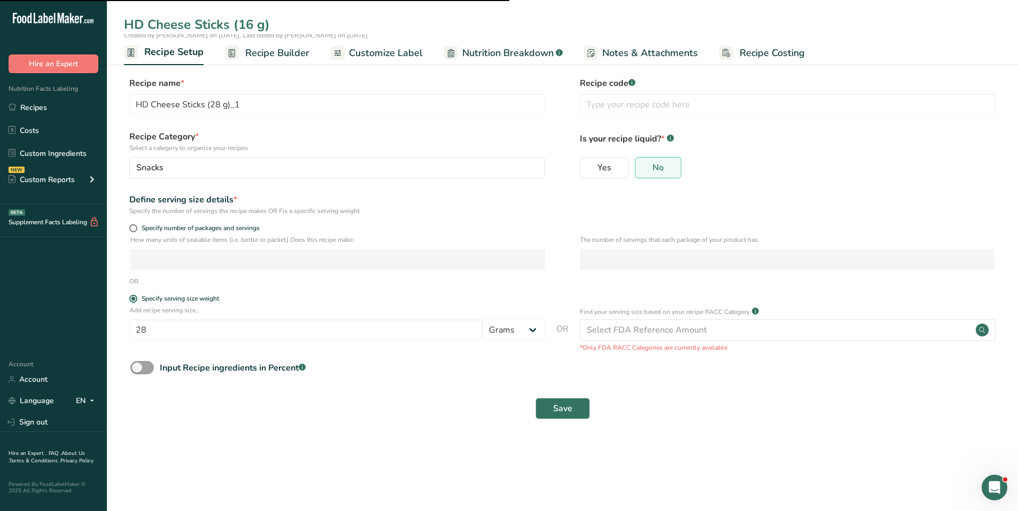
type input "HD Cheese Sticks (16 g)"
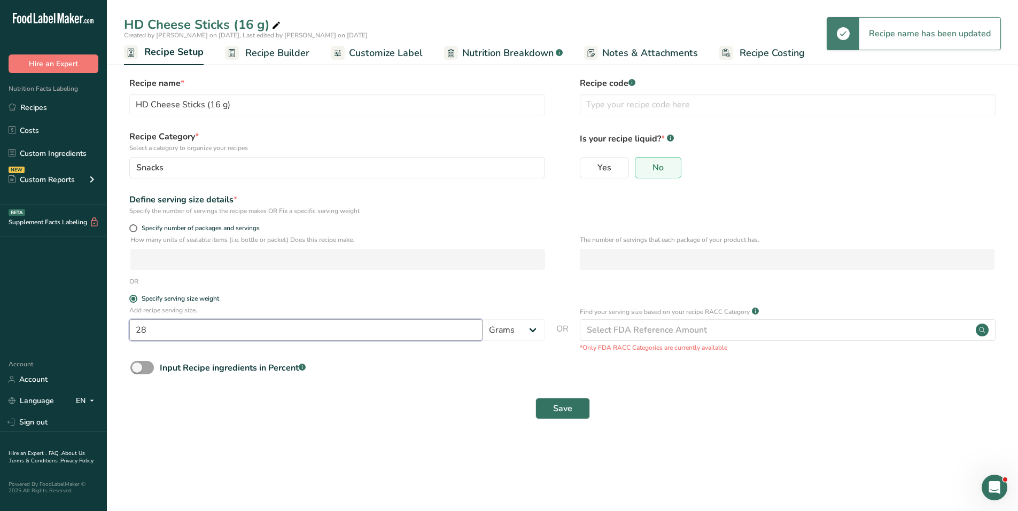
drag, startPoint x: 174, startPoint y: 331, endPoint x: 129, endPoint y: 330, distance: 44.9
click at [129, 330] on div "Add recipe serving size.. 28 Grams kg mg mcg lb oz l mL fl oz tbsp tsp cup qt g…" at bounding box center [562, 329] width 877 height 47
type input "16"
click at [378, 51] on span "Customize Label" at bounding box center [386, 53] width 74 height 14
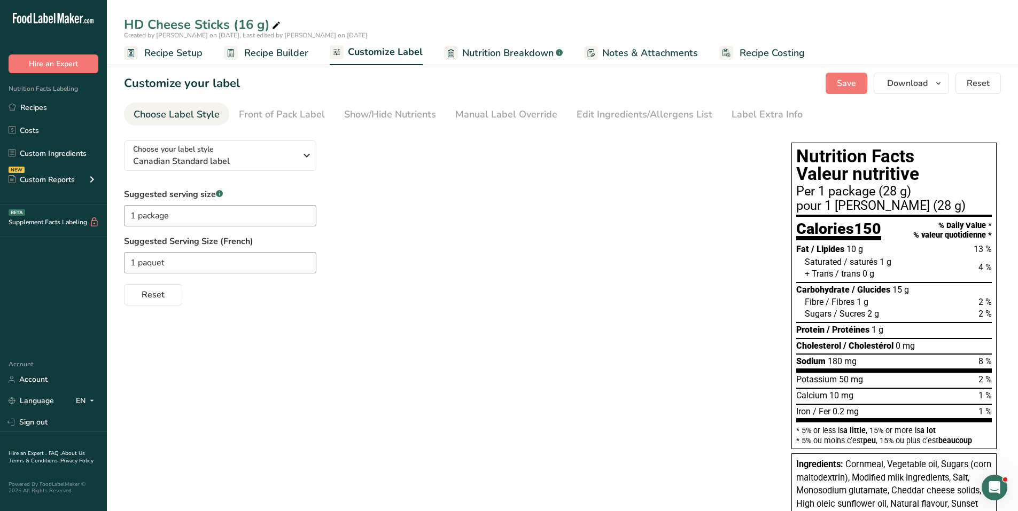
click at [164, 57] on span "Recipe Setup" at bounding box center [173, 53] width 58 height 14
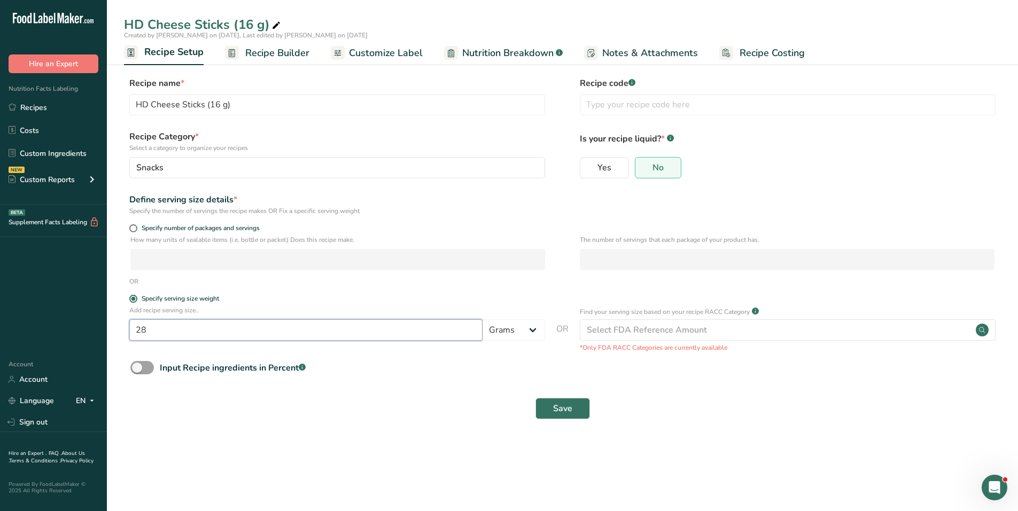
drag, startPoint x: 162, startPoint y: 333, endPoint x: 121, endPoint y: 328, distance: 41.3
click at [121, 329] on section "Recipe name * HD Cheese Sticks (16 g) Recipe code .a-a{fill:#347362;}.b-a{fill:…" at bounding box center [562, 249] width 911 height 387
type input "16"
click at [569, 408] on span "Save" at bounding box center [562, 408] width 19 height 13
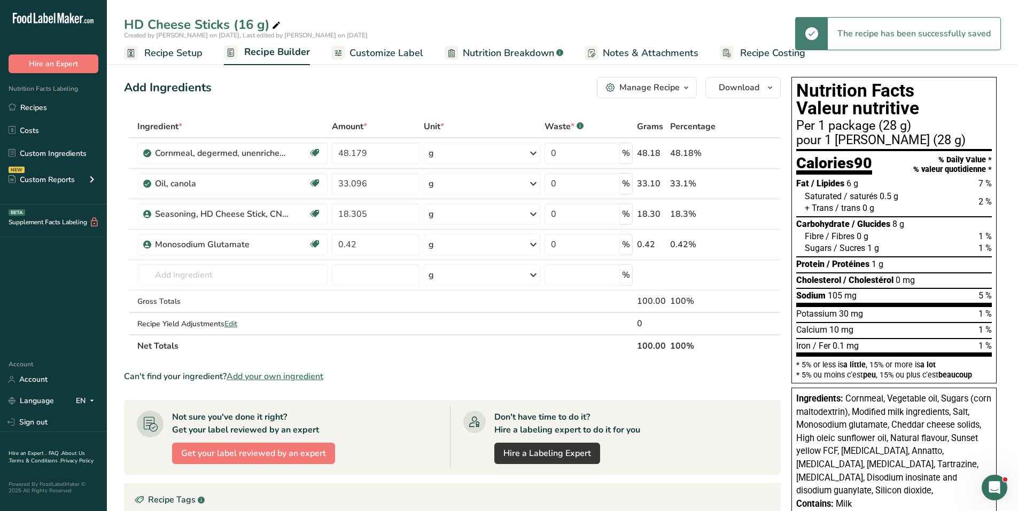
click at [380, 50] on span "Customize Label" at bounding box center [386, 53] width 74 height 14
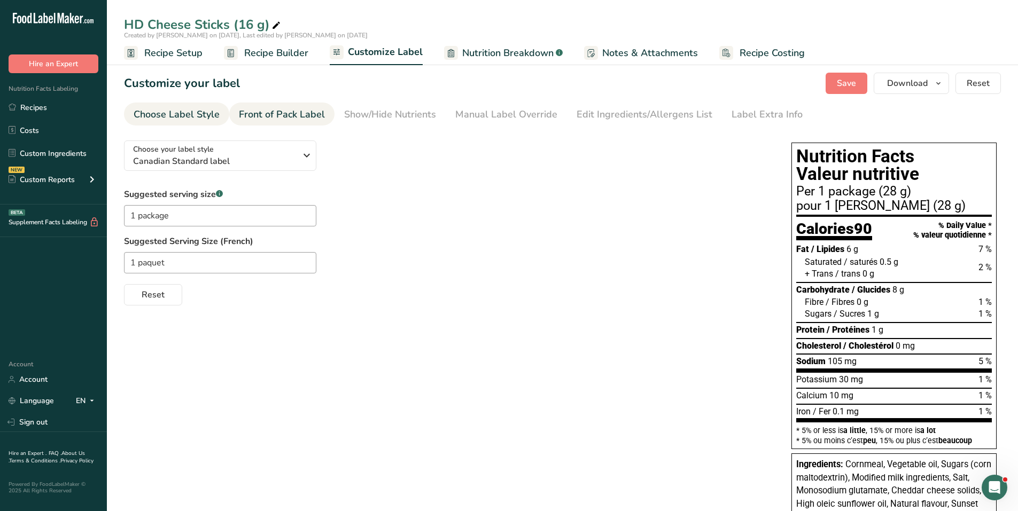
click at [295, 115] on div "Front of Pack Label" at bounding box center [282, 114] width 86 height 14
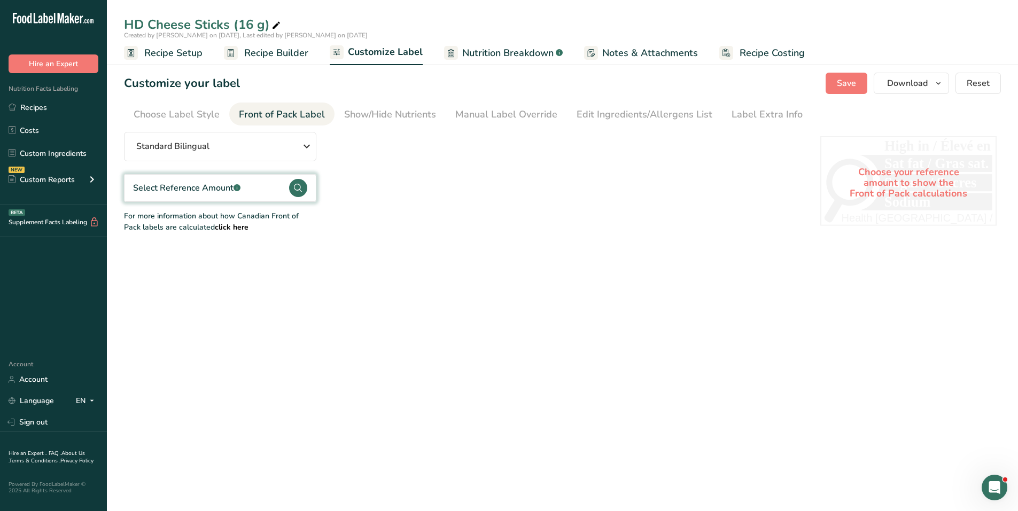
click at [297, 184] on icon at bounding box center [298, 188] width 8 height 9
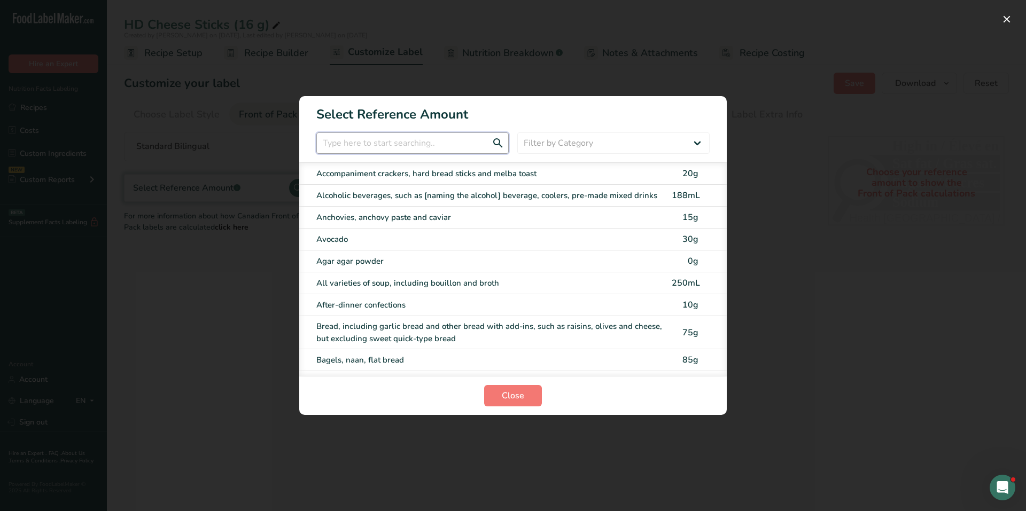
click at [347, 148] on input "FOP Category Selection Modal" at bounding box center [412, 142] width 192 height 21
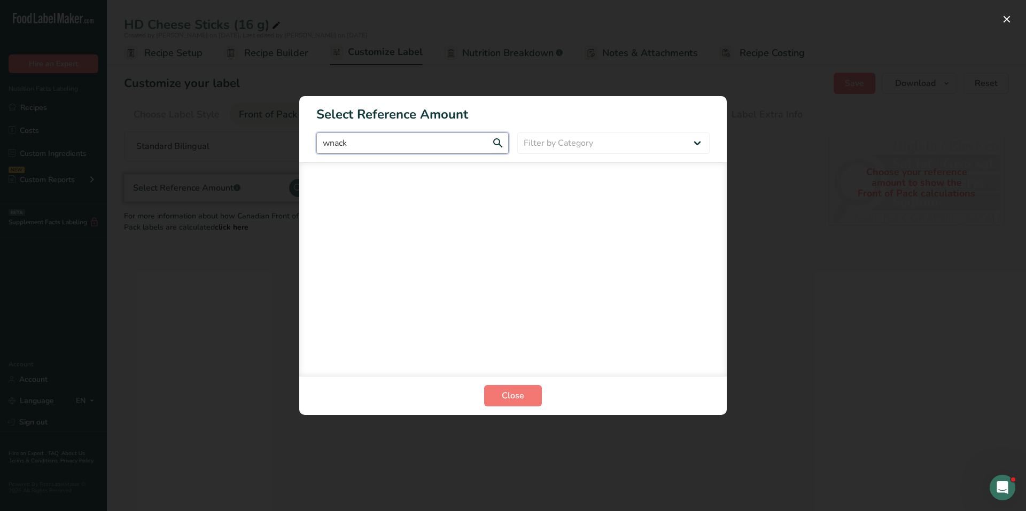
drag, startPoint x: 366, startPoint y: 148, endPoint x: 275, endPoint y: 144, distance: 91.5
click at [275, 144] on div "Select Reference Amount wnack Filter by Category All Bakery products and substi…" at bounding box center [513, 255] width 1026 height 511
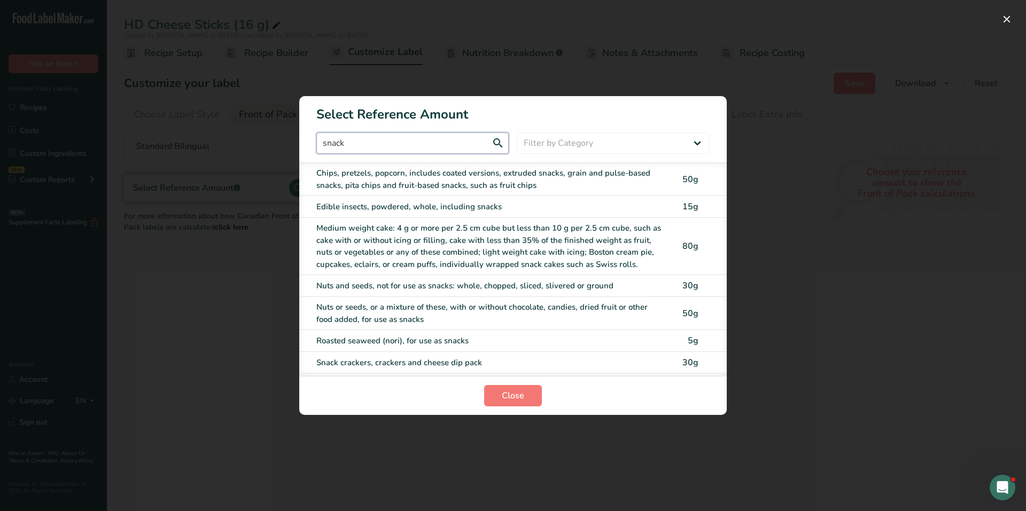
type input "snack"
click at [320, 170] on div "Chips, pretzels, popcorn, includes coated versions, extruded snacks, grain and …" at bounding box center [490, 179] width 349 height 24
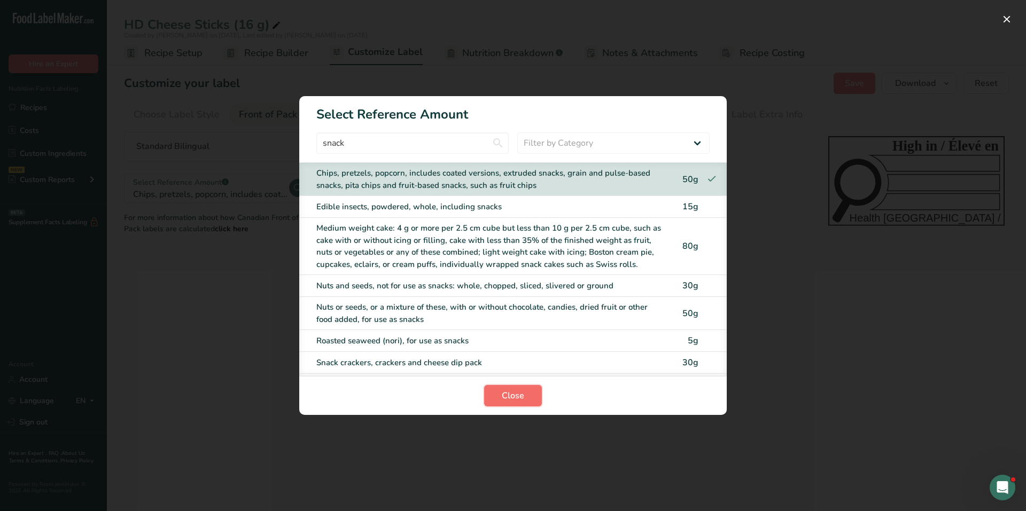
click at [503, 394] on span "Close" at bounding box center [513, 395] width 22 height 13
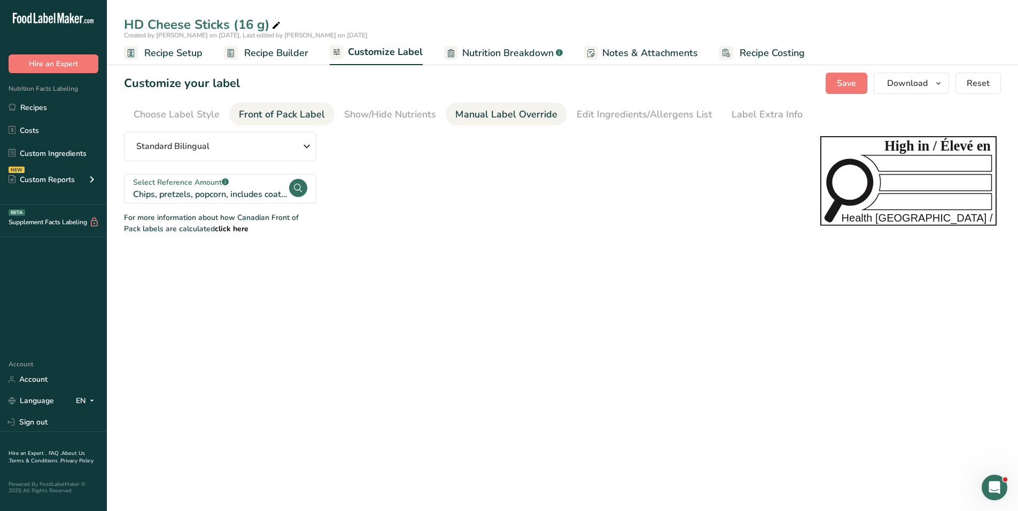
click at [494, 118] on div "Manual Label Override" at bounding box center [506, 114] width 102 height 14
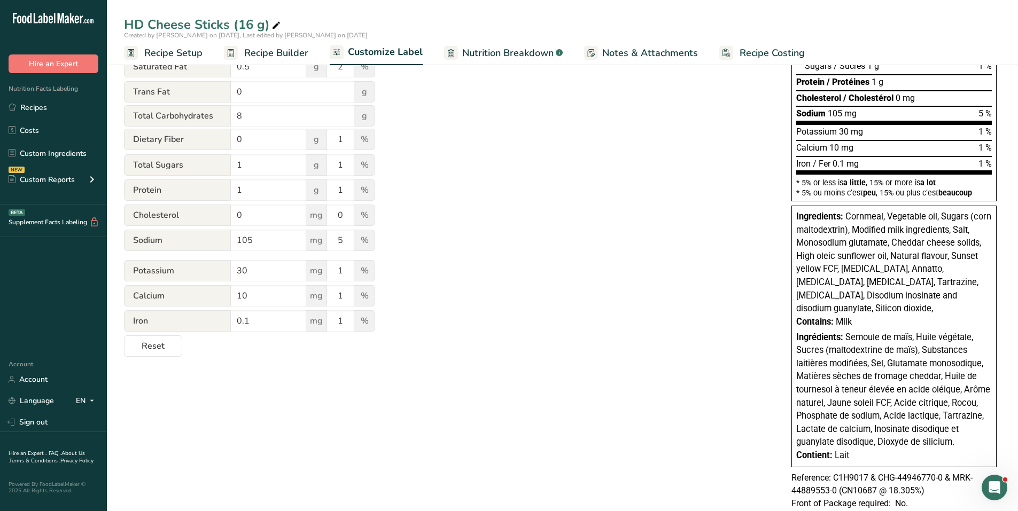
scroll to position [267, 0]
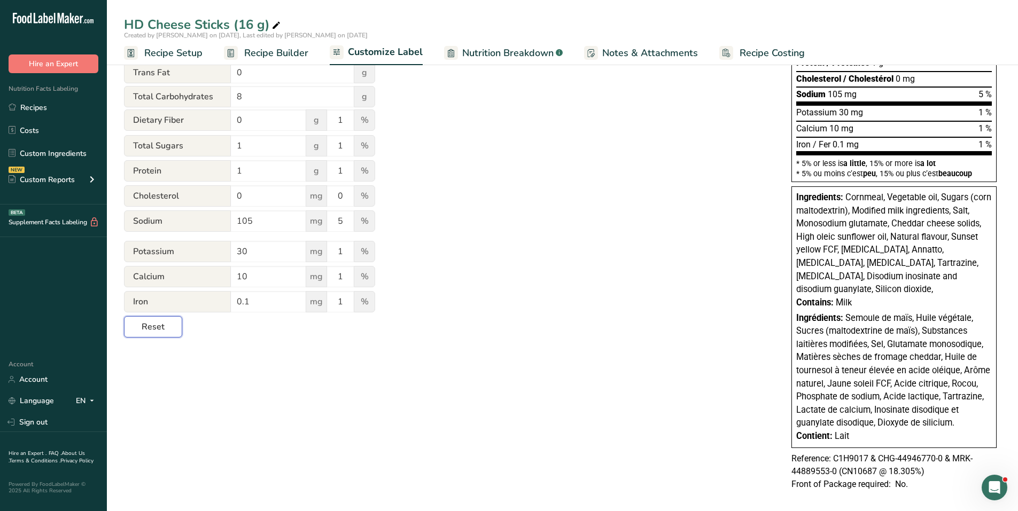
click at [161, 332] on span "Reset" at bounding box center [153, 326] width 23 height 13
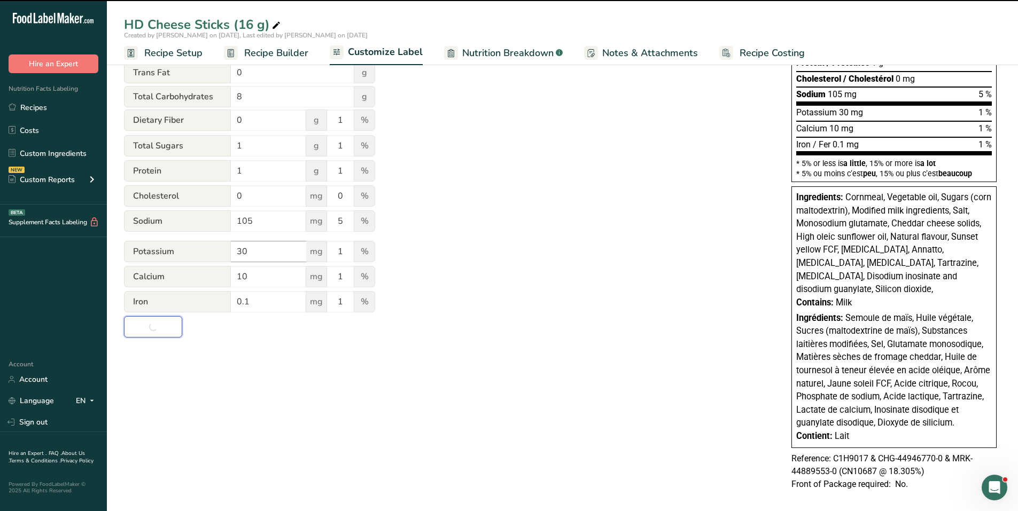
scroll to position [239, 0]
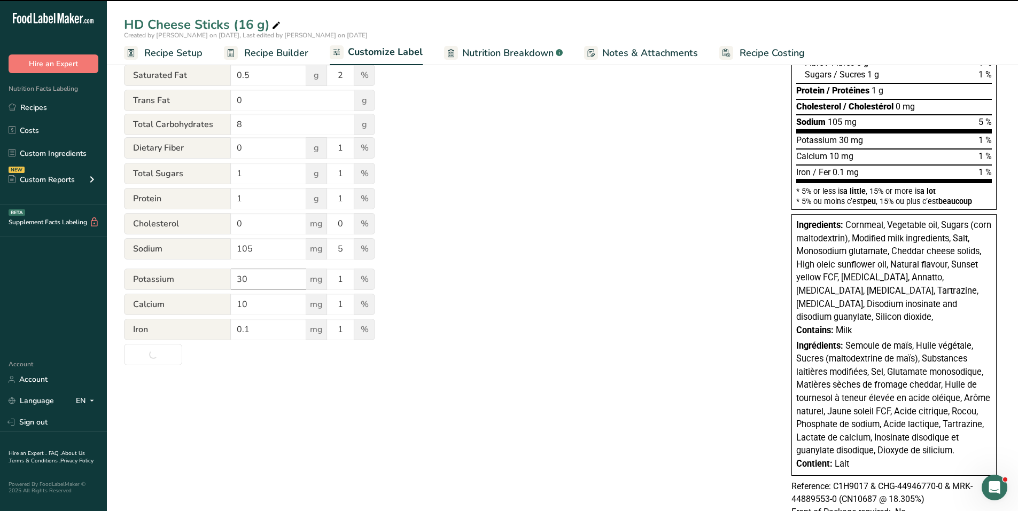
type input "Per 1 package (16g)"
type input "pour 1 [PERSON_NAME] (16g)"
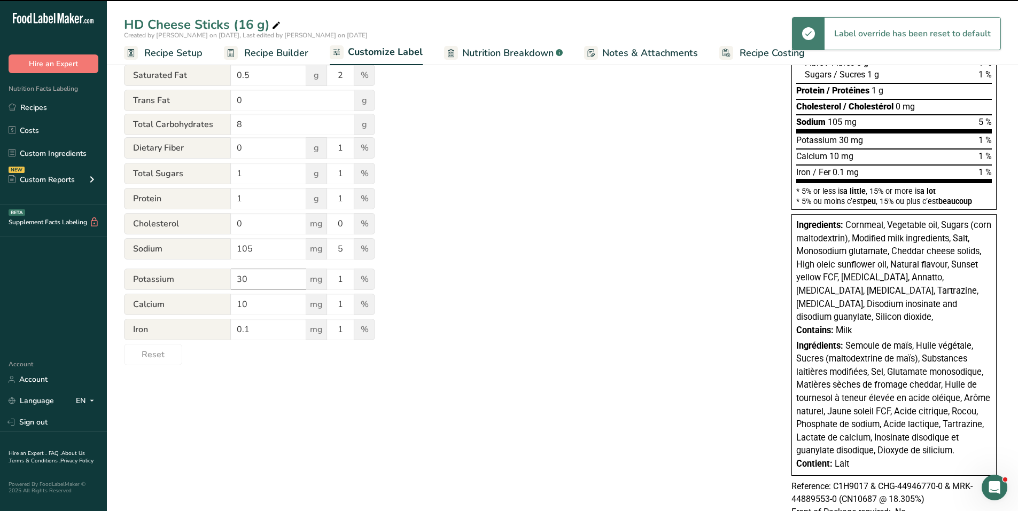
scroll to position [0, 0]
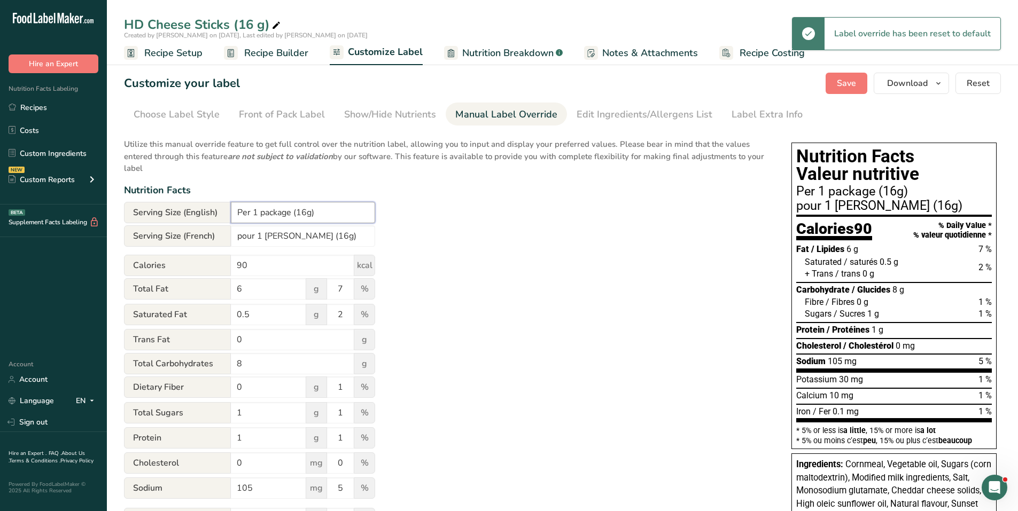
click at [304, 212] on input "Per 1 package (16g)" at bounding box center [303, 212] width 144 height 21
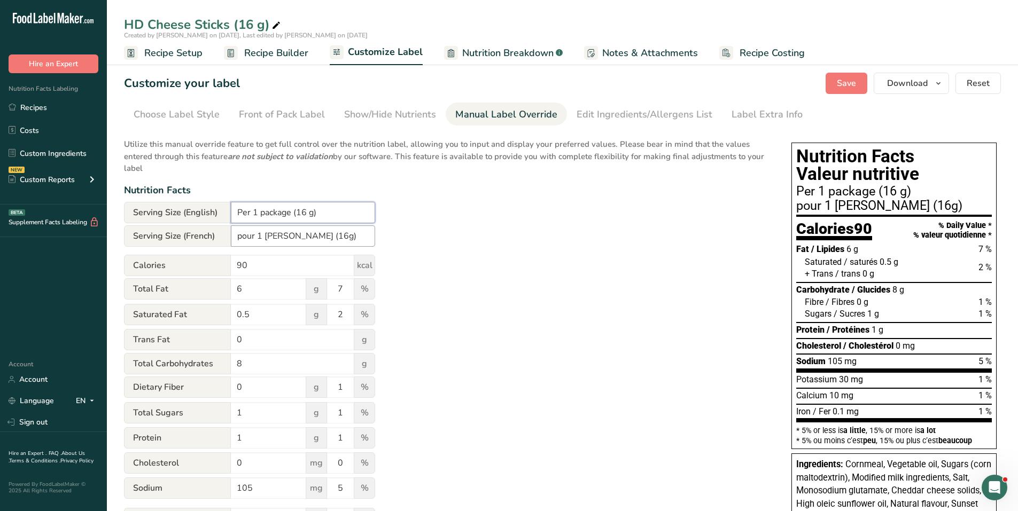
type input "Per 1 package (16 g)"
click at [306, 237] on input "pour 1 [PERSON_NAME] (16g)" at bounding box center [303, 235] width 144 height 21
type input "pour 1 [PERSON_NAME] (16 g)"
click at [849, 84] on span "Save" at bounding box center [845, 83] width 19 height 13
click at [915, 82] on span "Download" at bounding box center [907, 83] width 41 height 13
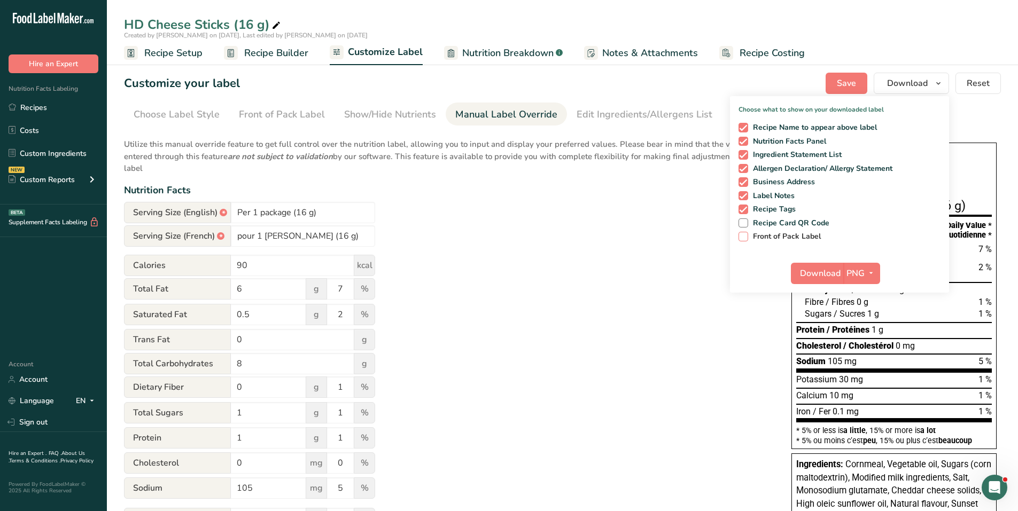
click at [746, 235] on span at bounding box center [743, 237] width 10 height 10
click at [745, 235] on input "Front of Pack Label" at bounding box center [741, 236] width 7 height 7
checkbox input "true"
click at [872, 271] on icon "button" at bounding box center [870, 273] width 9 height 13
click at [868, 346] on link "PDF" at bounding box center [863, 348] width 34 height 18
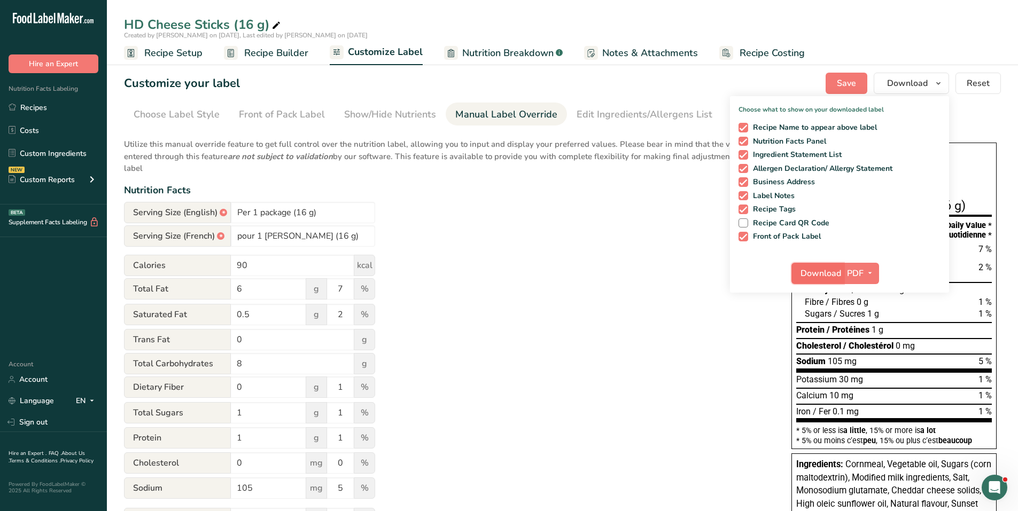
click at [831, 273] on span "Download" at bounding box center [820, 273] width 41 height 13
click at [858, 26] on div "HD Cheese Sticks (16 g)" at bounding box center [562, 24] width 911 height 19
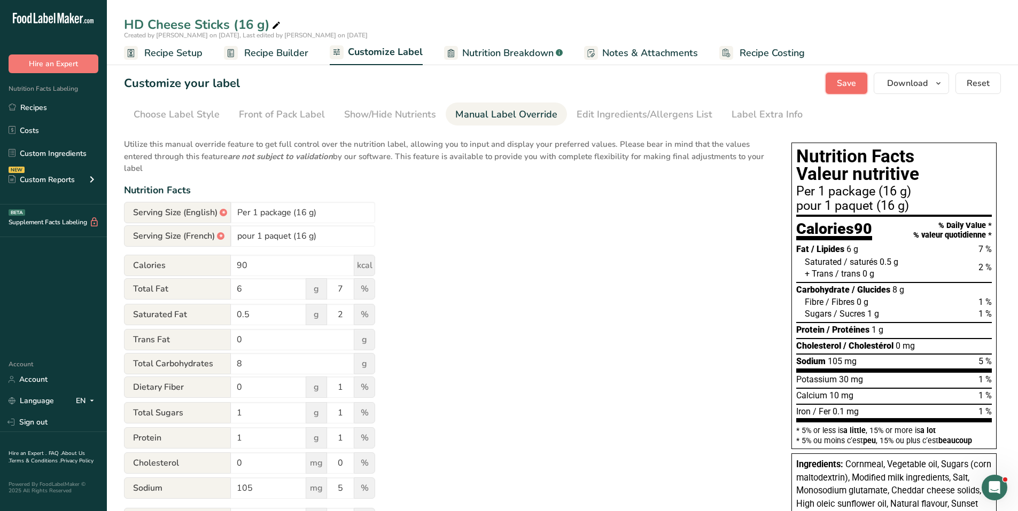
click at [848, 77] on span "Save" at bounding box center [845, 83] width 19 height 13
